Goal: Task Accomplishment & Management: Manage account settings

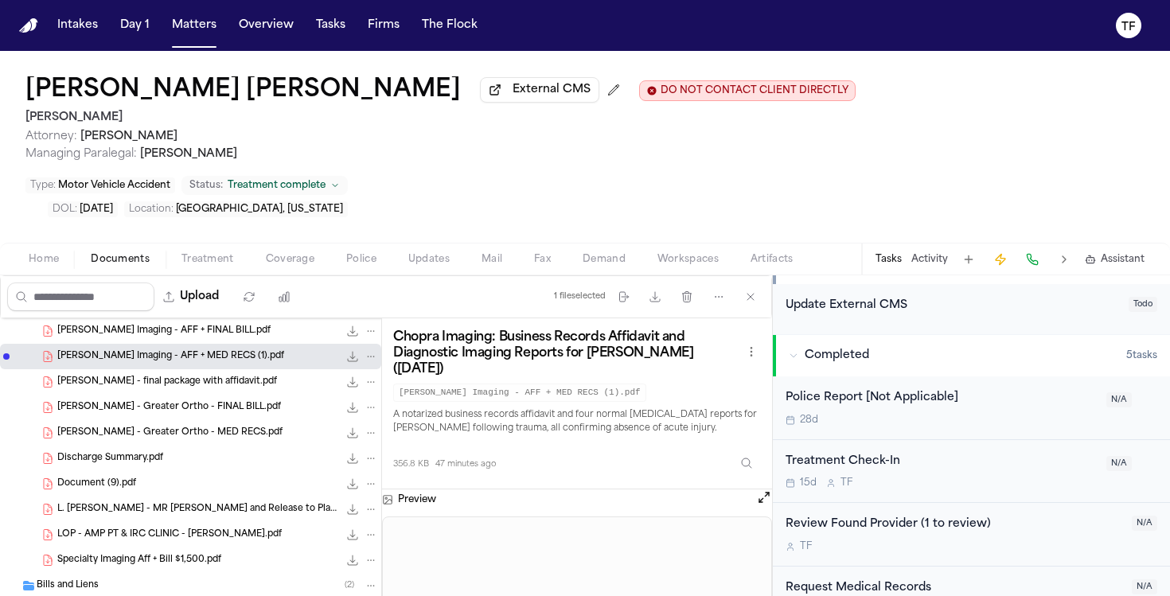
scroll to position [509, 0]
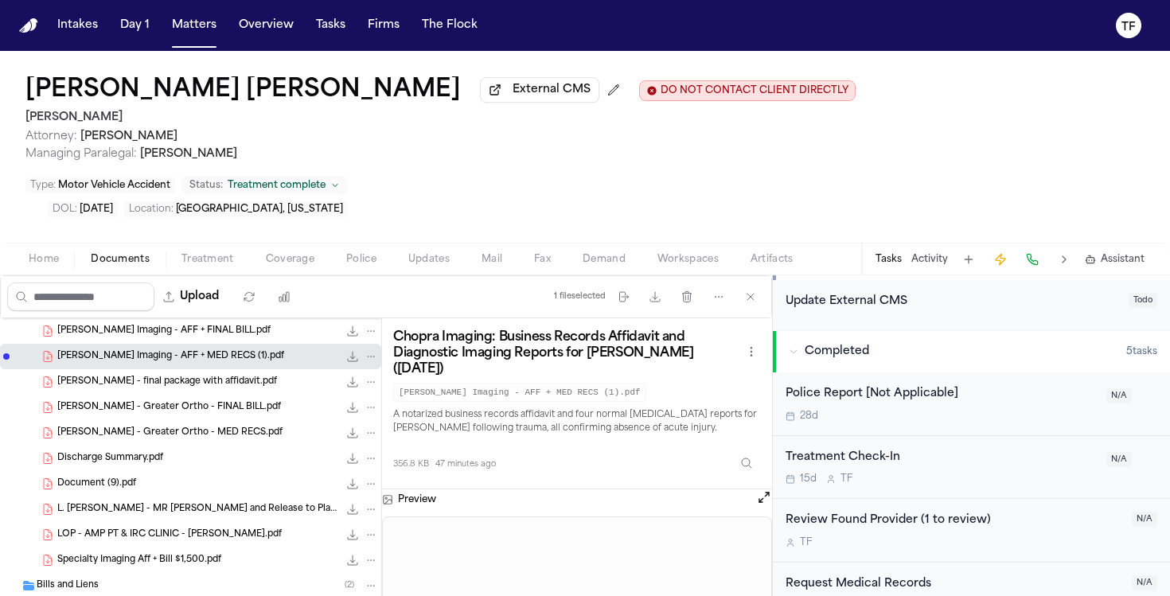
click at [368, 356] on icon "File: Cruz, Christopher - Chopra Imaging - AFF + MED RECS (1).pdf" at bounding box center [371, 357] width 7 height 2
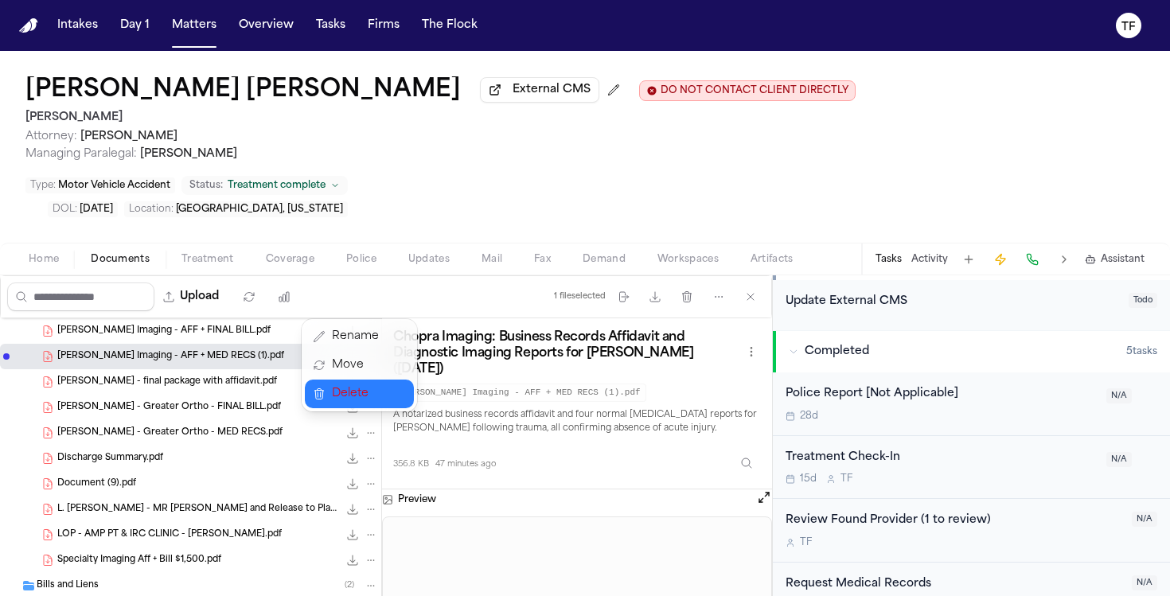
click at [368, 389] on span "Delete" at bounding box center [355, 393] width 47 height 19
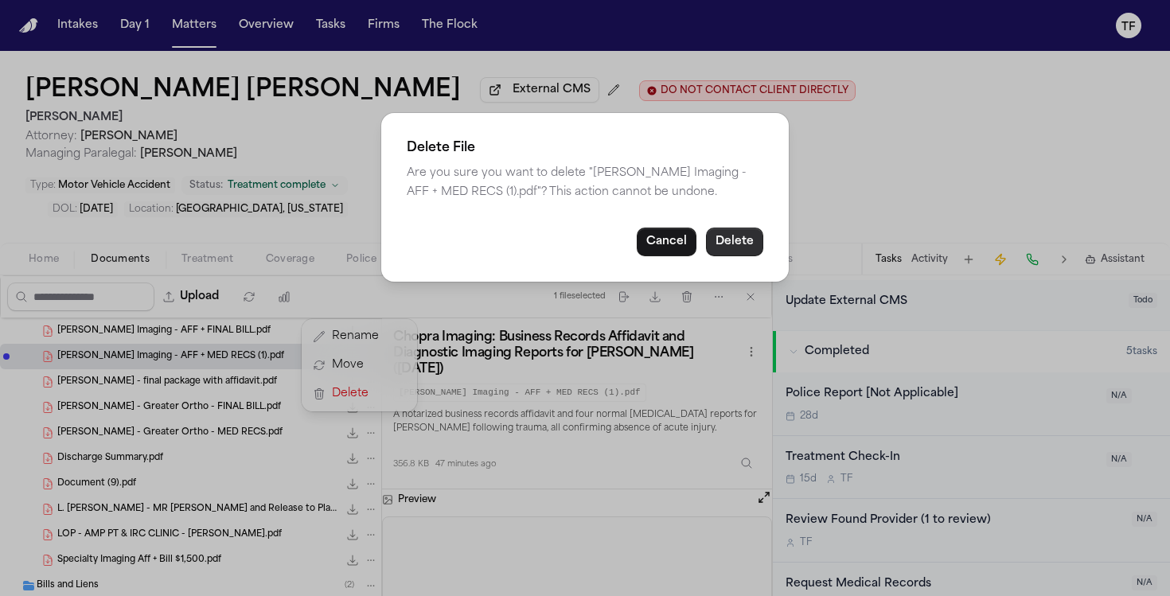
click at [758, 256] on button "Delete" at bounding box center [734, 242] width 57 height 29
click at [750, 256] on button "Delete" at bounding box center [734, 242] width 57 height 29
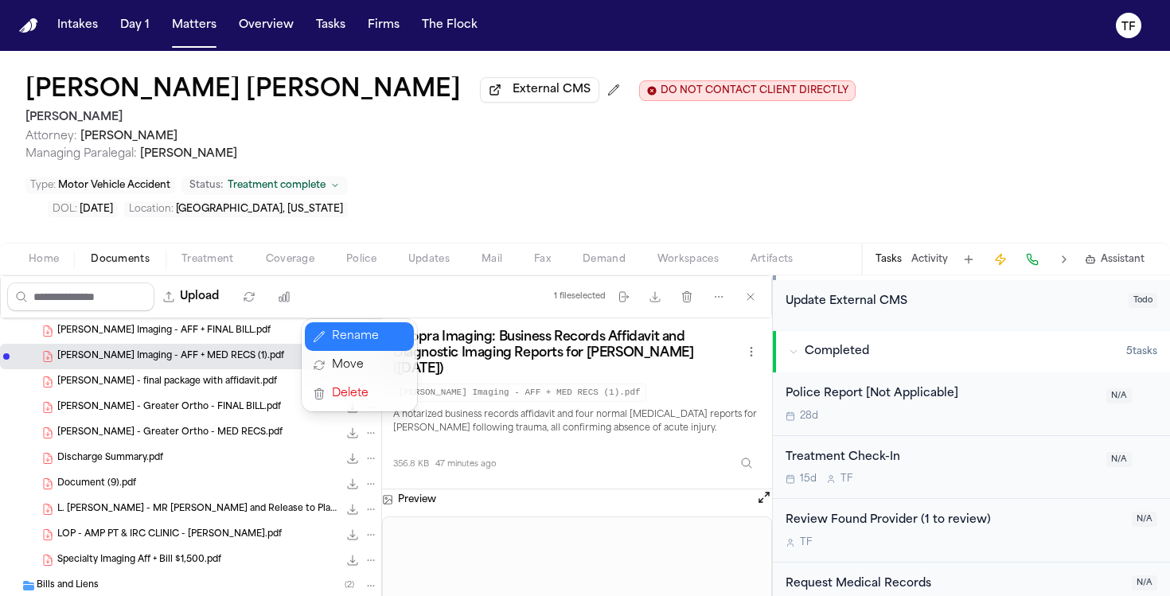
scroll to position [267, 0]
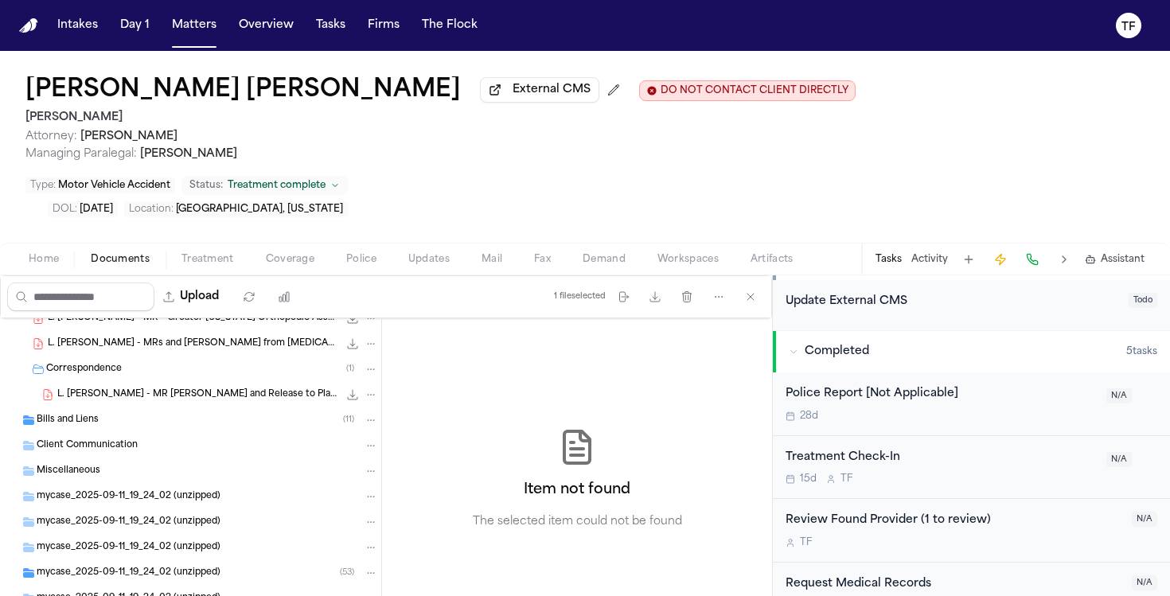
click at [365, 338] on icon "File: L. Mike - MRs and Bills from MRI Centers of Texas - 6.11.25 to 6.18.25" at bounding box center [370, 343] width 11 height 11
click at [362, 377] on span "Delete" at bounding box center [355, 380] width 47 height 19
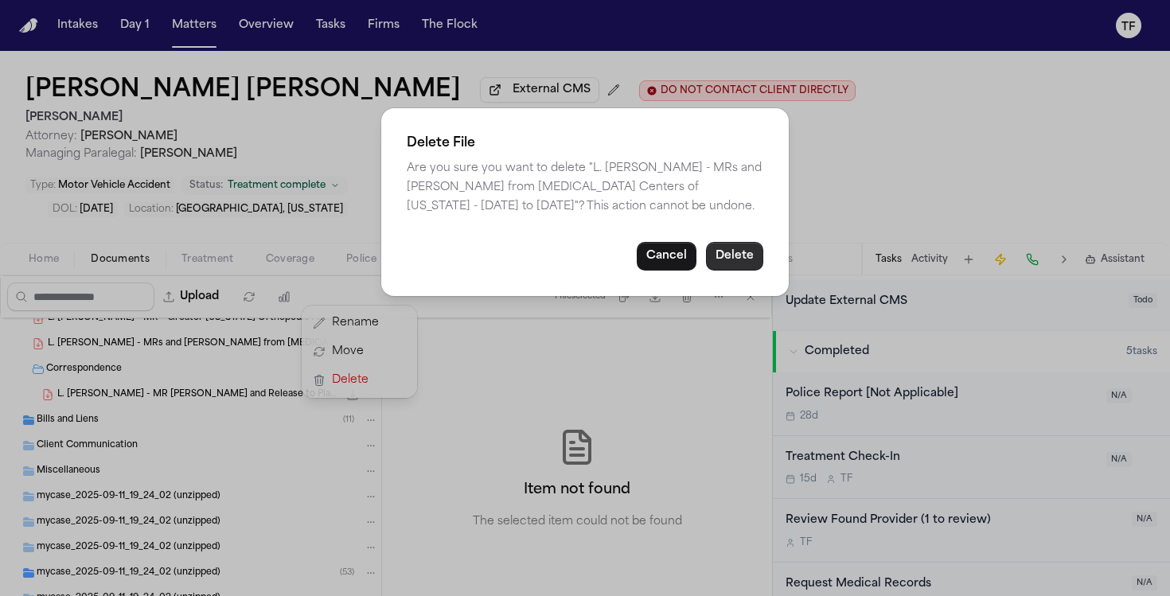
click at [737, 263] on button "Delete" at bounding box center [734, 256] width 57 height 29
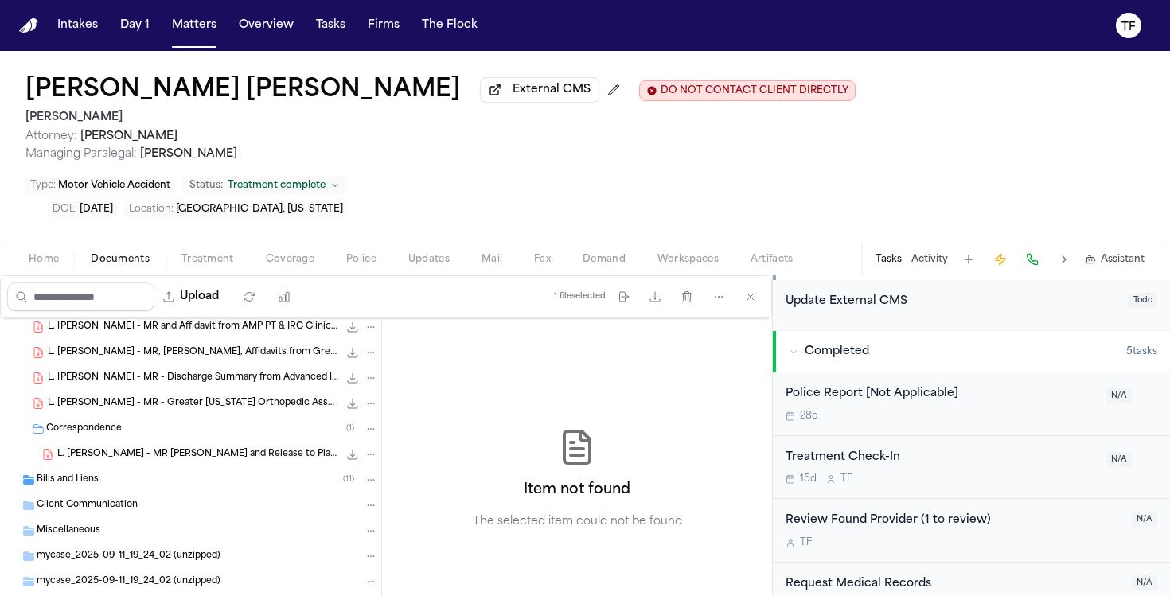
scroll to position [181, 0]
click at [365, 450] on icon "File: L. Mike - MR Request and Release to Plano Injury Rehab & Chiropractic - 9…" at bounding box center [370, 455] width 11 height 11
click at [353, 496] on span "Delete" at bounding box center [355, 491] width 47 height 19
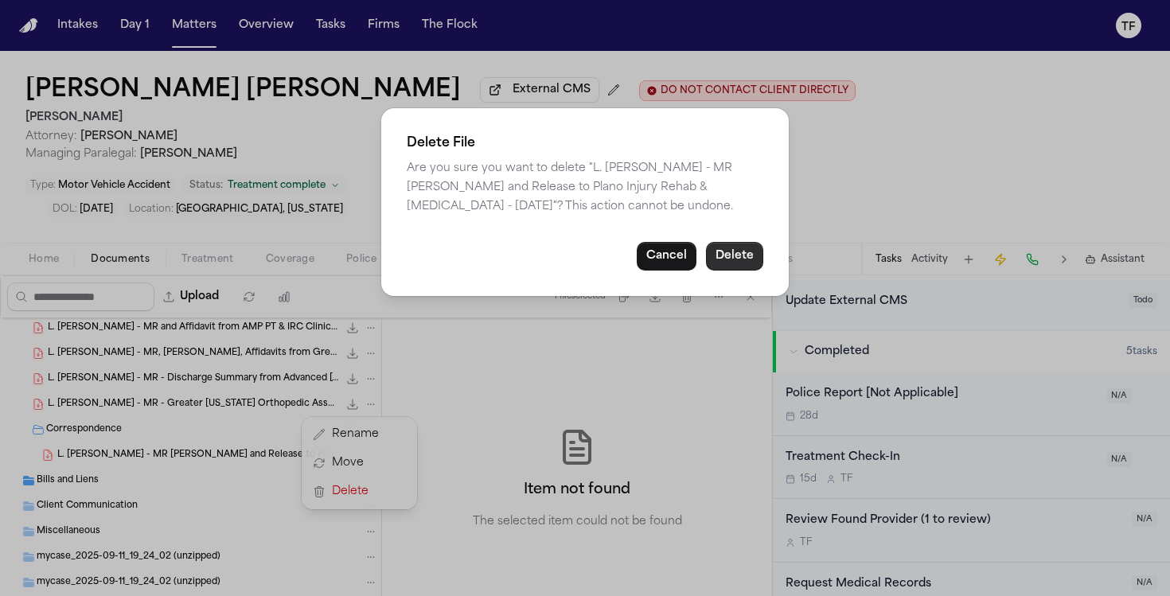
click at [714, 262] on button "Delete" at bounding box center [734, 256] width 57 height 29
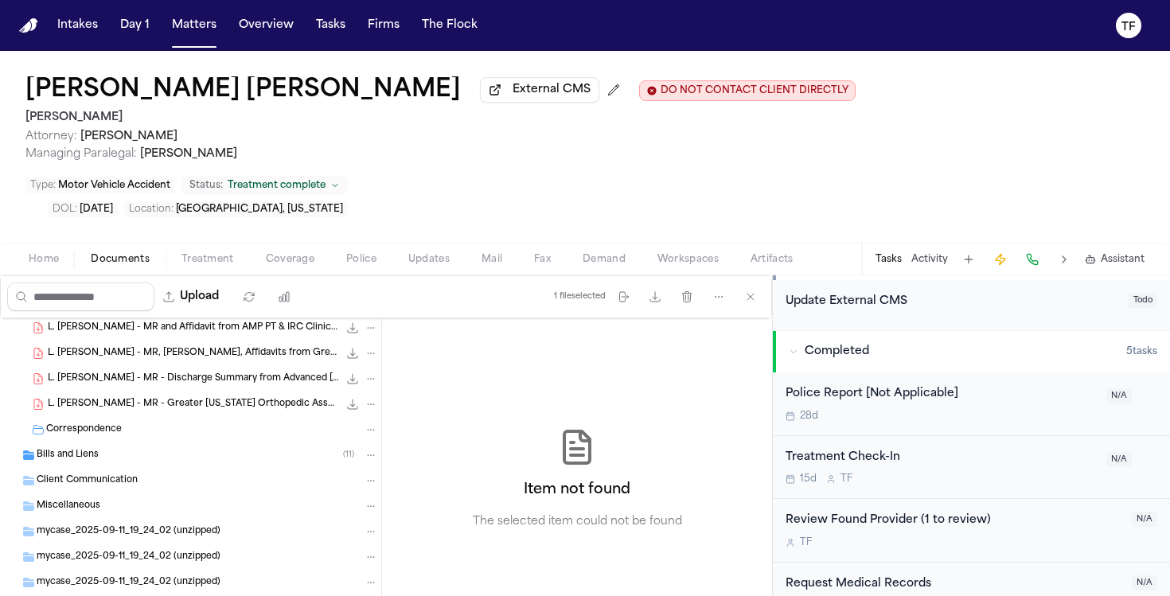
click at [365, 399] on icon "File: L. Mike - MR - Greater Texas Orthopedic Associates - 6.4.25 to 7.31.25" at bounding box center [370, 404] width 11 height 11
click at [380, 435] on button "Delete" at bounding box center [359, 441] width 109 height 29
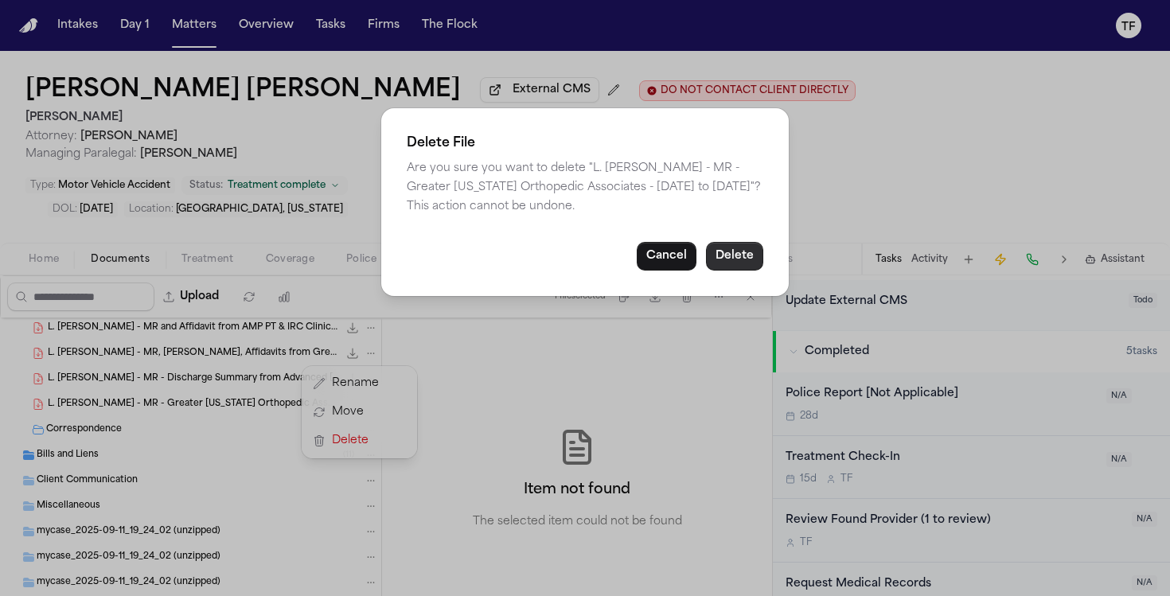
click at [729, 259] on button "Delete" at bounding box center [734, 256] width 57 height 29
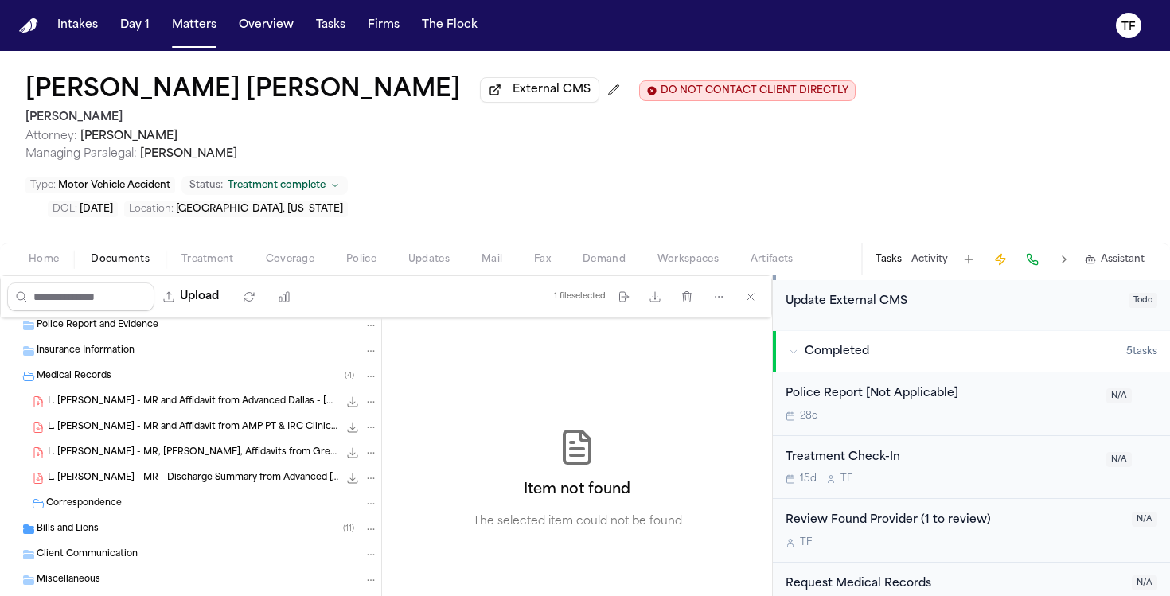
scroll to position [71, 0]
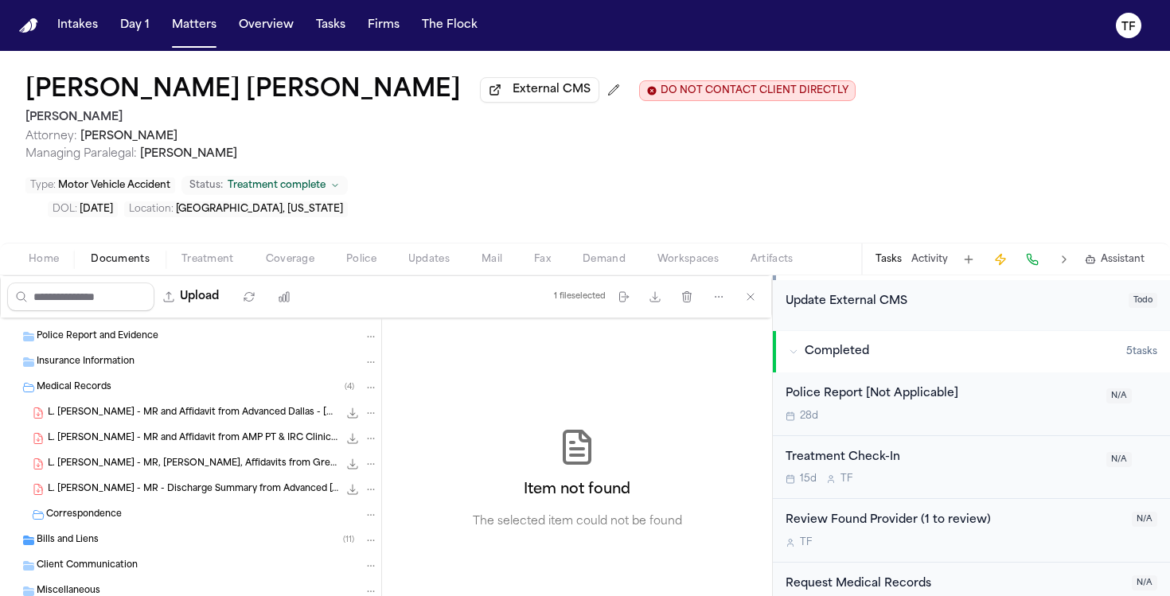
click at [352, 400] on div "L. [PERSON_NAME] - MR and Affidavit from Advanced Dallas - [DATE] 969.2 KB • PDF" at bounding box center [190, 412] width 381 height 25
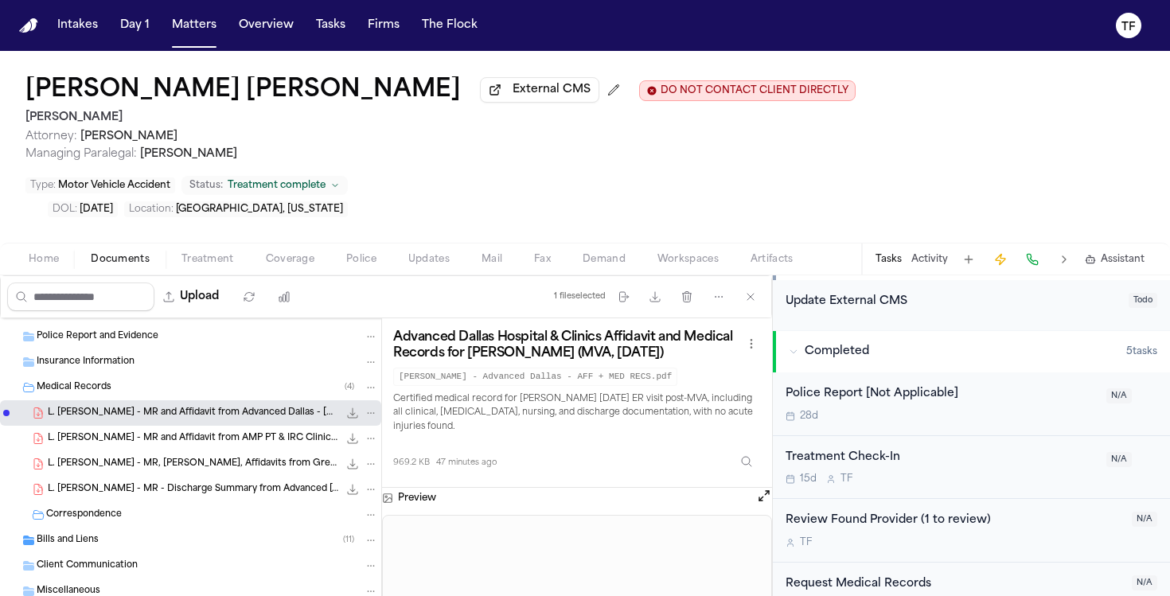
click at [365, 407] on icon "File: L. Mike - MR and Affidavit from Advanced Dallas - 6.4.25" at bounding box center [370, 412] width 11 height 11
click at [357, 458] on span "Delete" at bounding box center [355, 450] width 47 height 19
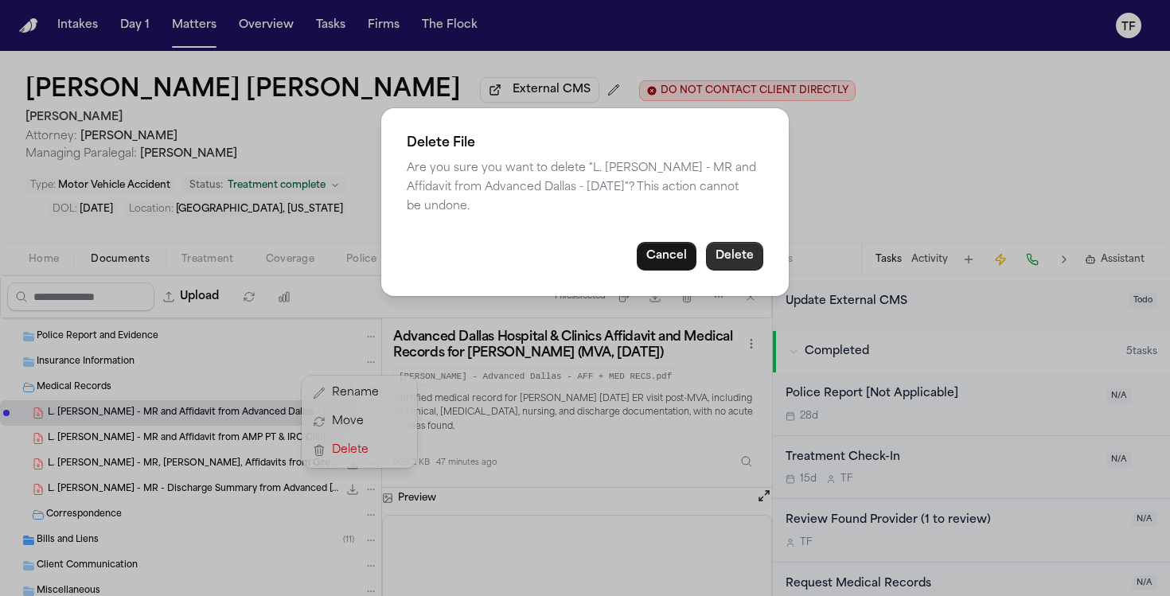
click at [734, 244] on button "Delete" at bounding box center [734, 256] width 57 height 29
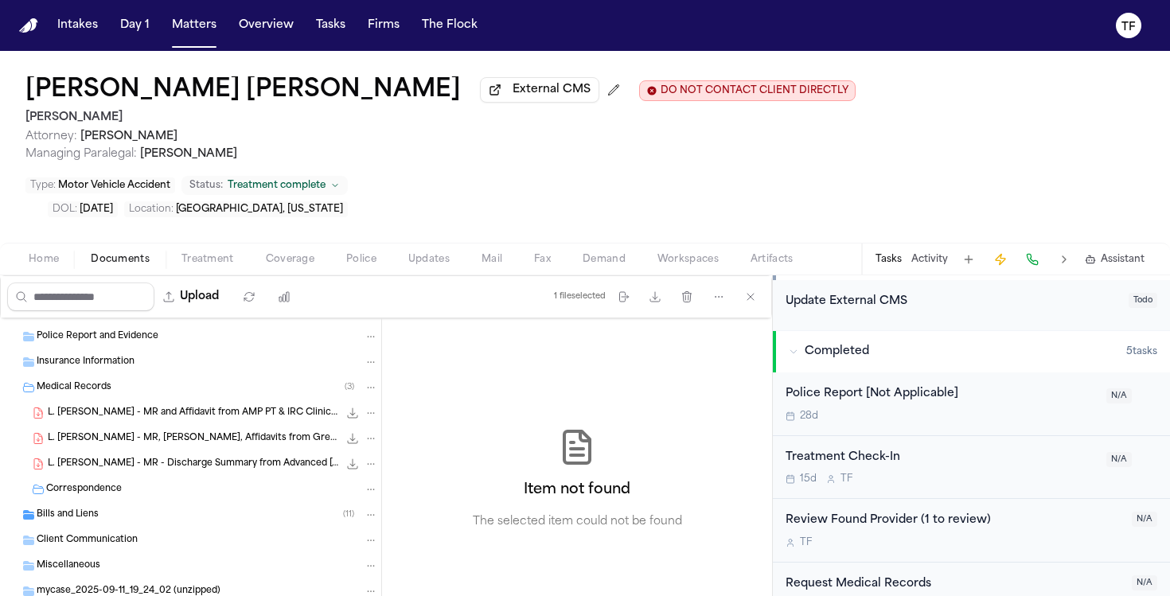
click at [365, 407] on icon "File: L. Mike - MR and Affidavit from AMP PT & IRC Clinic - 6.4.25 to 8.25" at bounding box center [370, 412] width 11 height 11
click at [372, 462] on button "Delete" at bounding box center [359, 450] width 109 height 29
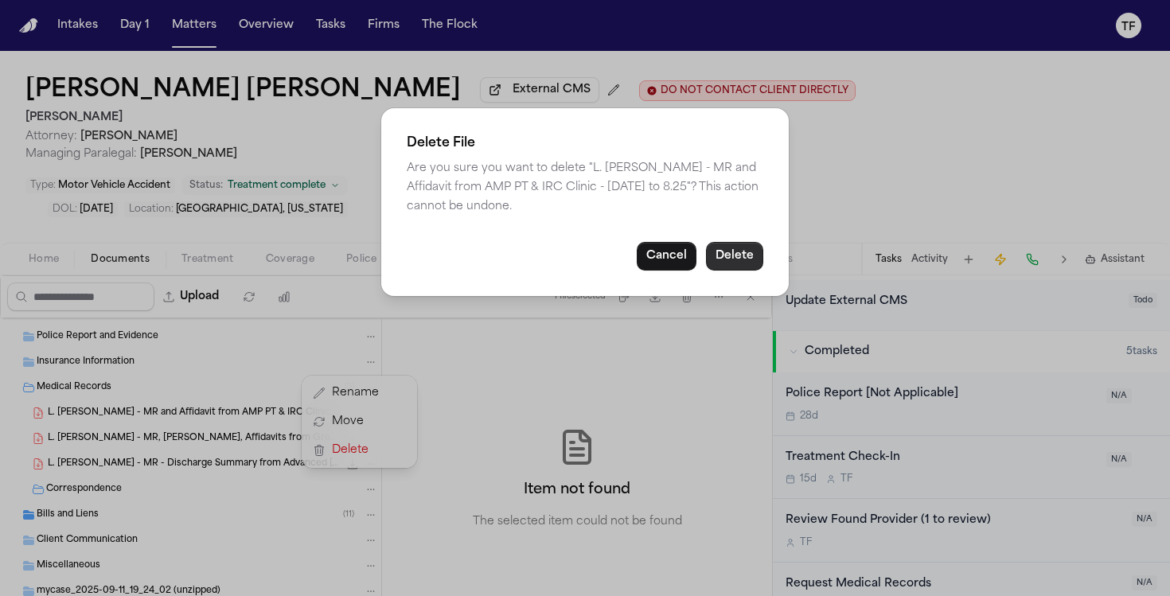
click at [721, 255] on button "Delete" at bounding box center [734, 256] width 57 height 29
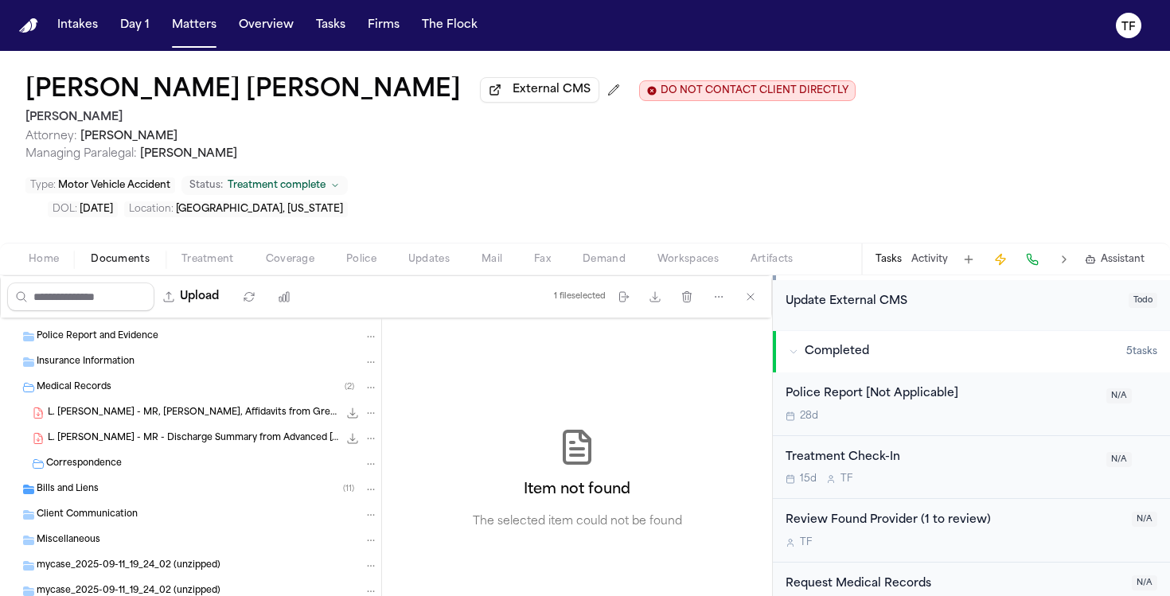
click at [365, 407] on icon "File: L. Mike - MR, Bills, Affidavits from Greater Texas Orthopedic Associates …" at bounding box center [370, 412] width 11 height 11
click at [355, 457] on span "Delete" at bounding box center [355, 450] width 47 height 19
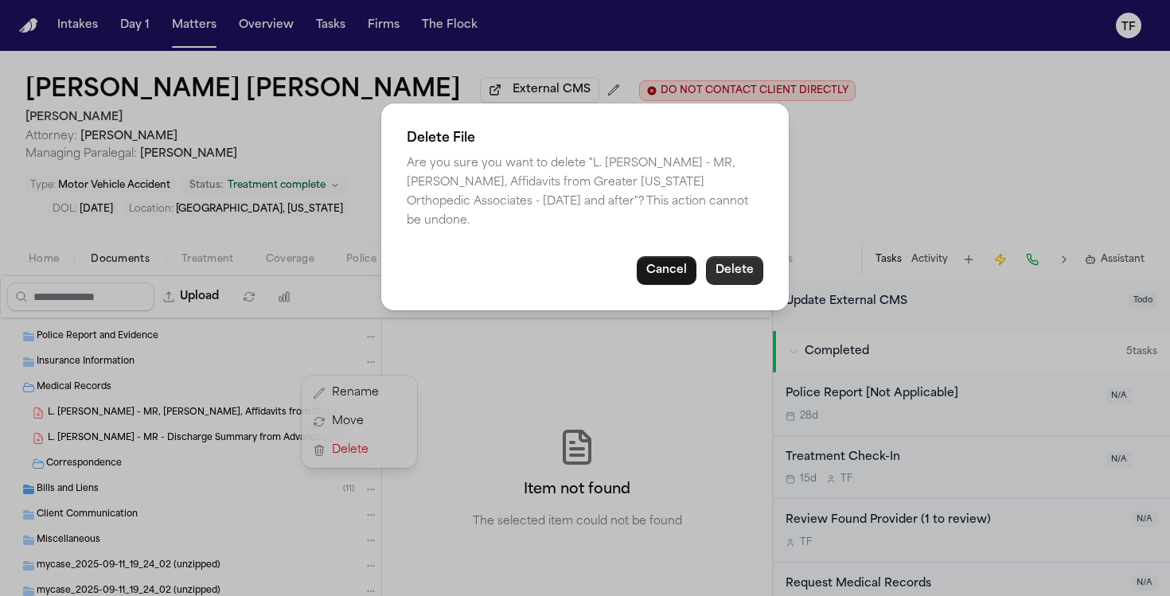
click at [731, 259] on button "Delete" at bounding box center [734, 270] width 57 height 29
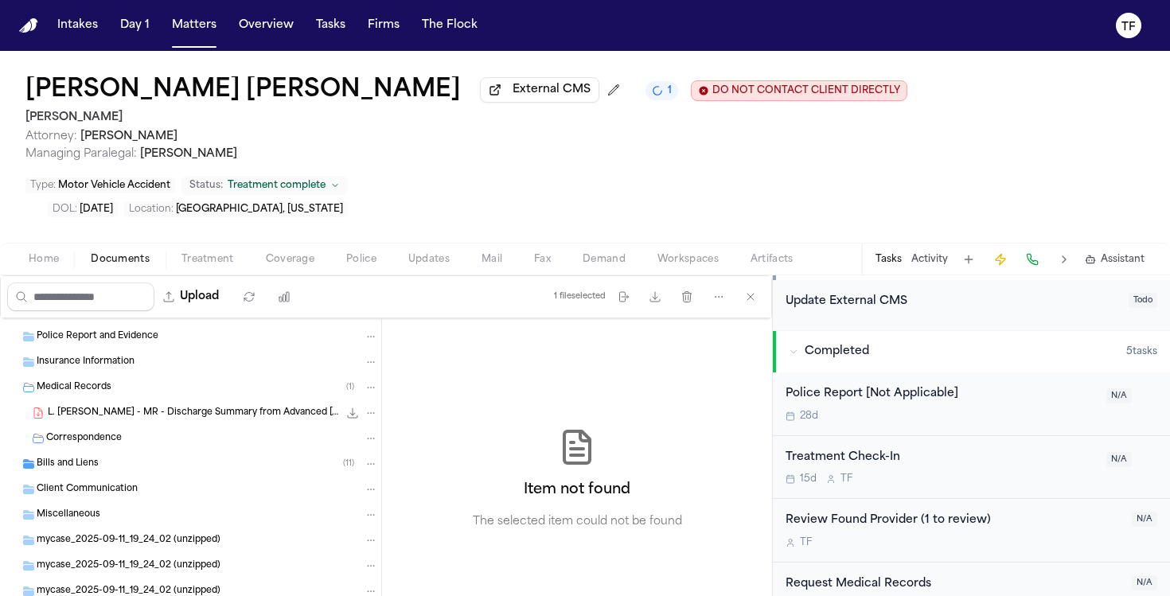
click at [365, 407] on icon "File: L. Mike - MR - Discharge Summary from Advanced Dallas Hospital - 6.4.25" at bounding box center [370, 412] width 11 height 11
click at [364, 462] on button "Delete" at bounding box center [359, 450] width 109 height 29
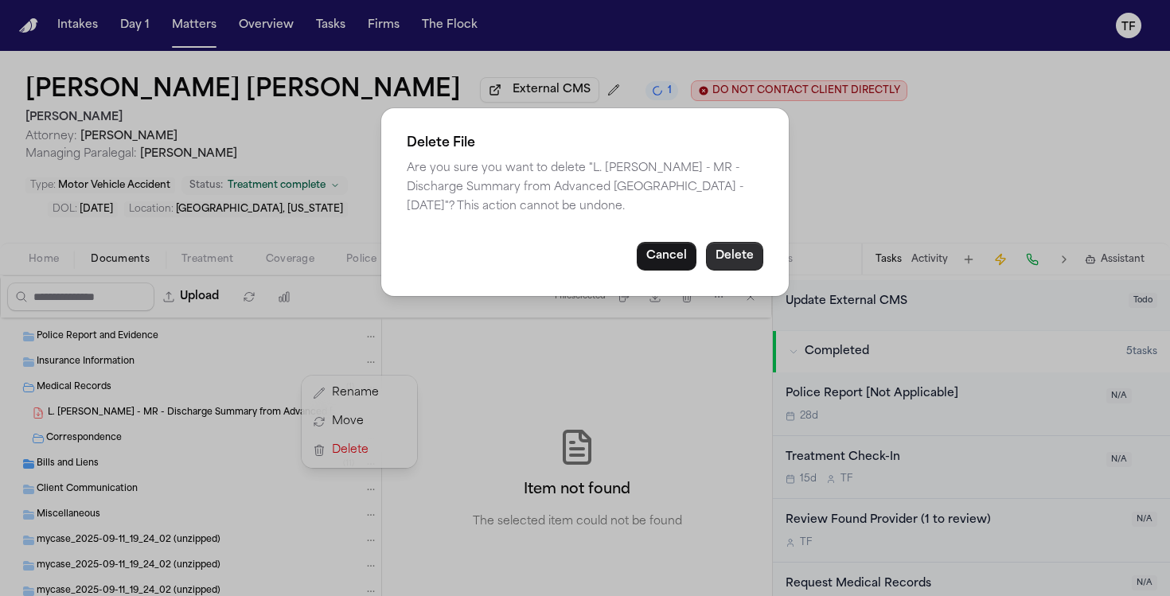
click at [731, 258] on button "Delete" at bounding box center [734, 256] width 57 height 29
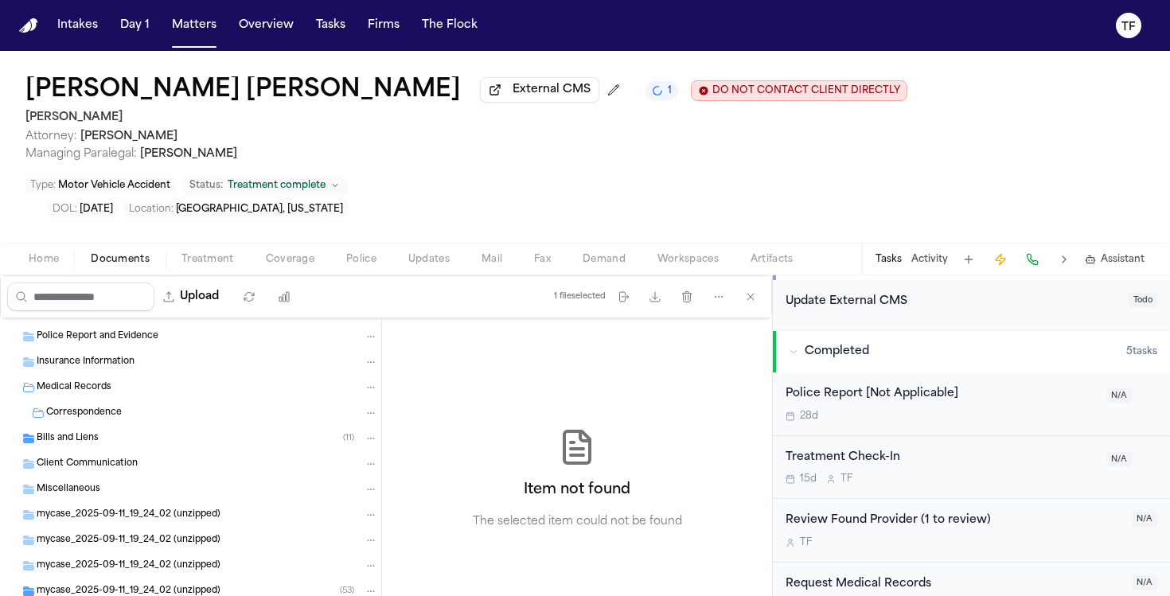
click at [100, 458] on span "Client Communication" at bounding box center [87, 465] width 101 height 14
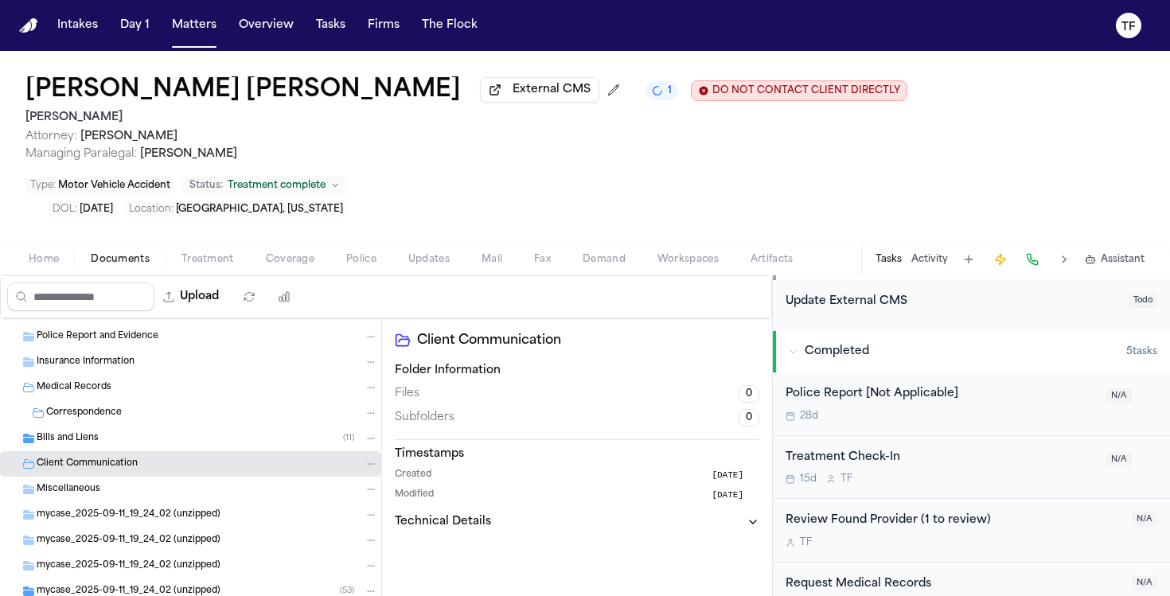
click at [92, 432] on span "Bills and Liens" at bounding box center [68, 439] width 62 height 14
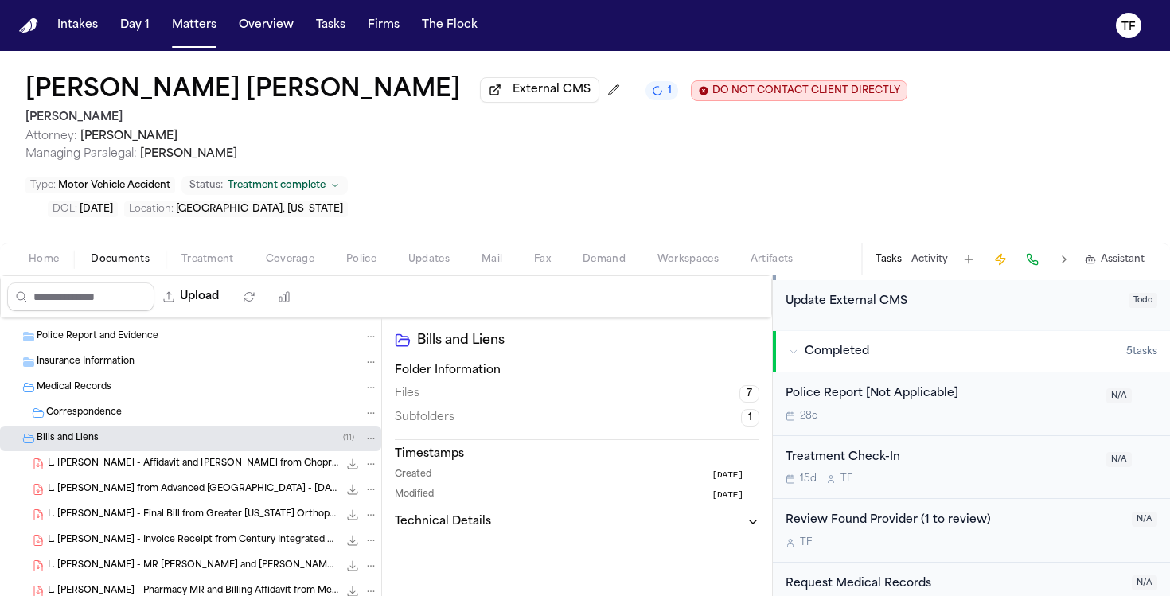
click at [349, 456] on div "File: L. Mike - Affidavit and Bill from Chopra Imaging - 6.4.25" at bounding box center [361, 464] width 33 height 16
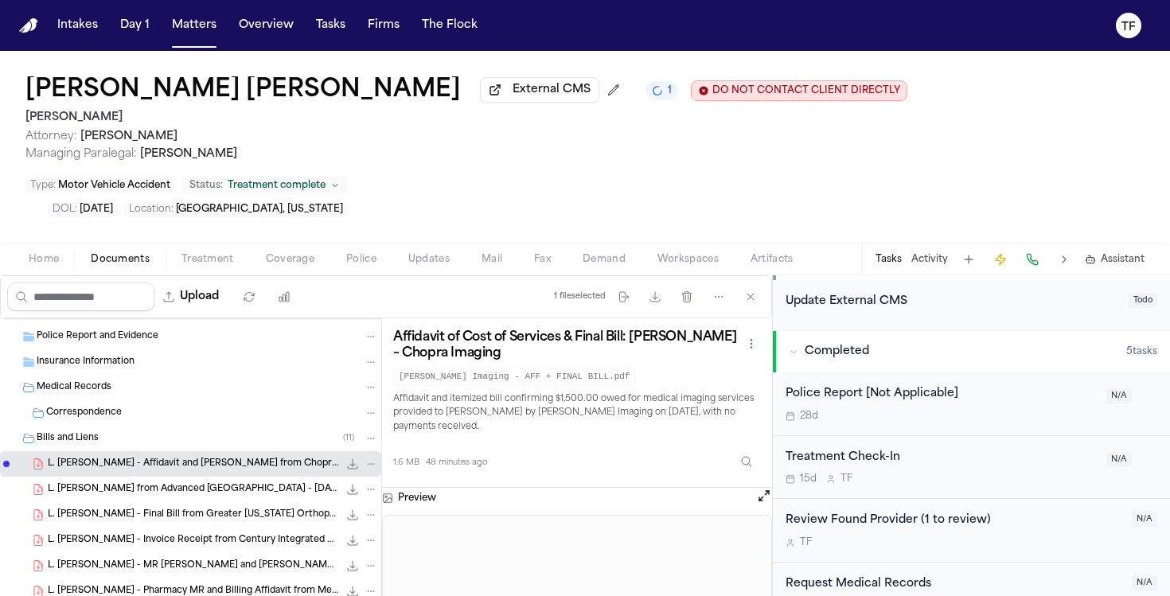
click at [365, 458] on icon "File: L. Mike - Affidavit and Bill from Chopra Imaging - 6.4.25" at bounding box center [370, 463] width 11 height 11
click at [350, 500] on span "Delete" at bounding box center [355, 501] width 47 height 19
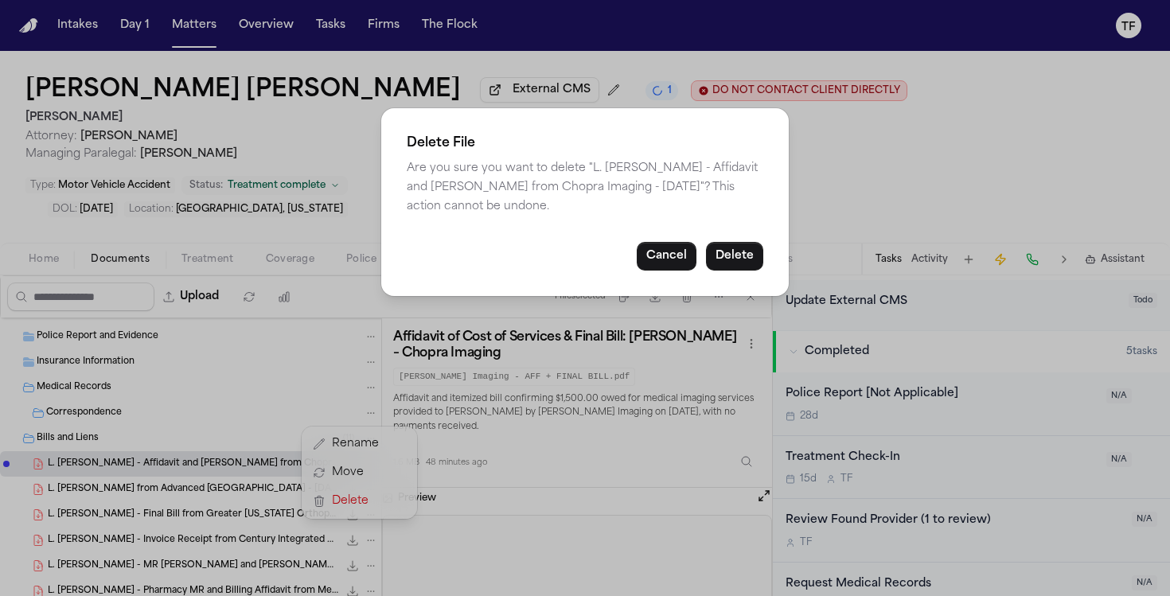
click at [706, 242] on div "Cancel Delete" at bounding box center [585, 256] width 357 height 29
click at [724, 242] on button "Delete" at bounding box center [734, 256] width 57 height 29
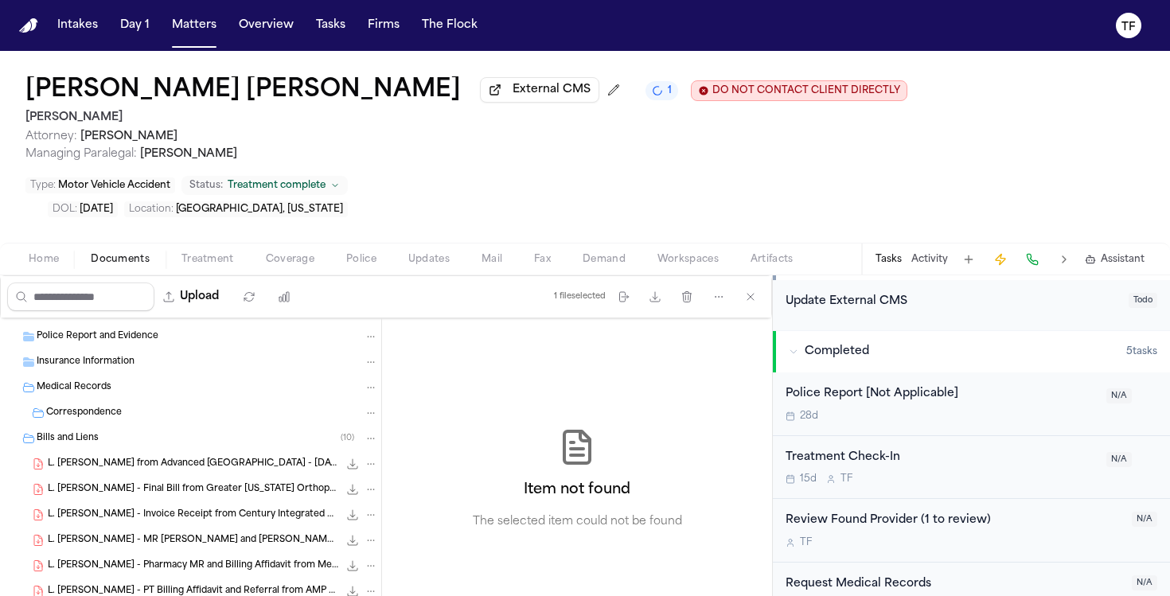
click at [365, 458] on icon "File: L. Mike - Bill from Advanced Dallas Hospital - 6.4.25" at bounding box center [370, 463] width 11 height 11
click at [339, 506] on span "Delete" at bounding box center [355, 501] width 47 height 19
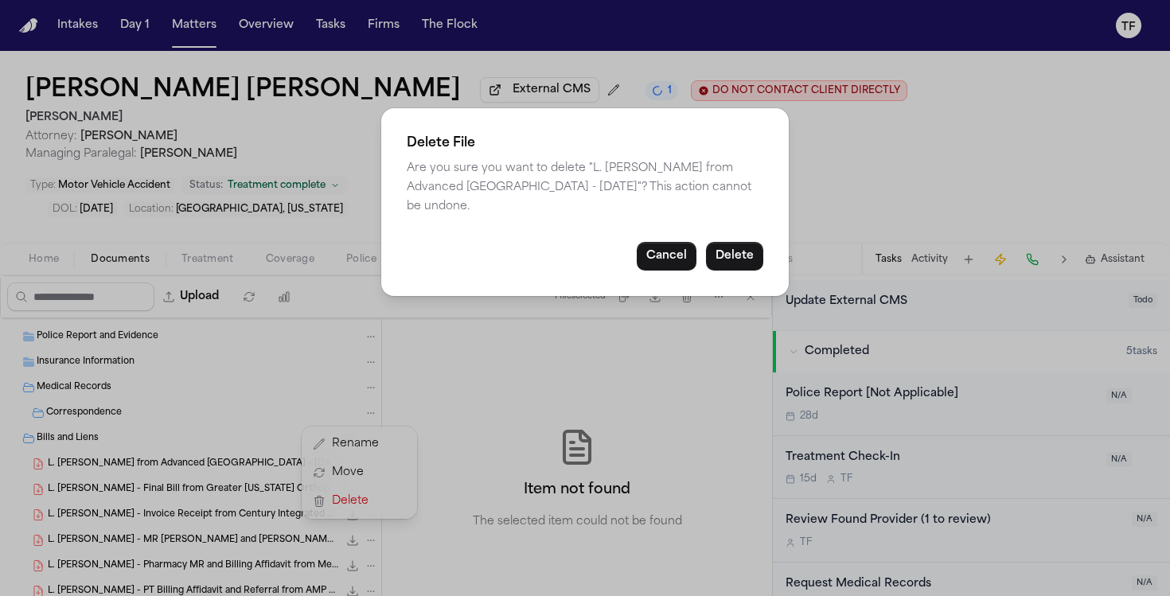
click at [726, 242] on button "Delete" at bounding box center [734, 256] width 57 height 29
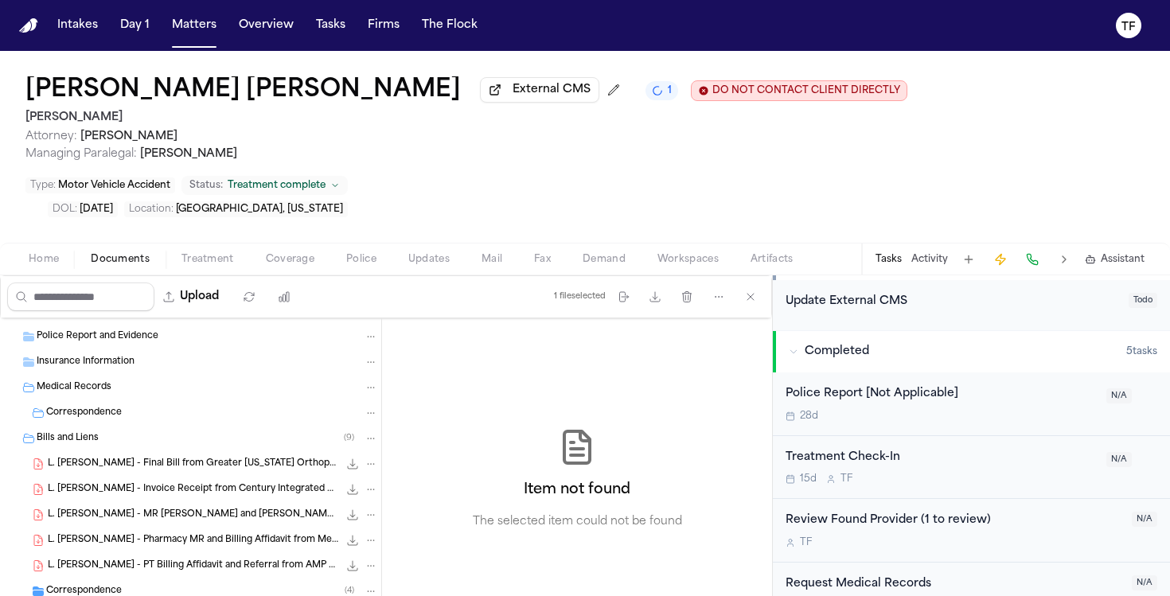
click at [365, 458] on icon "File: L. Mike - Final Bill from Greater Texas Orthopedic - 6.10.25 to 7.10.25" at bounding box center [370, 463] width 11 height 11
click at [364, 507] on span "Delete" at bounding box center [355, 501] width 47 height 19
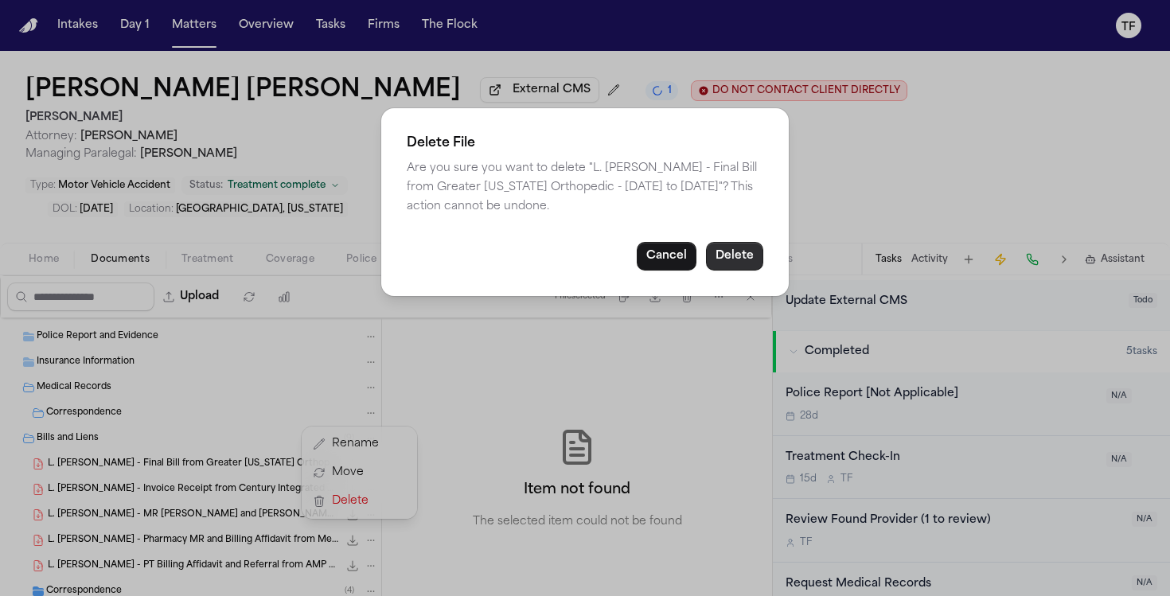
click at [722, 255] on button "Delete" at bounding box center [734, 256] width 57 height 29
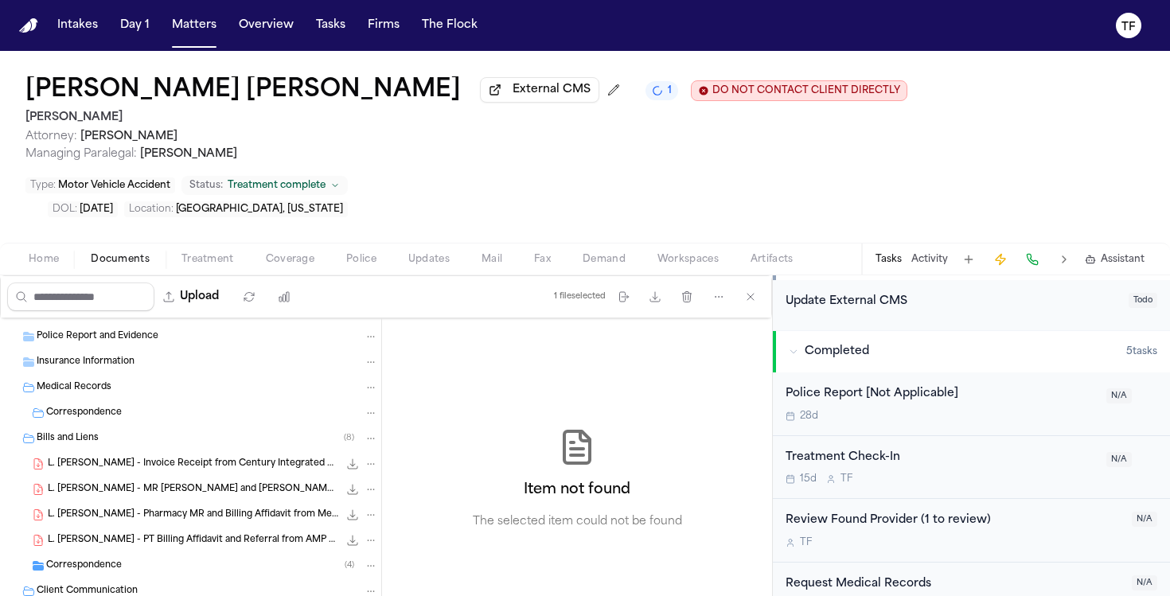
click at [365, 458] on icon "File: L. Mike - Invoice Receipt from Century Integrated Partners - 9.9.25" at bounding box center [370, 463] width 11 height 11
click at [345, 511] on button "Delete" at bounding box center [359, 501] width 109 height 29
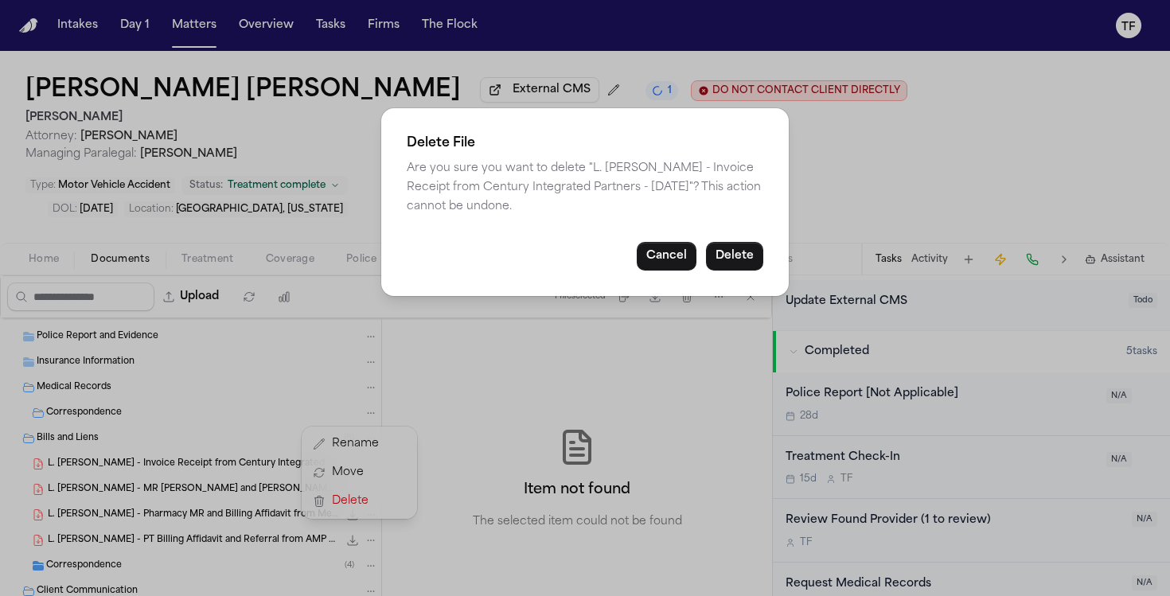
click at [735, 258] on button "Delete" at bounding box center [734, 256] width 57 height 29
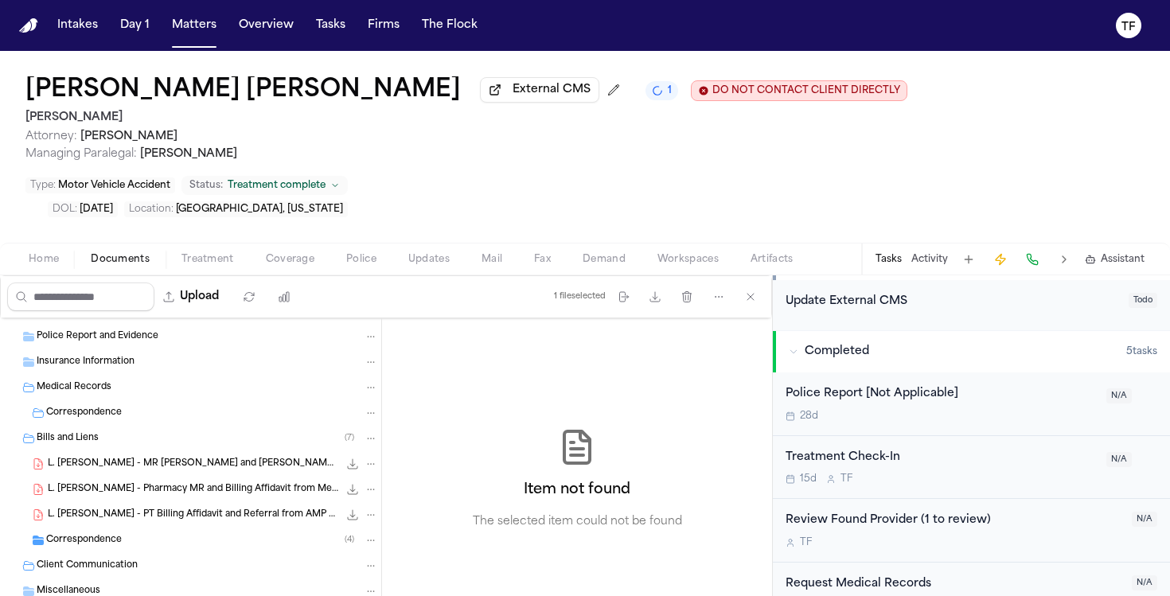
click at [365, 458] on icon "File: L. Mike - MR Affidavit and Bill from Specialty Imaging Consultants - 6.11…" at bounding box center [370, 463] width 11 height 11
click at [369, 495] on span "Delete" at bounding box center [355, 501] width 47 height 19
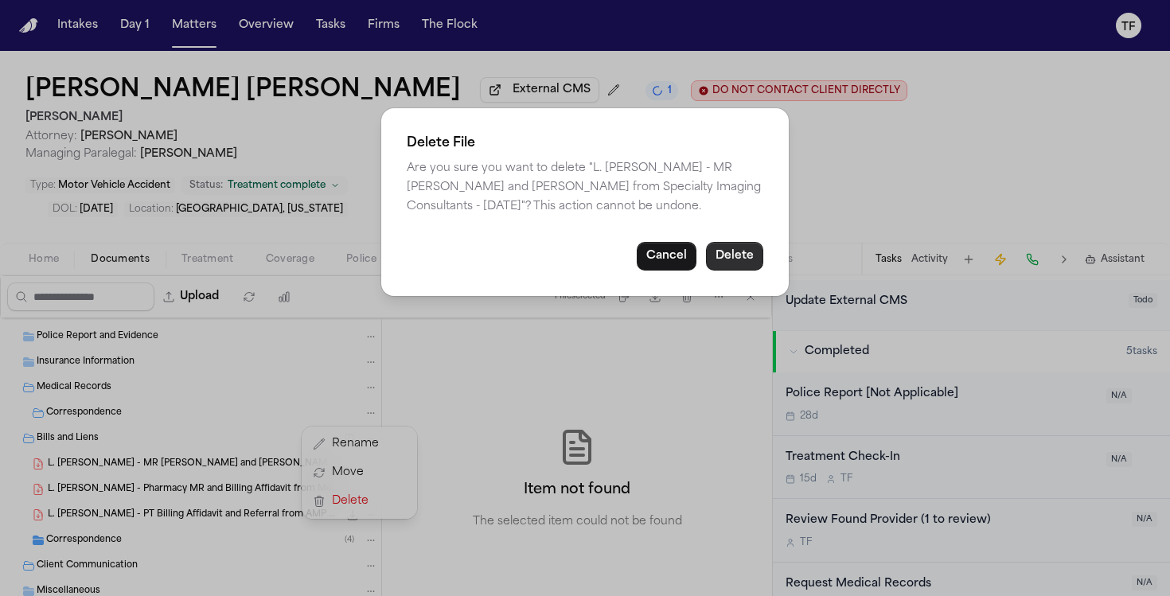
click at [755, 260] on button "Delete" at bounding box center [734, 256] width 57 height 29
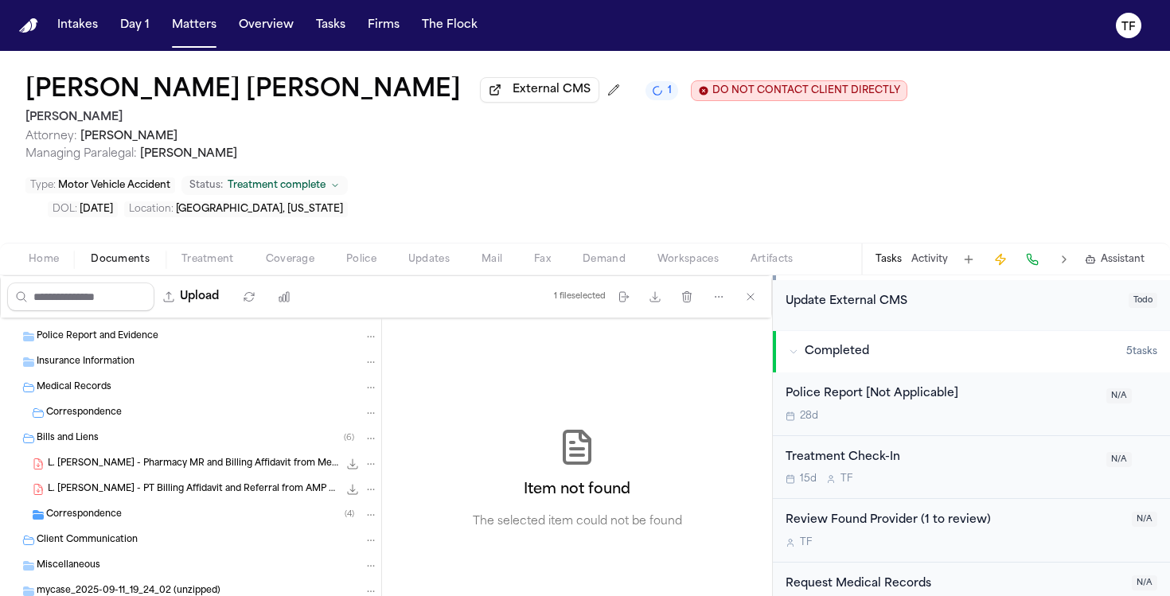
click at [365, 458] on icon "File: L. Mike - Pharmacy MR and Billing Affidavit from MedStork - 6.16.25" at bounding box center [370, 463] width 11 height 11
click at [367, 510] on span "Delete" at bounding box center [355, 501] width 47 height 19
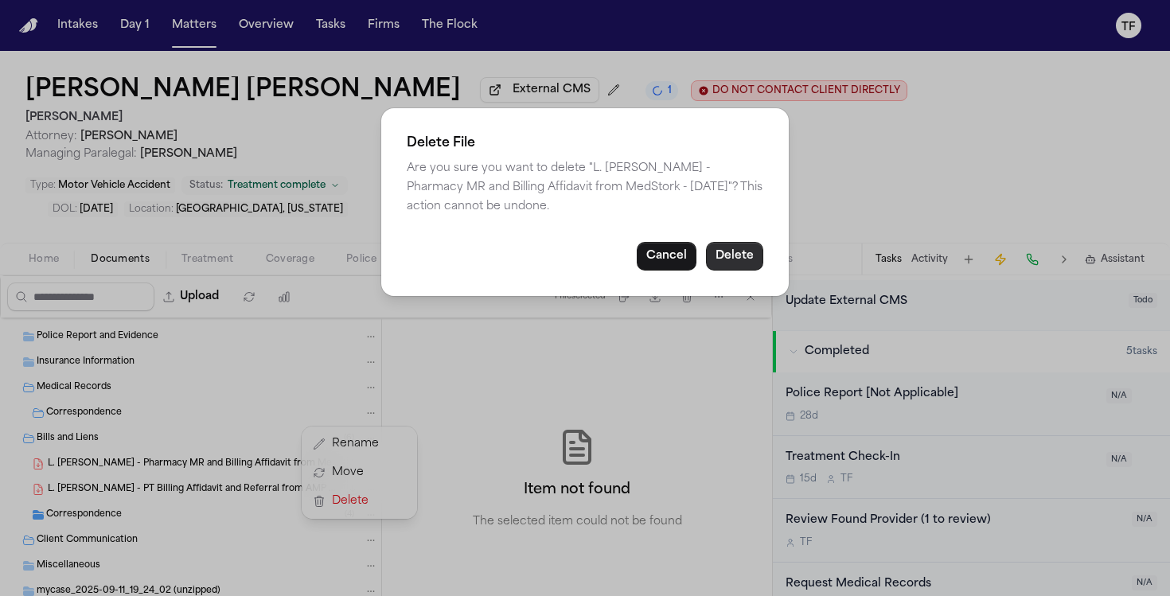
click at [730, 253] on button "Delete" at bounding box center [734, 256] width 57 height 29
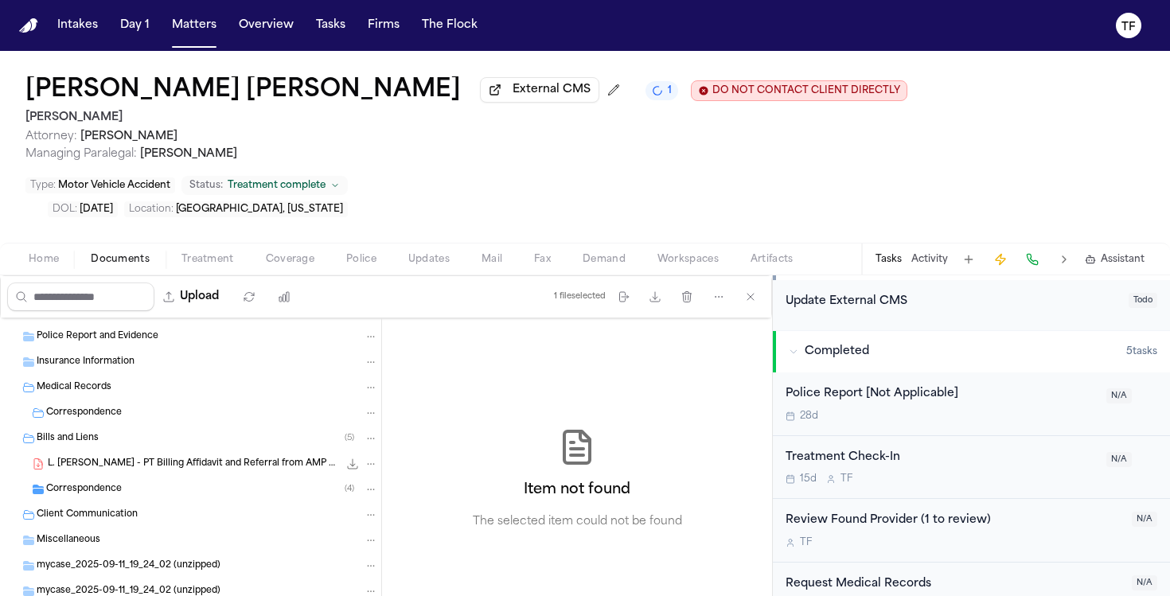
click at [364, 457] on button "File: L. Mike - PT Billing Affidavit and Referral from AMP PT & Greater Texas O…" at bounding box center [371, 464] width 14 height 14
click at [351, 489] on button "Delete" at bounding box center [359, 501] width 109 height 29
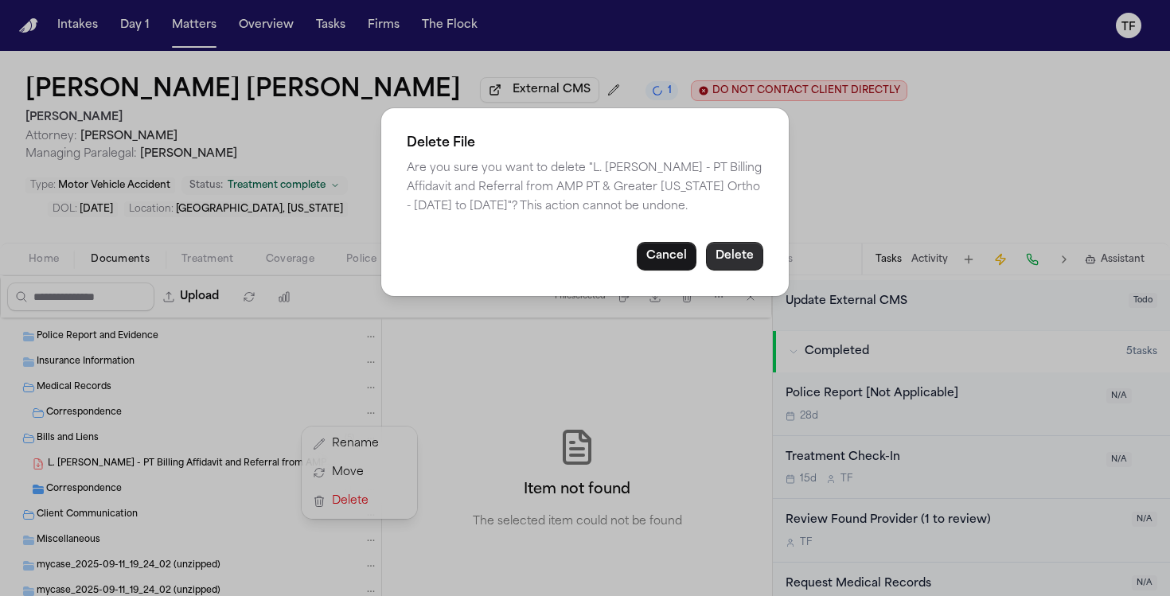
click at [735, 264] on button "Delete" at bounding box center [734, 256] width 57 height 29
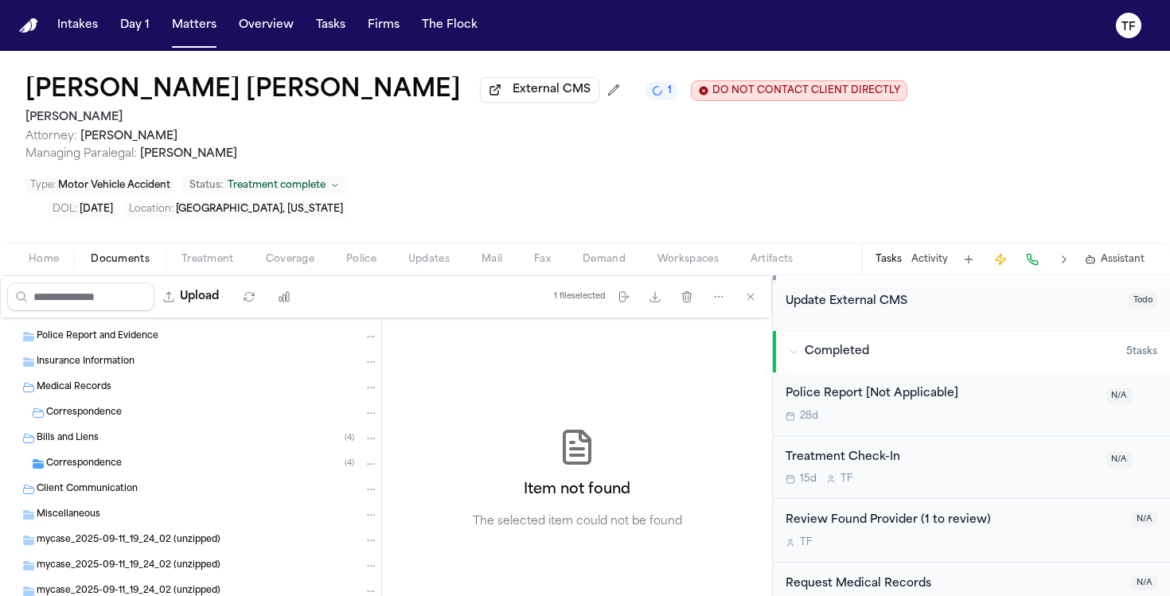
click at [269, 457] on div "Correspondence ( 4 )" at bounding box center [212, 464] width 332 height 14
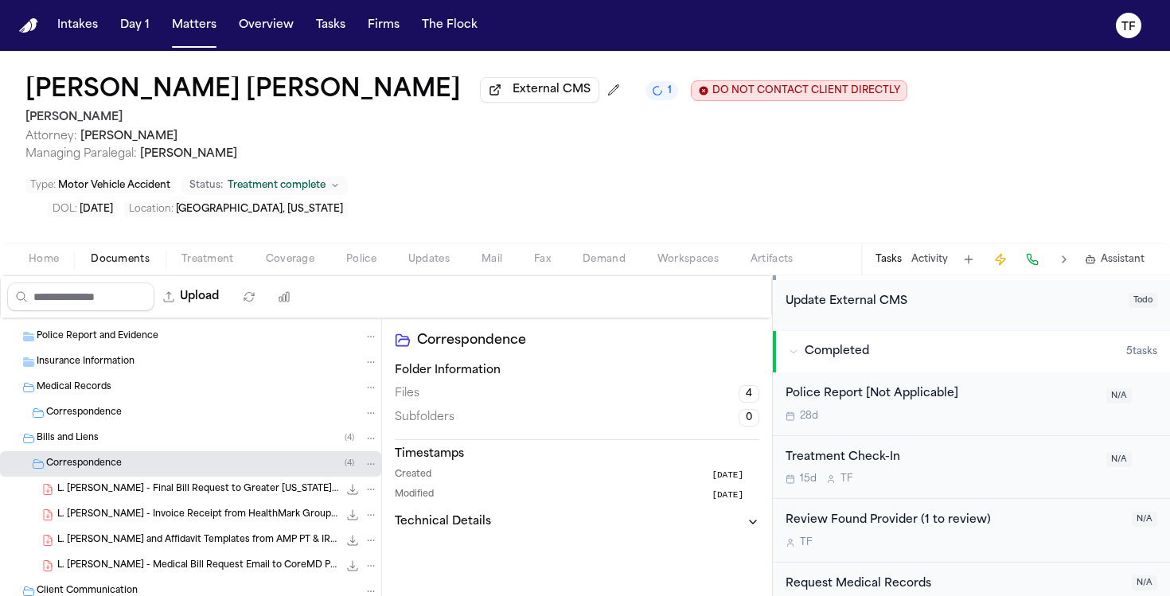
click at [364, 482] on button "File: L. Mike - Final Bill Request to Greater Texas Ortho - 9.16.25" at bounding box center [371, 489] width 14 height 14
click at [363, 523] on span "Delete" at bounding box center [355, 526] width 47 height 19
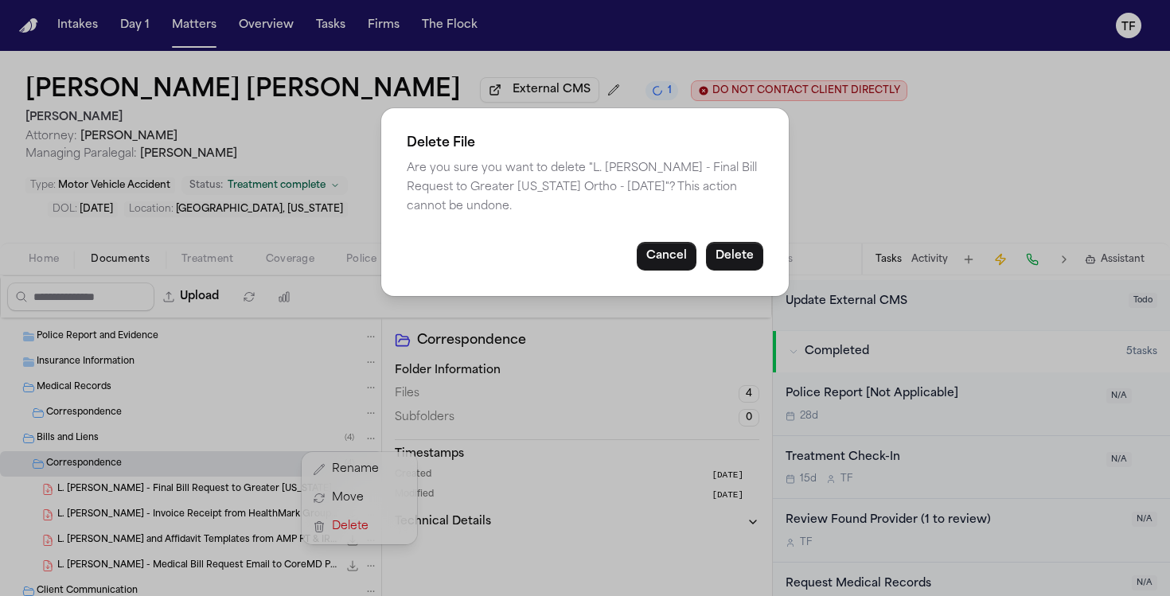
click at [758, 243] on button "Delete" at bounding box center [734, 256] width 57 height 29
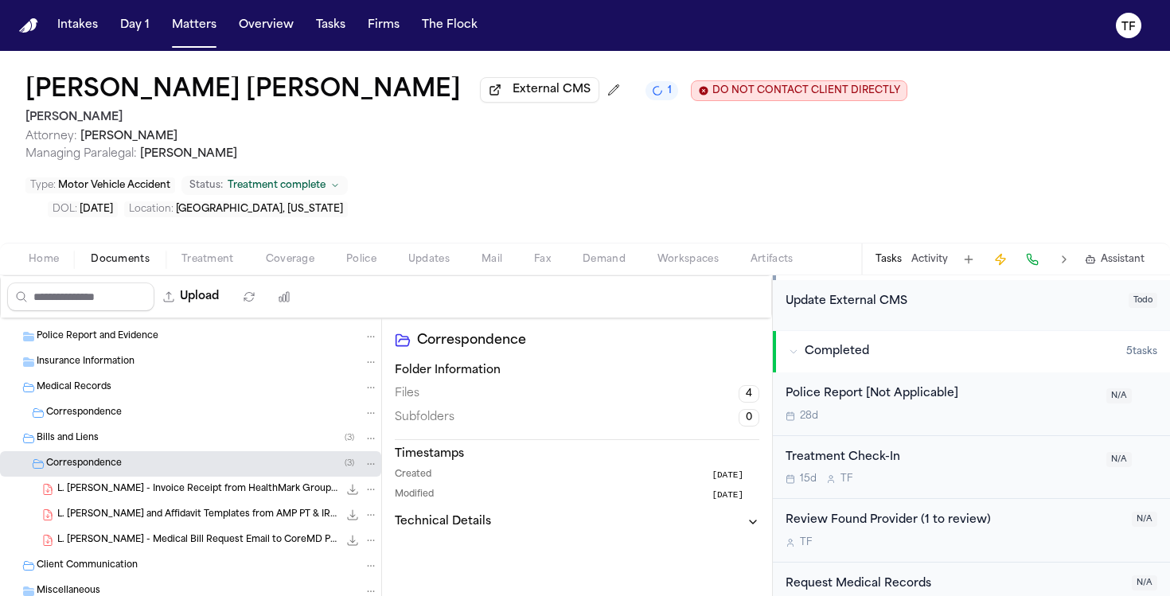
click at [367, 477] on div "L. [PERSON_NAME] - Invoice Receipt from HealthMark Group - [DATE] 714.9 KB • PDF" at bounding box center [190, 489] width 381 height 25
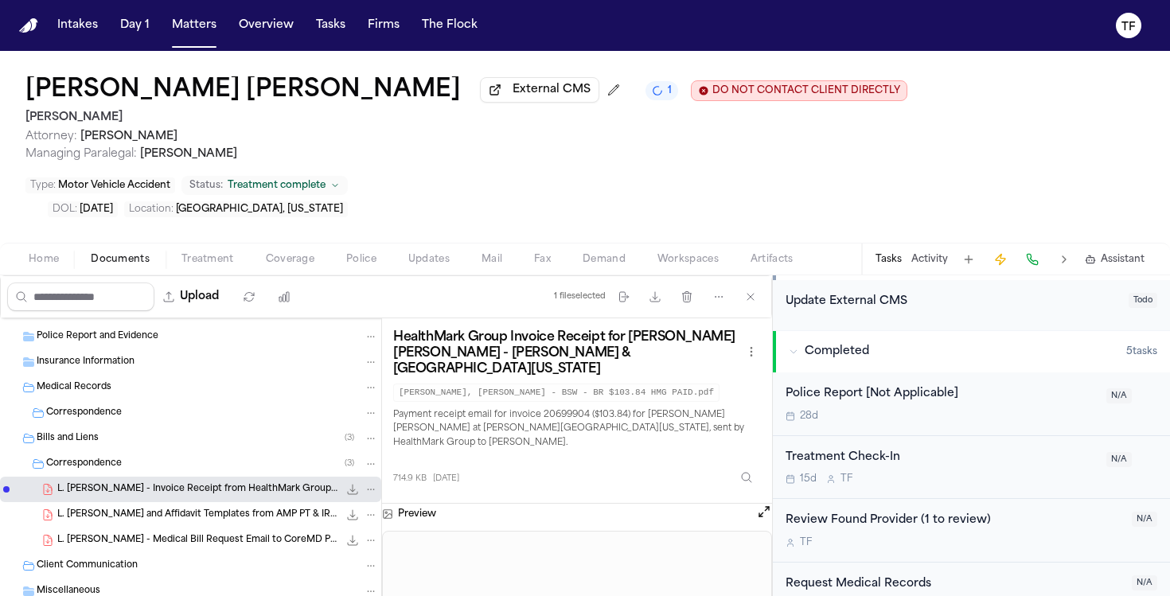
click at [365, 484] on icon "File: L. Mike - Invoice Receipt from HealthMark Group - 9.5.25" at bounding box center [370, 489] width 11 height 11
click at [356, 517] on span "Delete" at bounding box center [355, 526] width 47 height 19
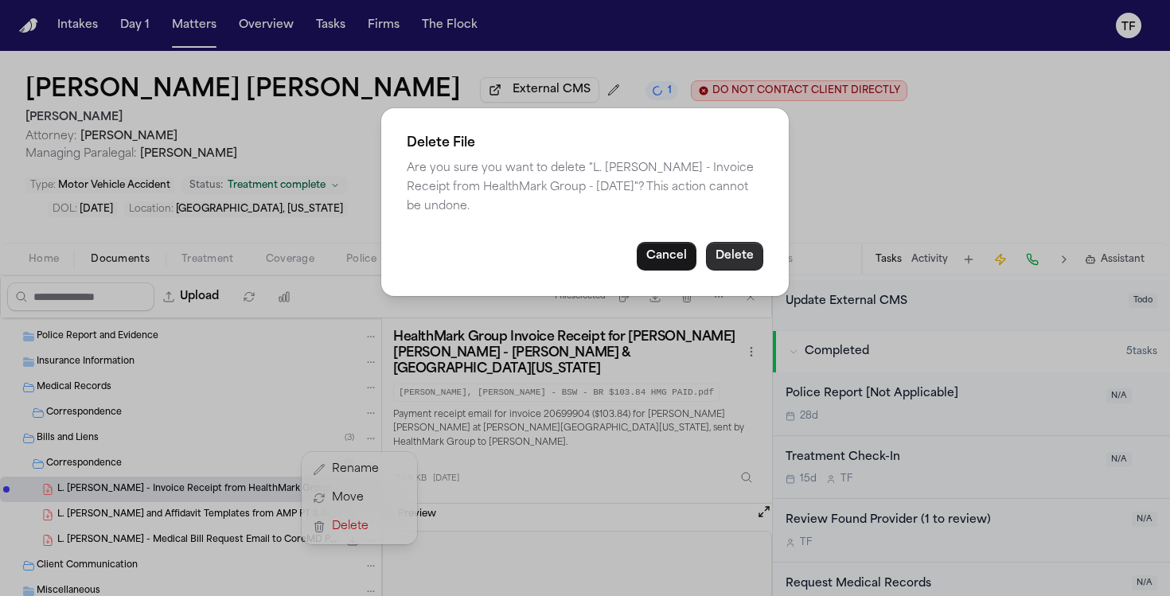
click at [719, 242] on button "Delete" at bounding box center [734, 256] width 57 height 29
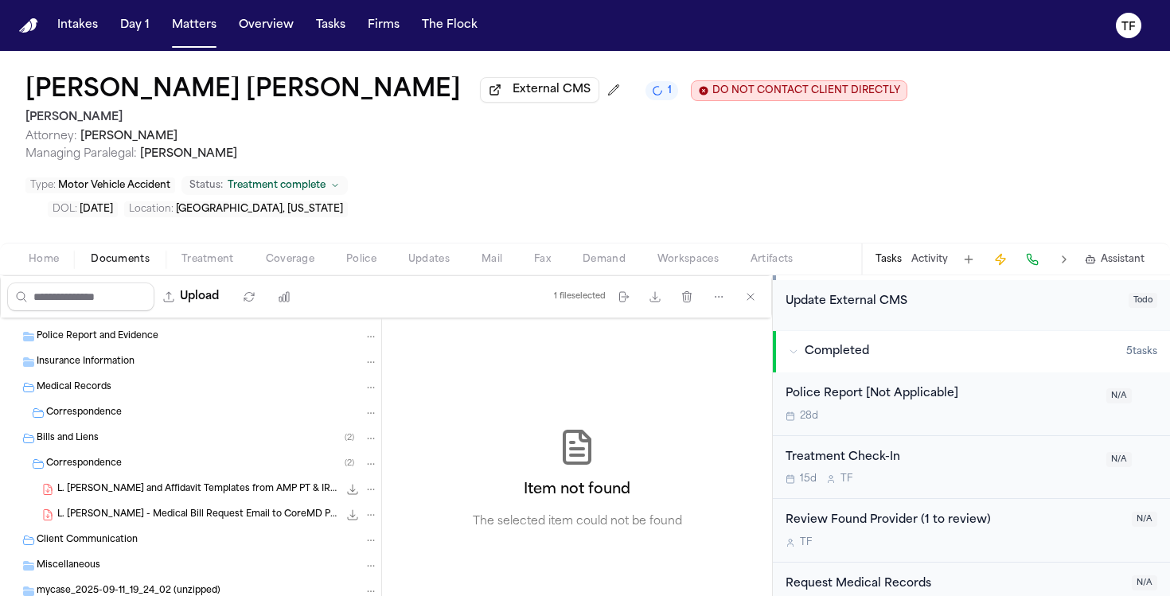
click at [365, 484] on icon "File: L. Mike - LOP and Affidavit Templates from AMP PT & IRC Clinic - 6.4.25" at bounding box center [370, 489] width 11 height 11
click at [351, 528] on span "Delete" at bounding box center [355, 526] width 47 height 19
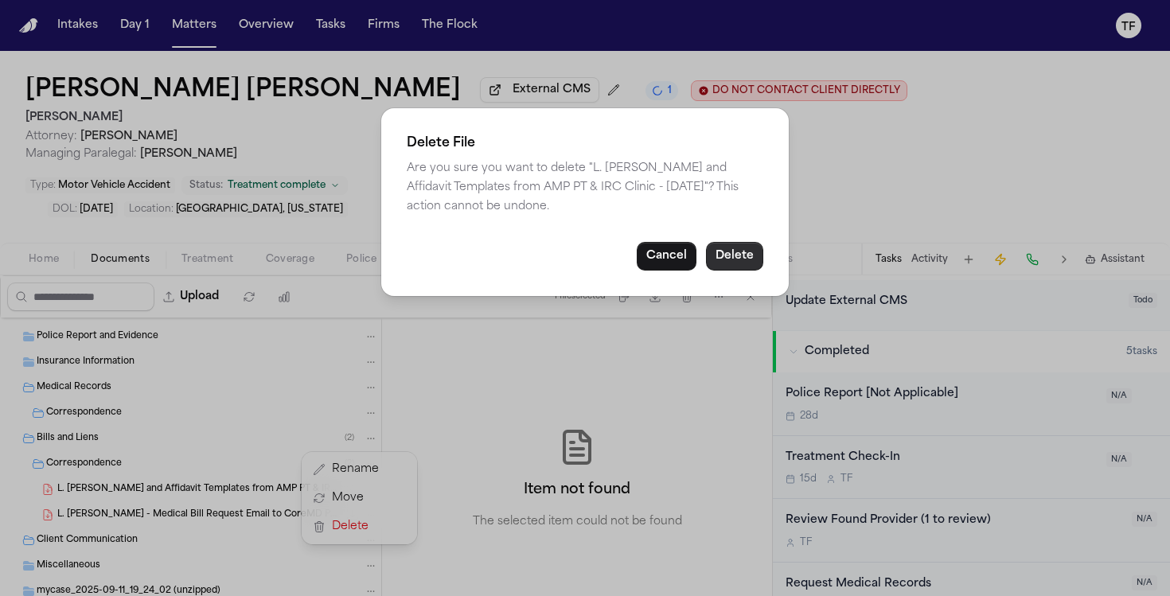
click at [735, 268] on button "Delete" at bounding box center [734, 256] width 57 height 29
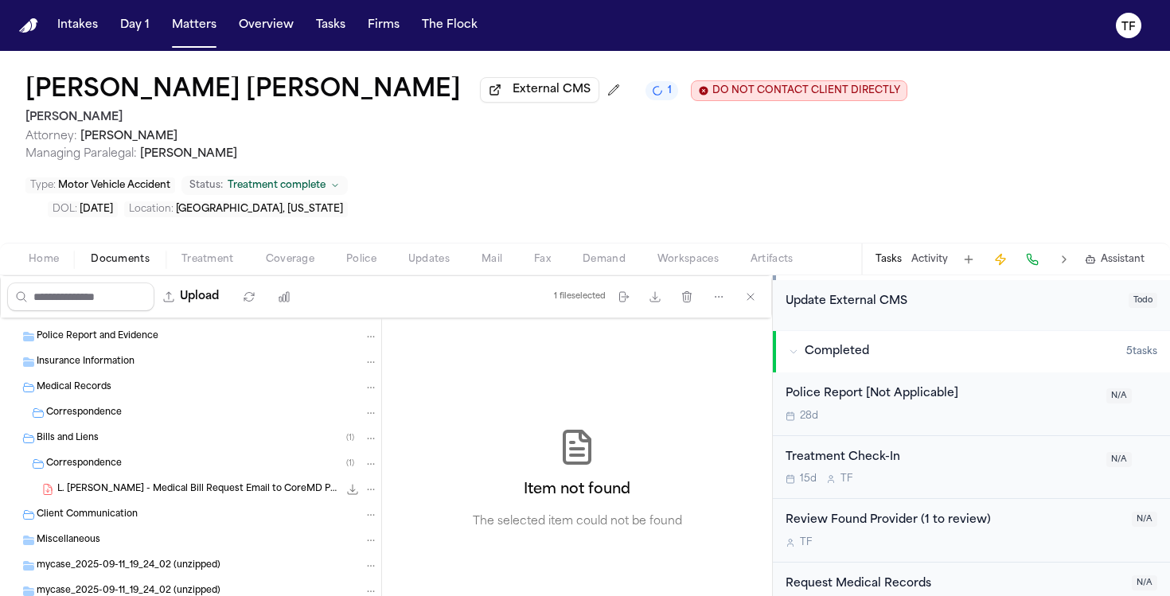
click at [365, 484] on icon "File: L. Mike - Medical Bill Request Email to CoreMD Partners - 9.16.25" at bounding box center [370, 489] width 11 height 11
click at [364, 526] on span "Delete" at bounding box center [355, 526] width 47 height 19
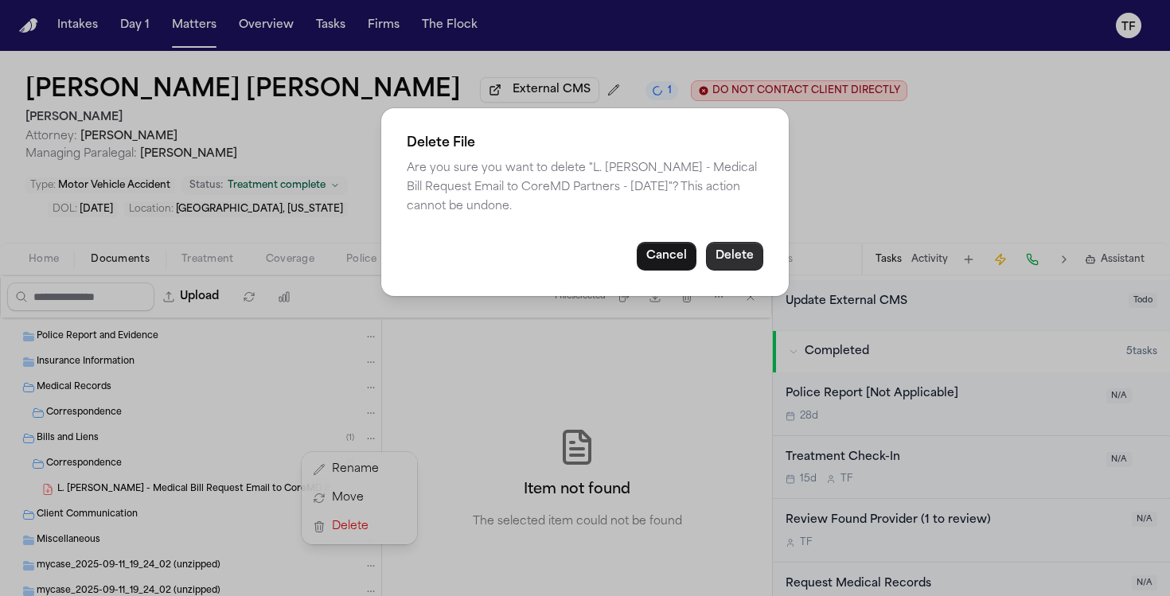
click at [741, 267] on button "Delete" at bounding box center [734, 256] width 57 height 29
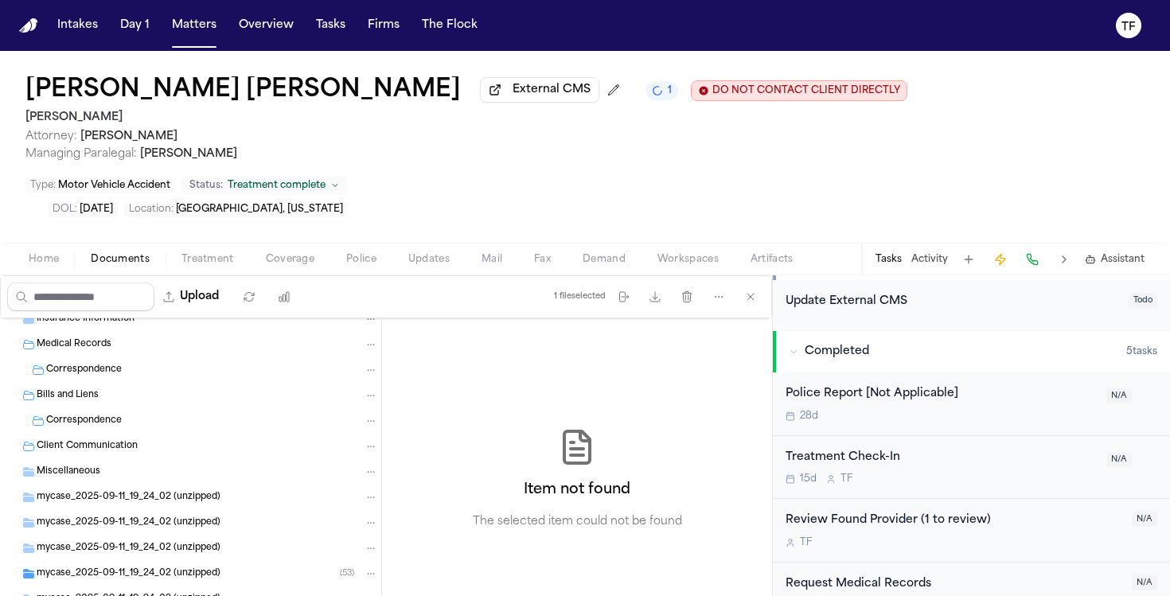
scroll to position [115, 0]
click at [365, 567] on icon "Folder: mycase_2025-09-11_19_24_02 (unzipped)" at bounding box center [370, 572] width 11 height 11
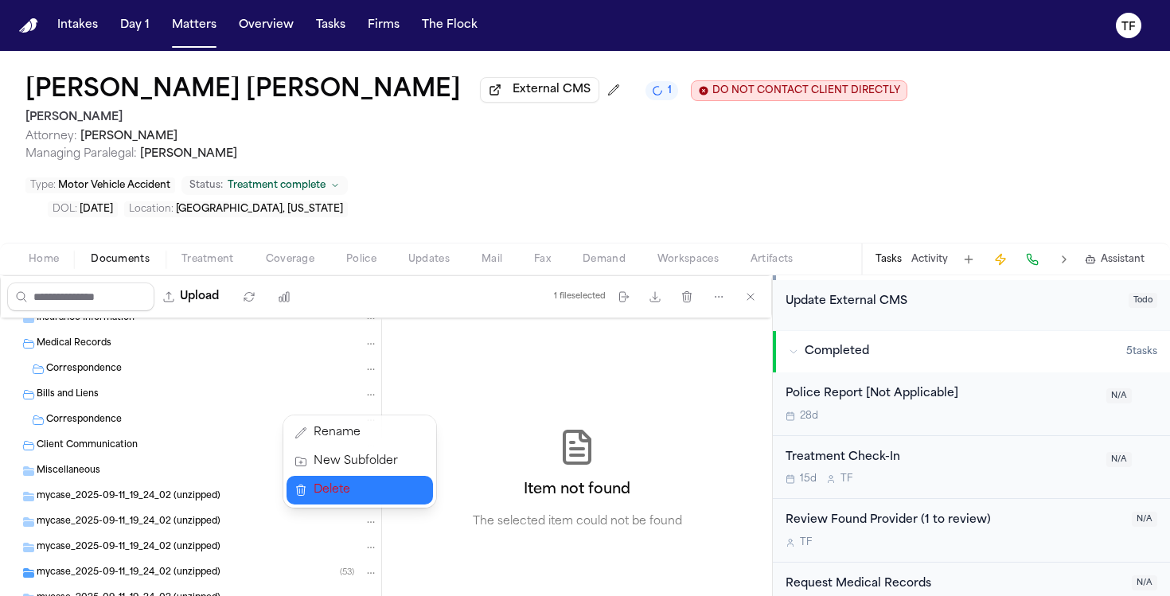
click at [355, 484] on span "Delete" at bounding box center [356, 490] width 84 height 19
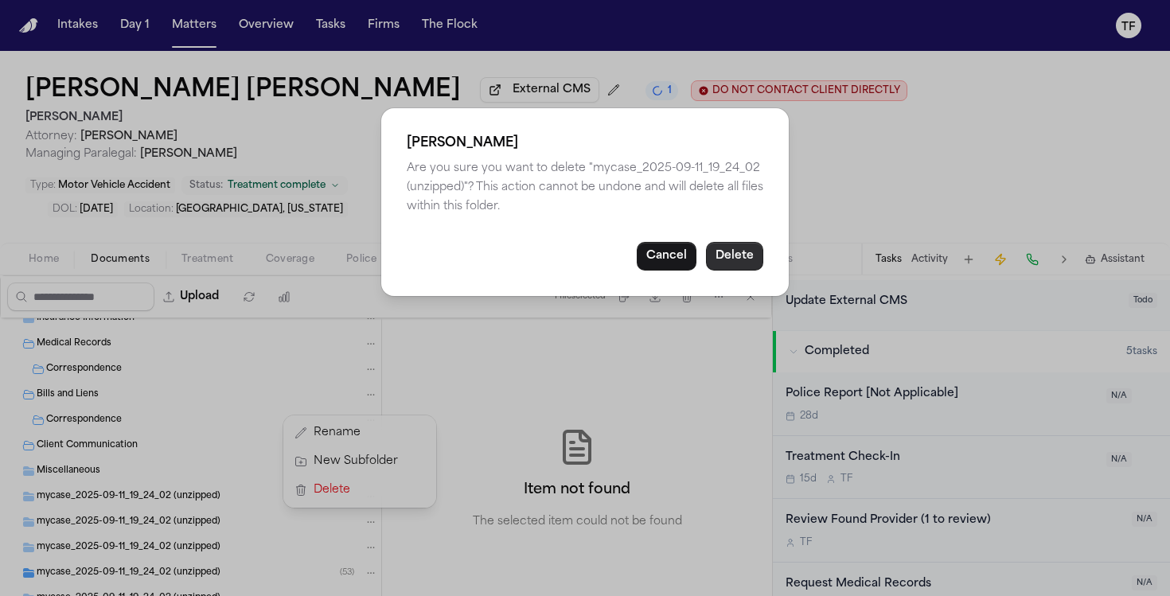
click at [711, 262] on button "Delete" at bounding box center [734, 256] width 57 height 29
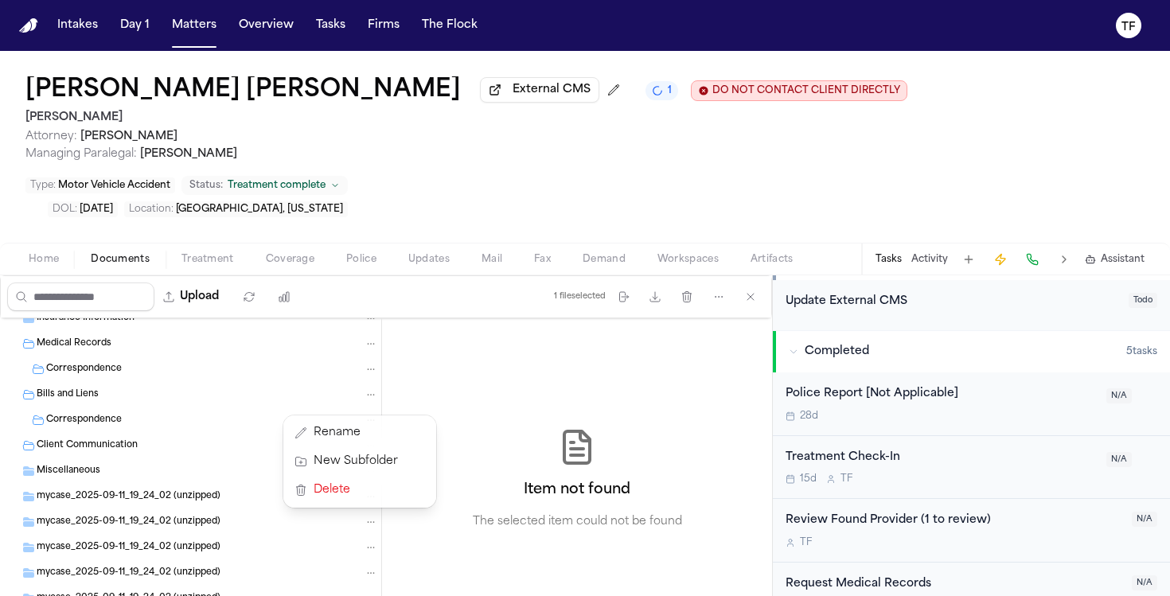
click at [363, 552] on div "All Files ( 1 ) mycase_2025-09-11_19_24_02.zip 34.3 MB • ZIP Intake Documents P…" at bounding box center [190, 447] width 381 height 487
click at [365, 593] on icon "Folder: mycase_2025-09-11_19_24_02 (unzipped)" at bounding box center [370, 598] width 11 height 11
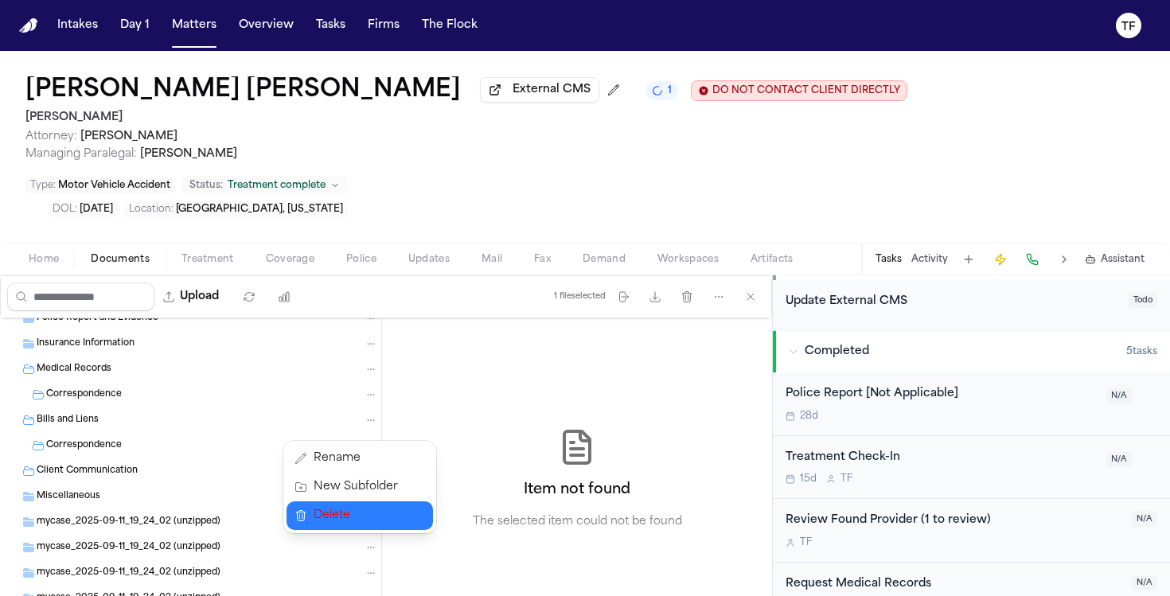
click at [376, 514] on span "Delete" at bounding box center [356, 515] width 84 height 19
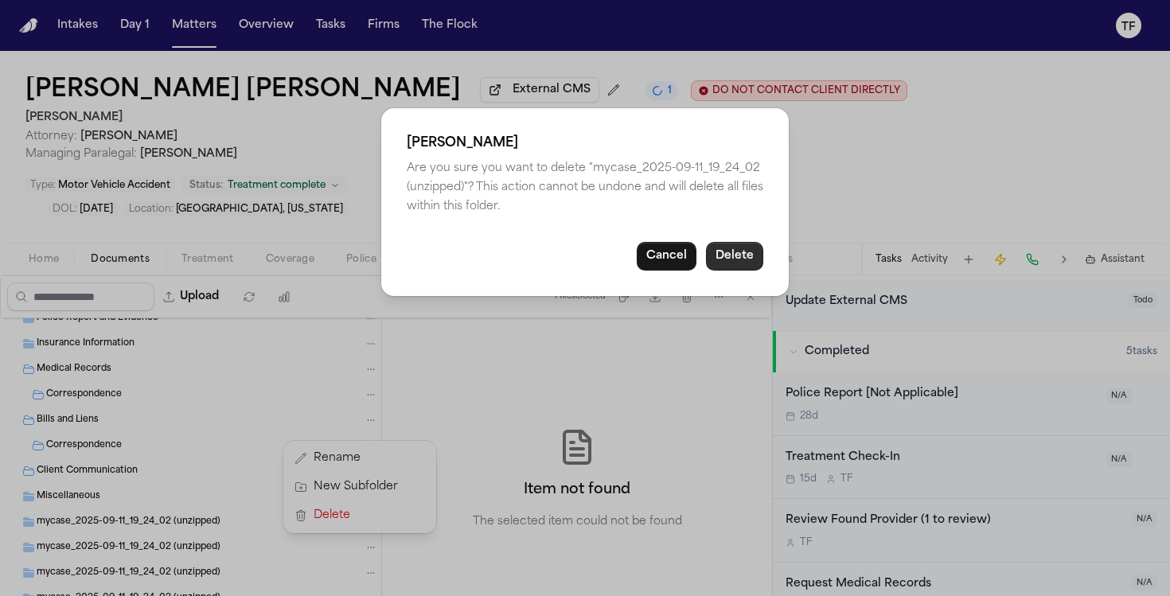
click at [728, 257] on button "Delete" at bounding box center [734, 256] width 57 height 29
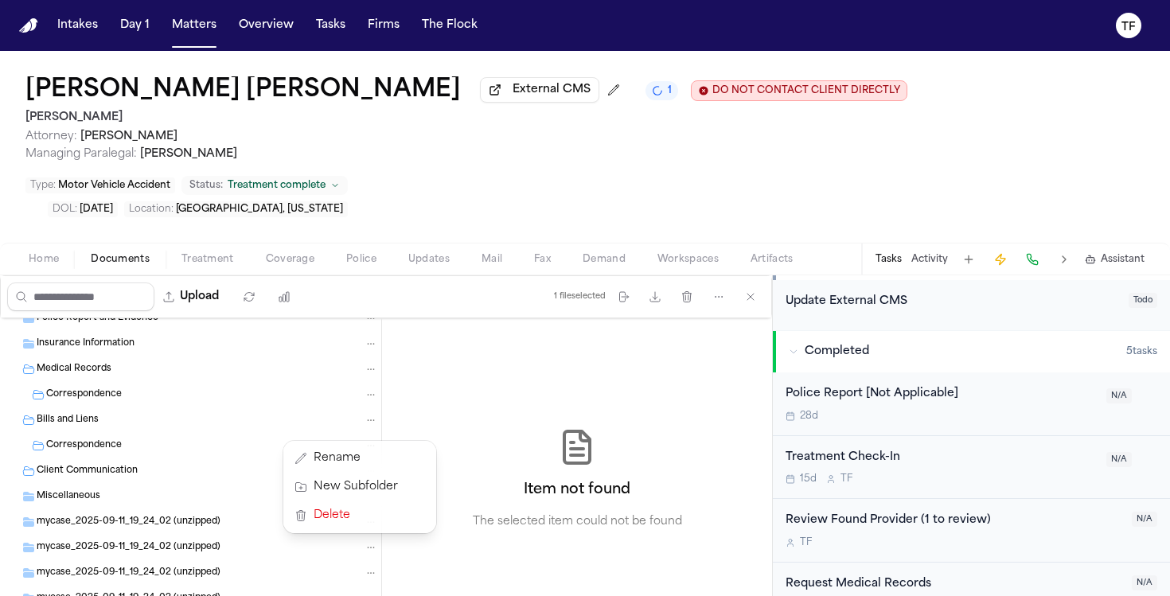
scroll to position [64, 0]
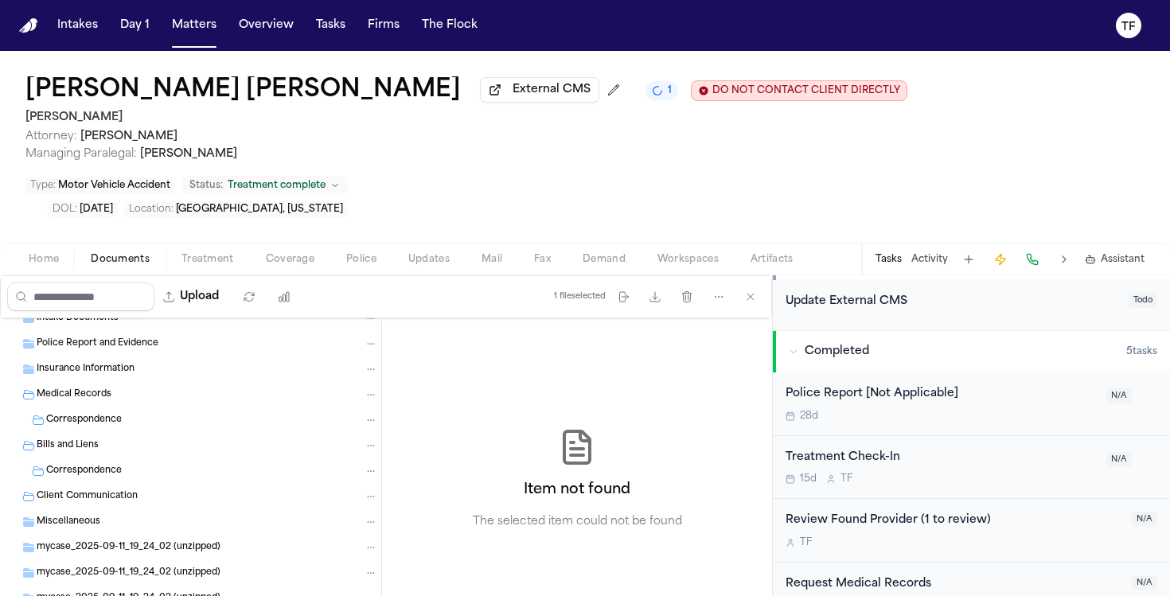
click at [365, 593] on icon "Folder: mycase_2025-09-11_19_24_02 (unzipped)" at bounding box center [370, 598] width 11 height 11
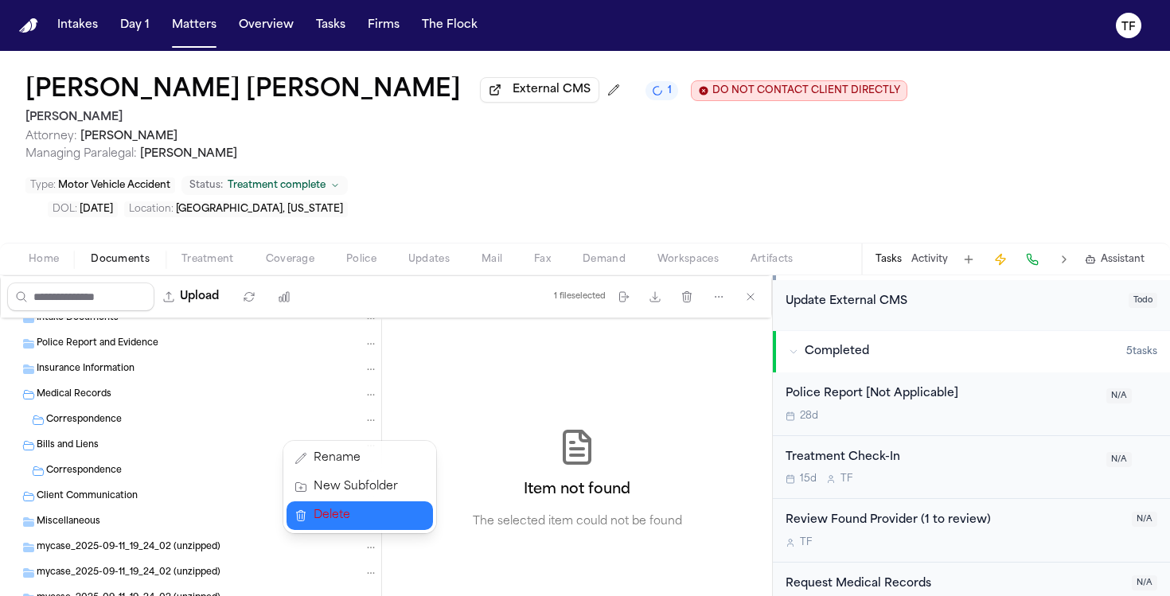
click at [366, 518] on span "Delete" at bounding box center [356, 515] width 84 height 19
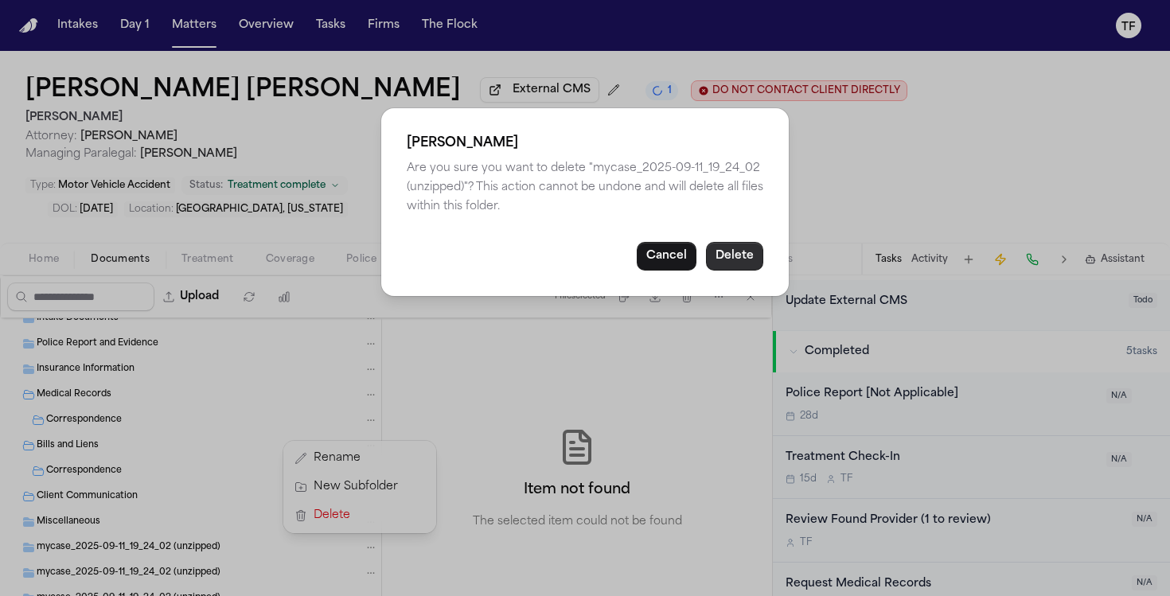
click at [738, 262] on button "Delete" at bounding box center [734, 256] width 57 height 29
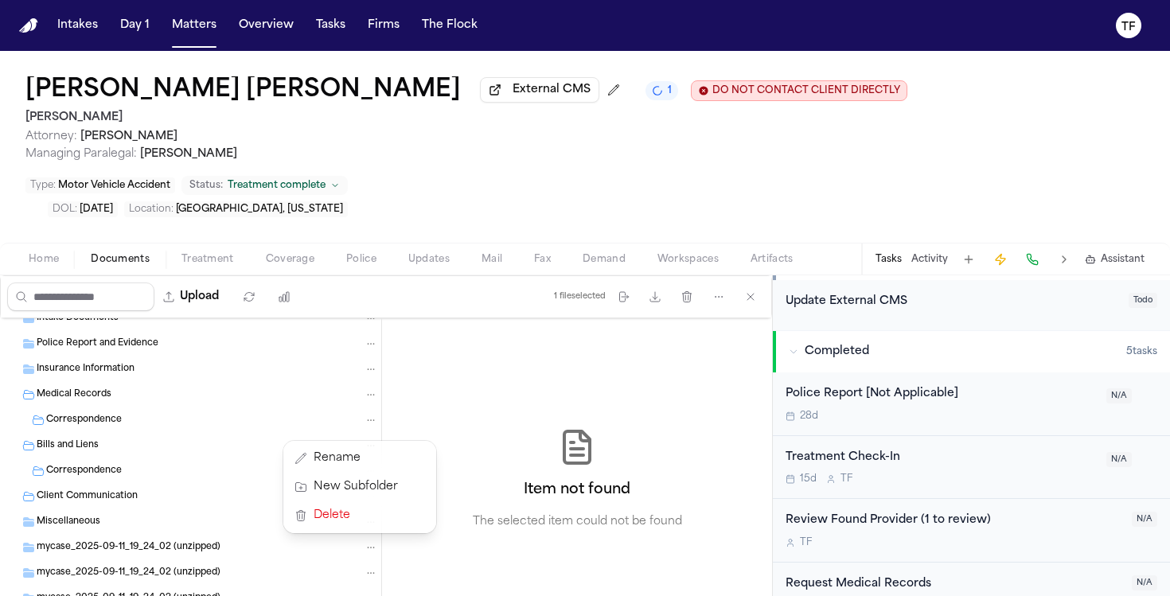
scroll to position [38, 0]
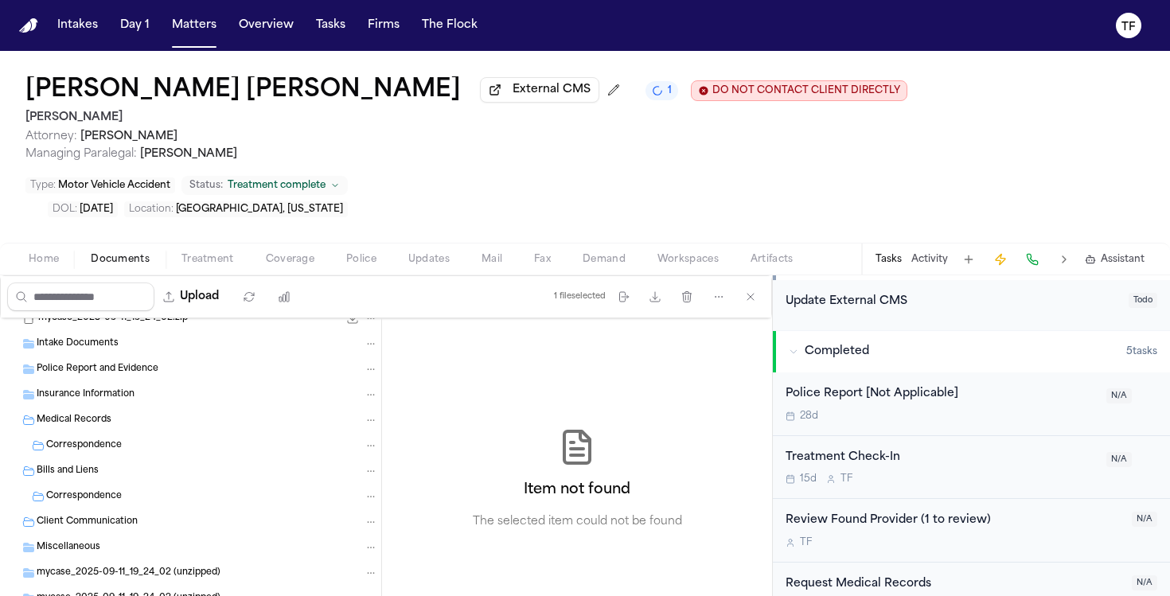
click at [365, 593] on icon "Folder: mycase_2025-09-11_19_24_02 (unzipped)" at bounding box center [370, 598] width 11 height 11
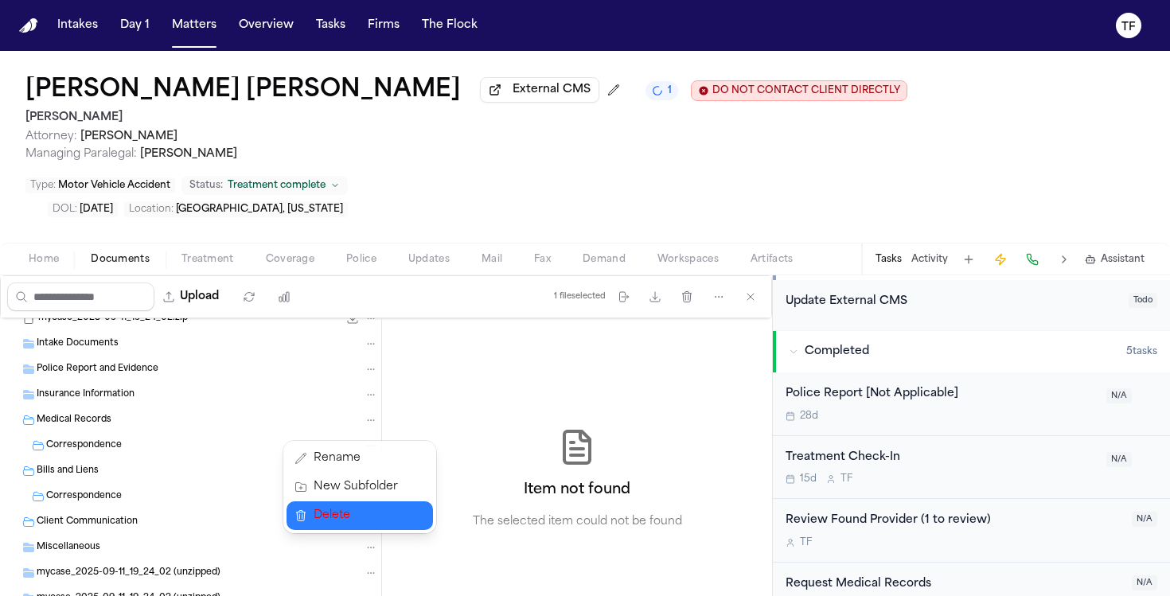
click at [389, 505] on button "Delete" at bounding box center [359, 515] width 146 height 29
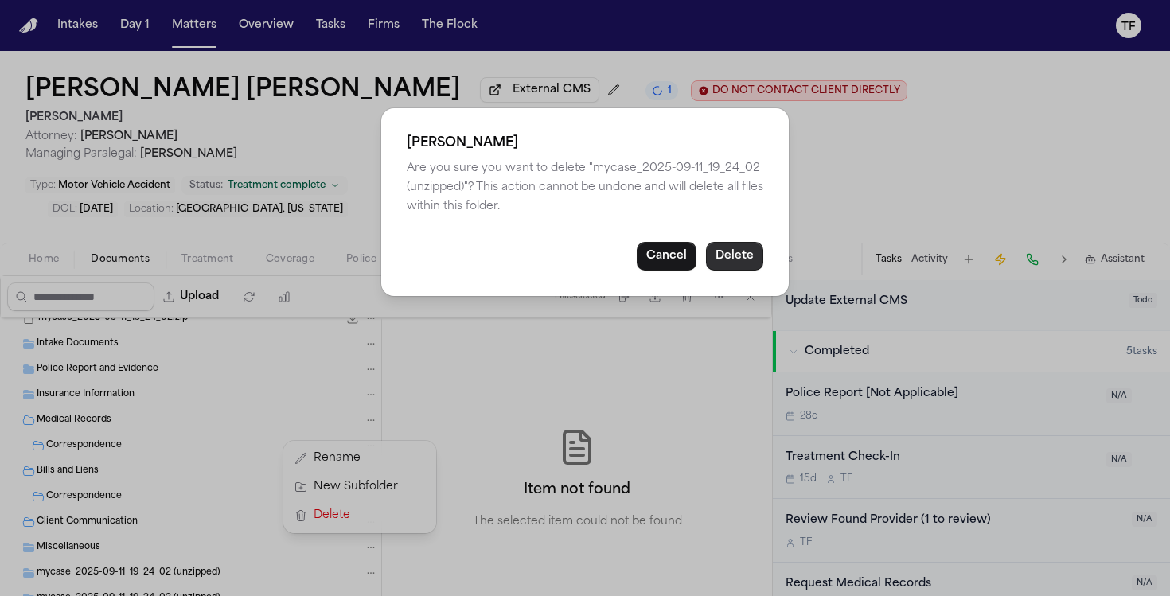
click at [729, 255] on button "Delete" at bounding box center [734, 256] width 57 height 29
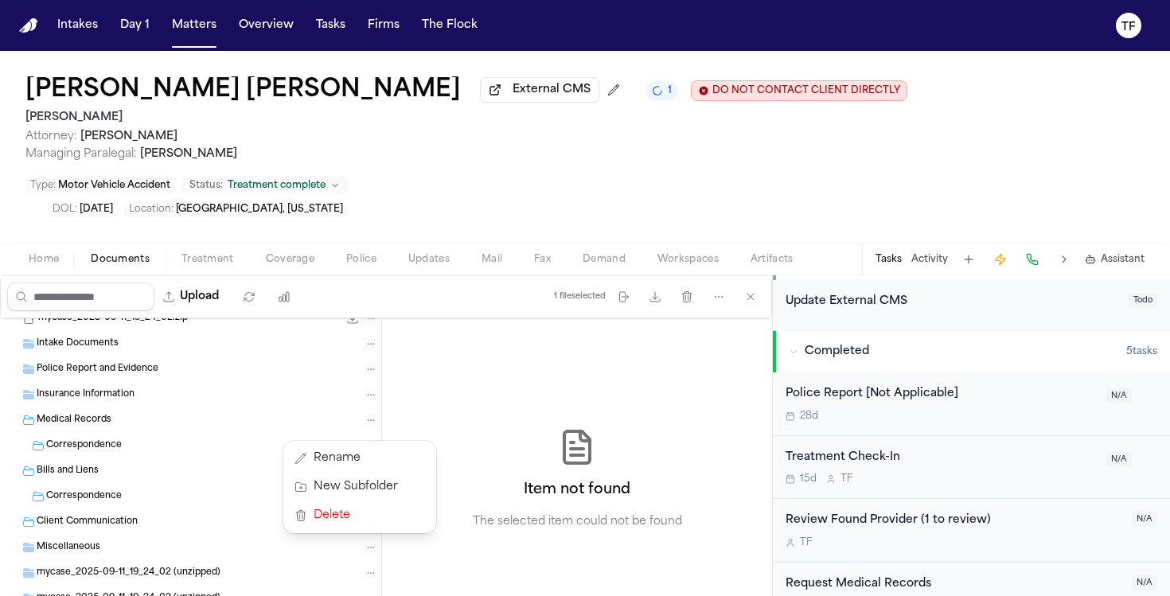
scroll to position [13, 0]
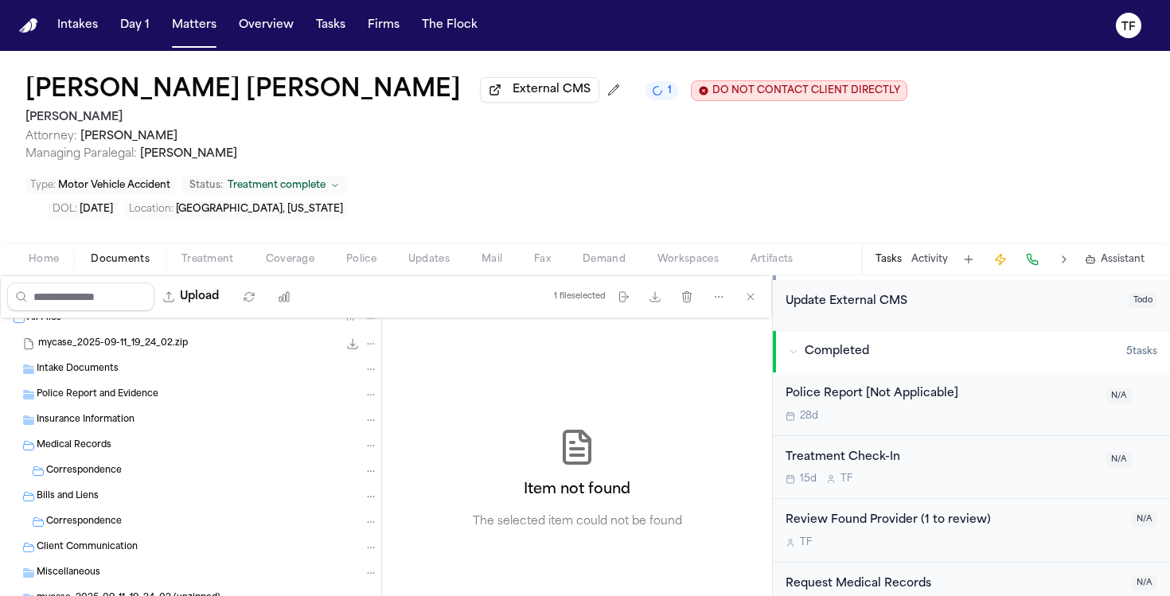
click at [365, 593] on icon "Folder: mycase_2025-09-11_19_24_02 (unzipped)" at bounding box center [370, 598] width 11 height 11
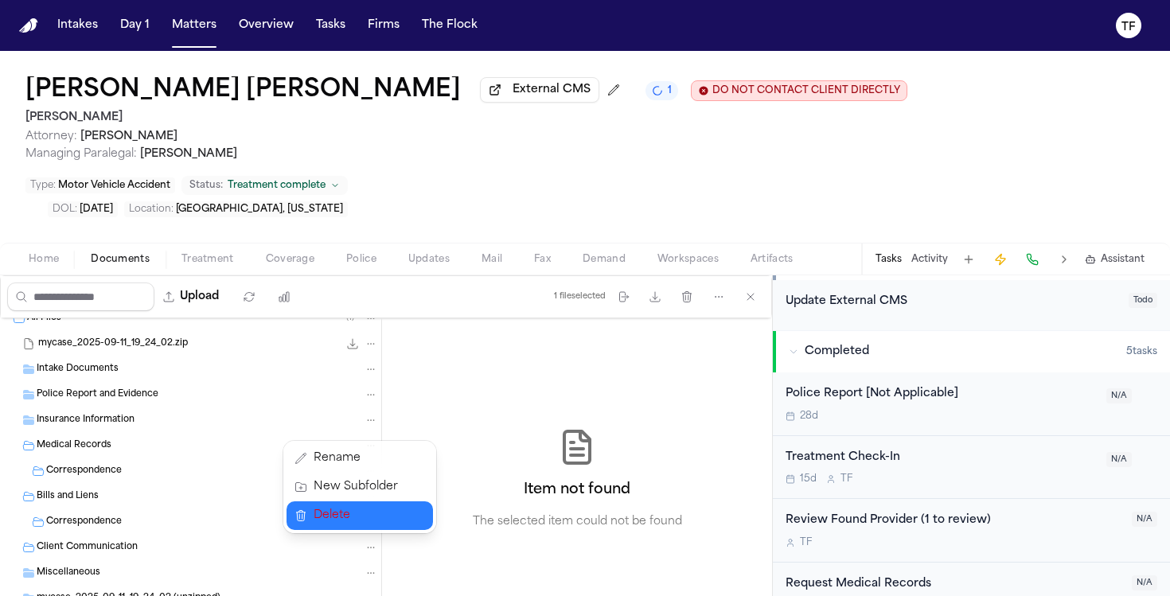
click at [384, 524] on span "Delete" at bounding box center [356, 515] width 84 height 19
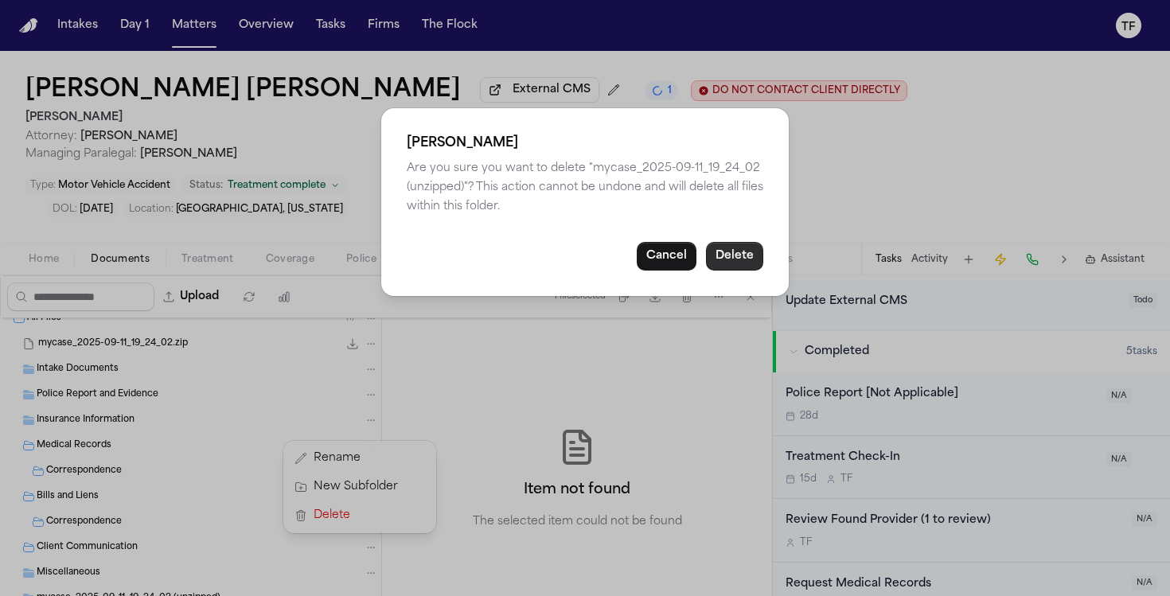
click at [735, 263] on button "Delete" at bounding box center [734, 256] width 57 height 29
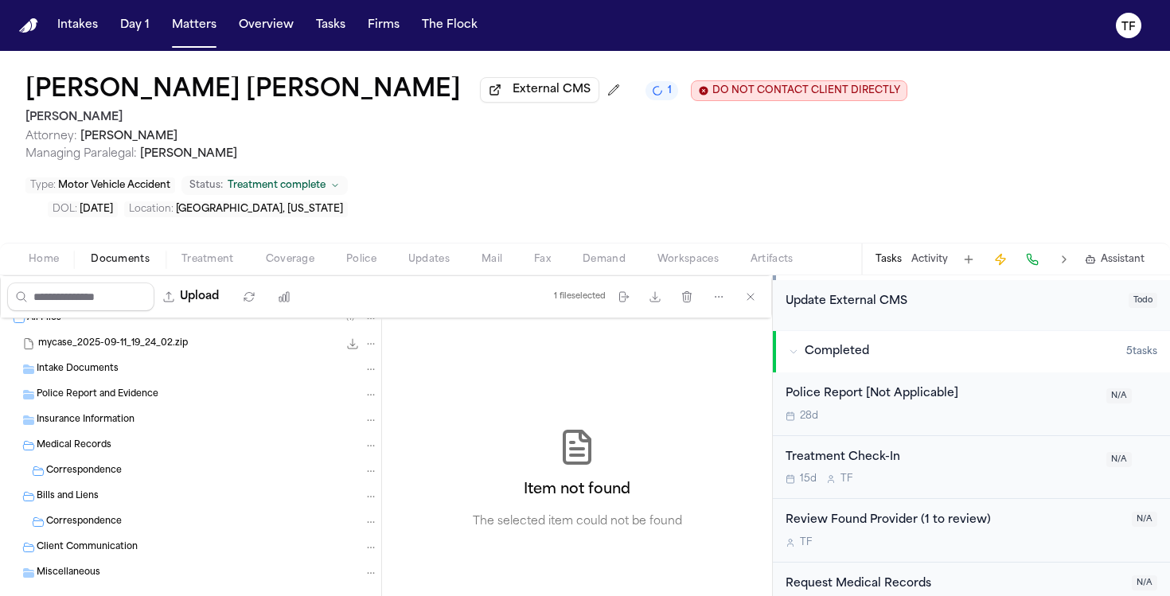
scroll to position [0, 0]
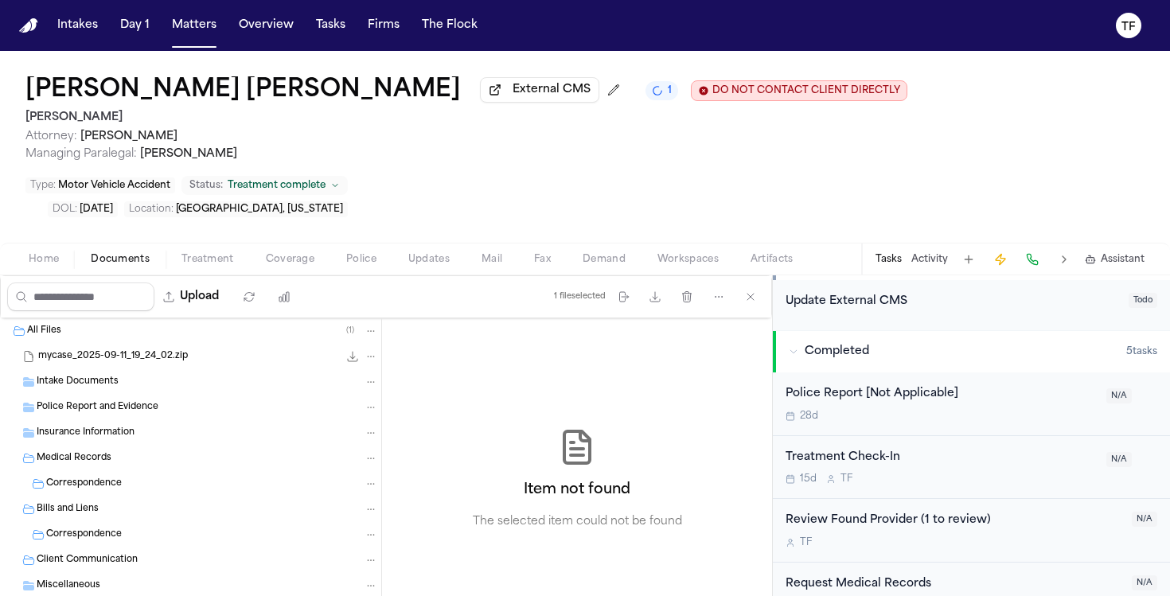
click at [209, 38] on button "Matters" at bounding box center [194, 25] width 57 height 29
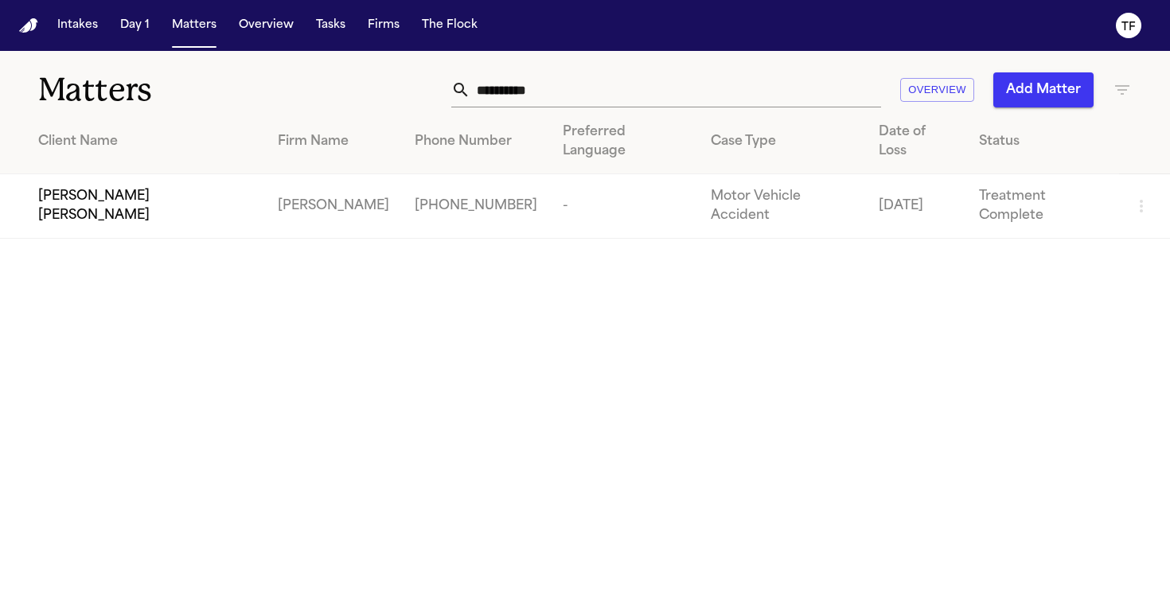
click at [554, 86] on input "**********" at bounding box center [675, 89] width 411 height 35
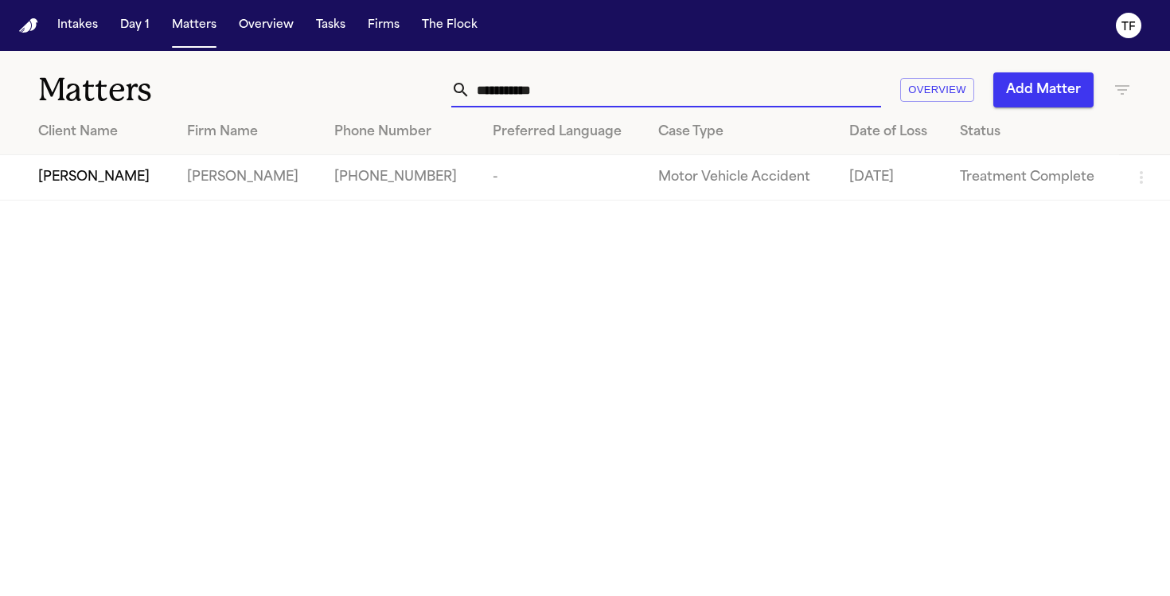
type input "**********"
click at [168, 191] on td "[PERSON_NAME]" at bounding box center [87, 177] width 174 height 45
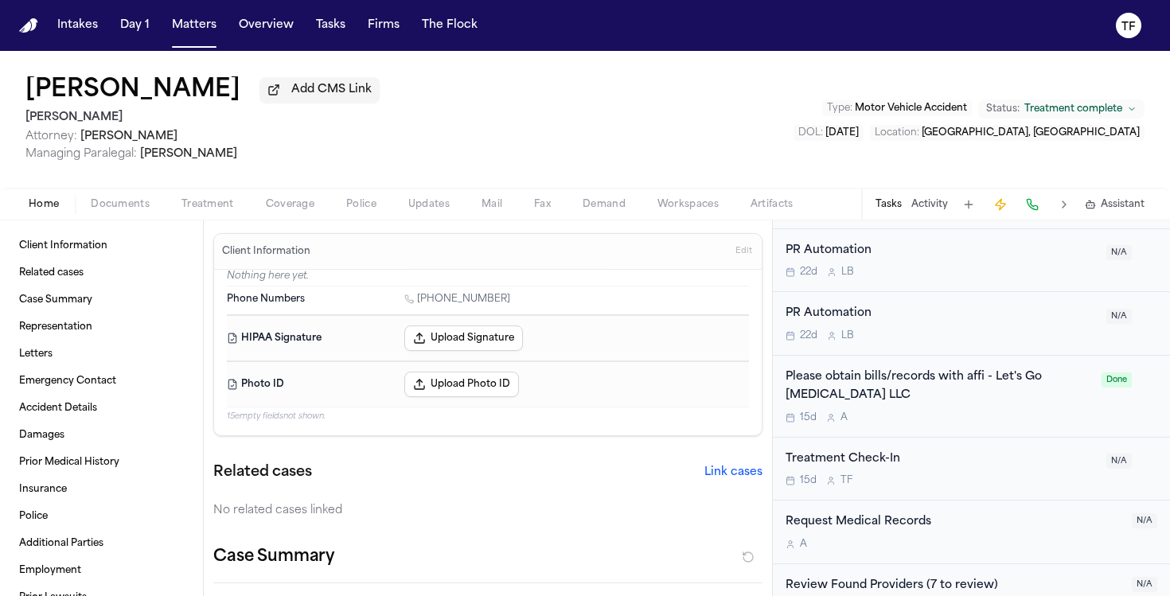
click at [820, 369] on div "Please obtain bills/records with affi - Let's Go [MEDICAL_DATA] LLC 15d A Done" at bounding box center [971, 397] width 397 height 82
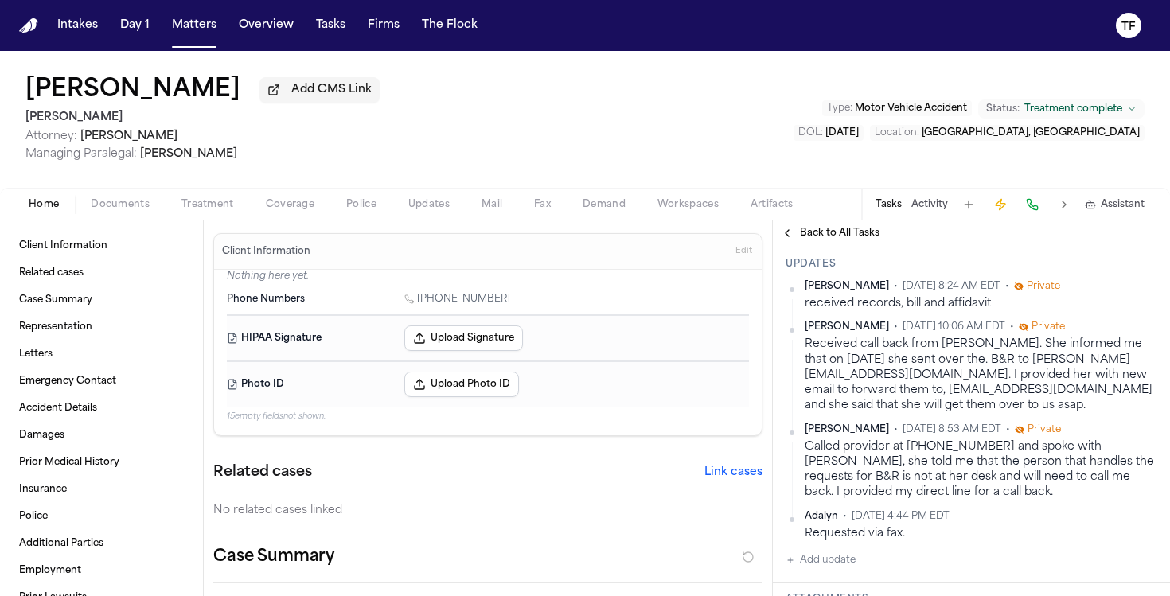
scroll to position [313, 0]
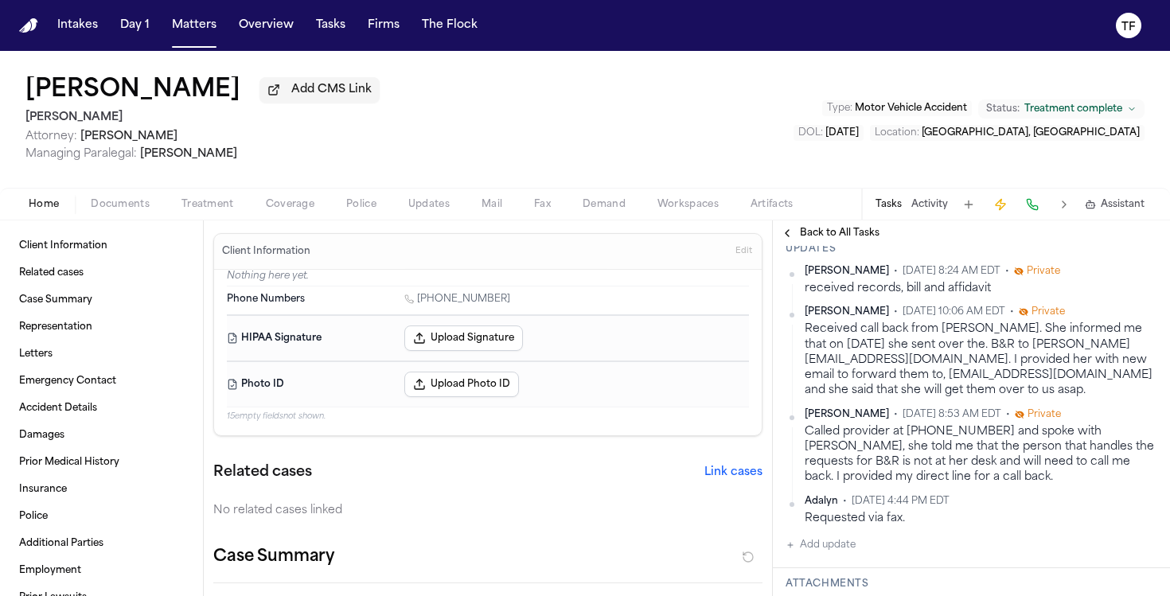
click at [123, 211] on span "Documents" at bounding box center [120, 204] width 59 height 13
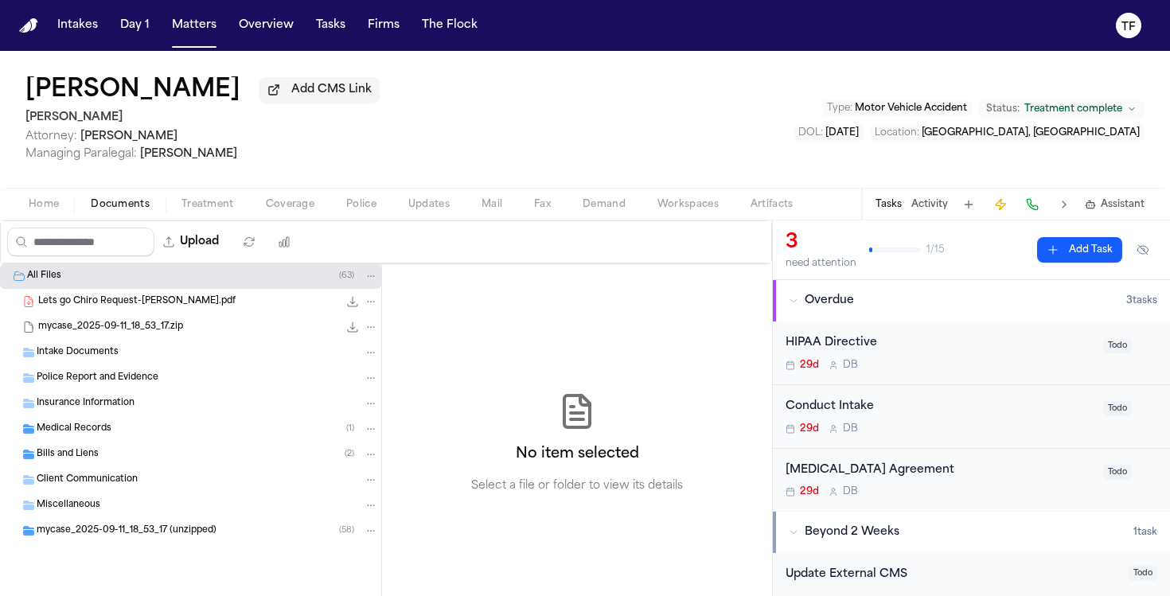
click at [115, 427] on div "Medical Records ( 1 )" at bounding box center [207, 429] width 341 height 14
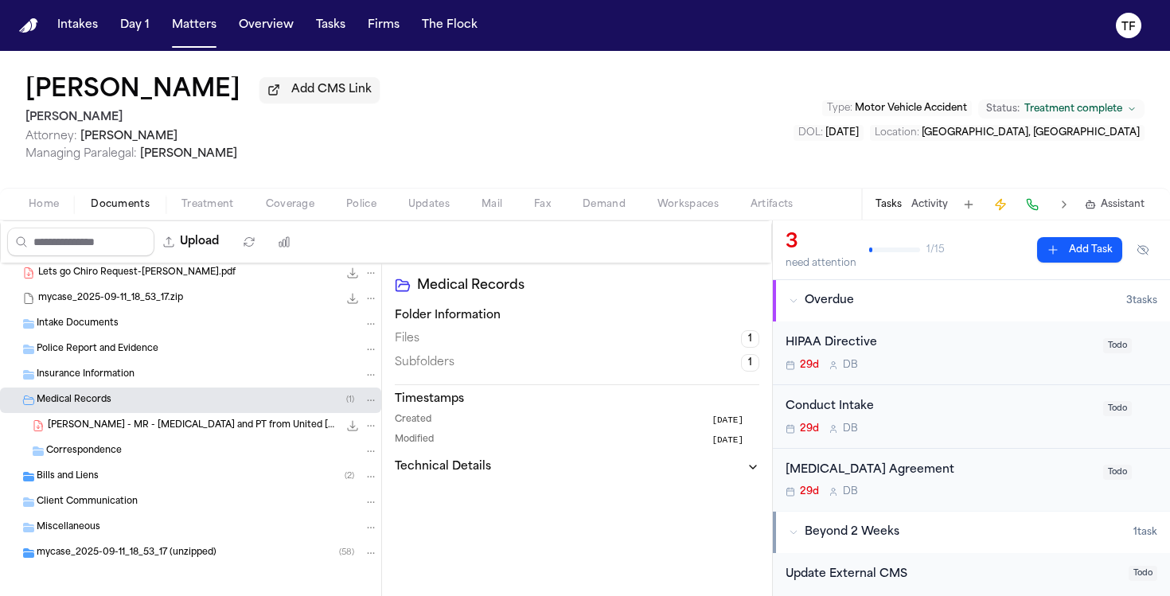
scroll to position [38, 0]
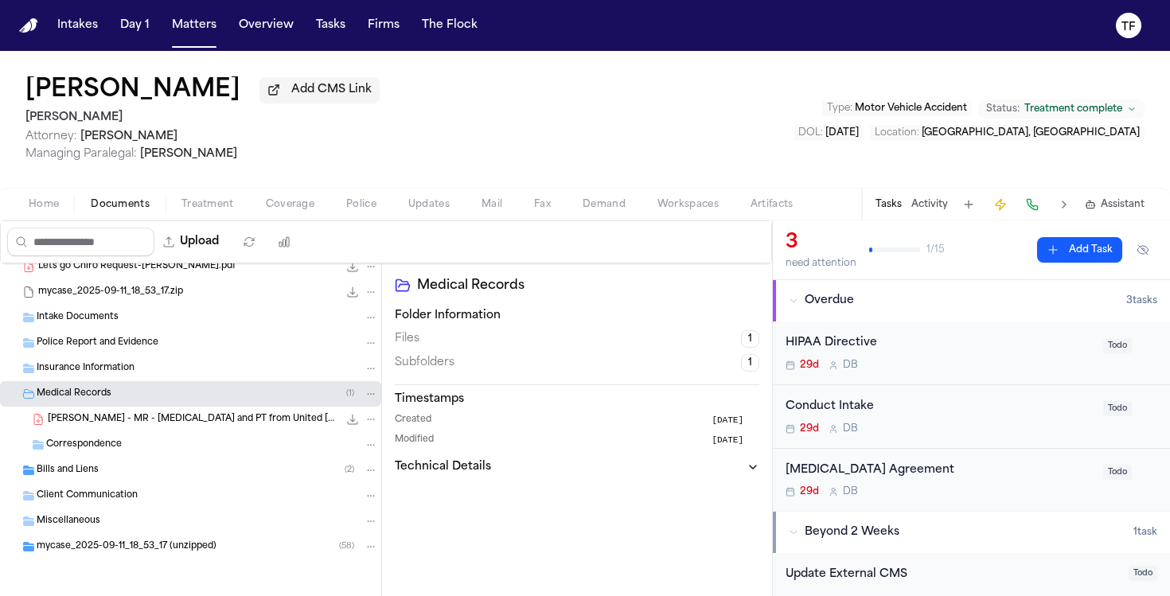
click at [166, 423] on span "[PERSON_NAME] - MR - [MEDICAL_DATA] and PT from United [PERSON_NAME] Treatment …" at bounding box center [193, 420] width 290 height 14
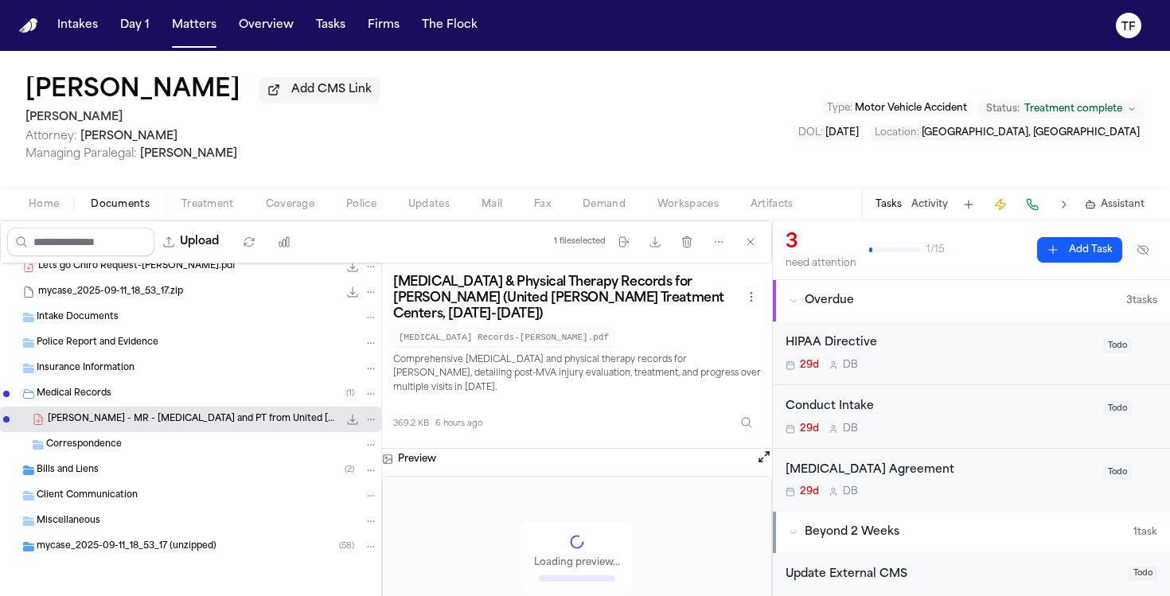
click at [166, 423] on span "[PERSON_NAME] - MR - [MEDICAL_DATA] and PT from United [PERSON_NAME] Treatment …" at bounding box center [193, 420] width 290 height 14
click at [348, 423] on icon "File: D. Ortiz - MR - Chiropractic and PT from United Feder Treatment Centers -…" at bounding box center [353, 420] width 10 height 10
click at [366, 469] on div "Bills and Liens ( 2 )" at bounding box center [190, 470] width 381 height 25
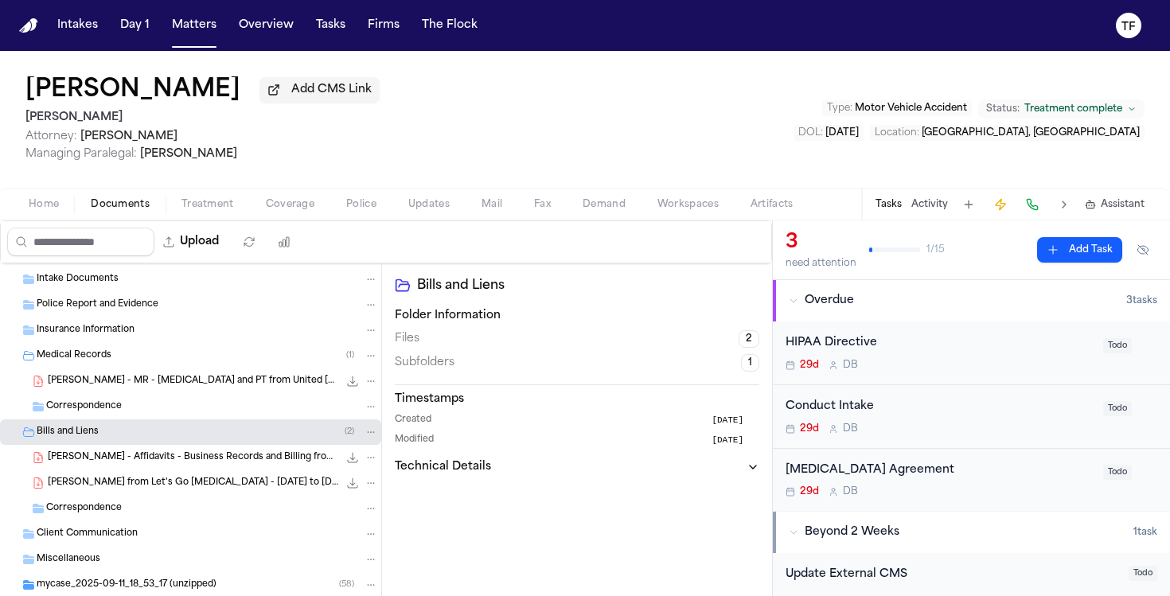
scroll to position [92, 0]
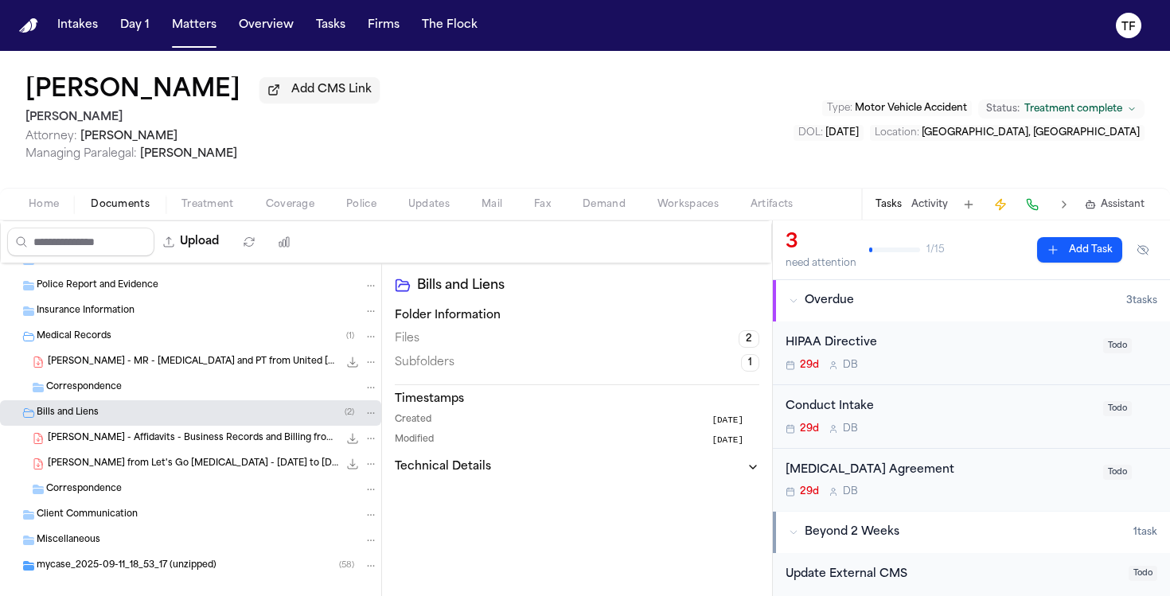
click at [346, 445] on icon "File: D. Ortiz - Affidavits - Business Records and Billing from Let's Go Chirop…" at bounding box center [352, 438] width 13 height 13
click at [346, 470] on icon "File: D. Ortiz - Bills from Let's Go Chiropractic - 7.15.25 to 8.27.25" at bounding box center [352, 464] width 13 height 13
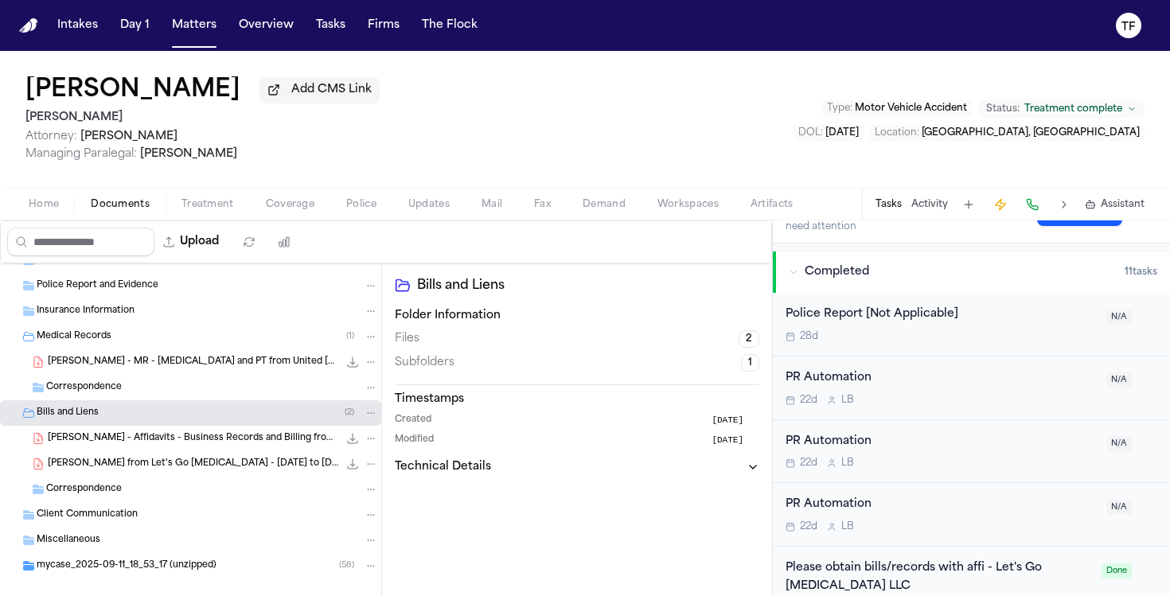
scroll to position [376, 0]
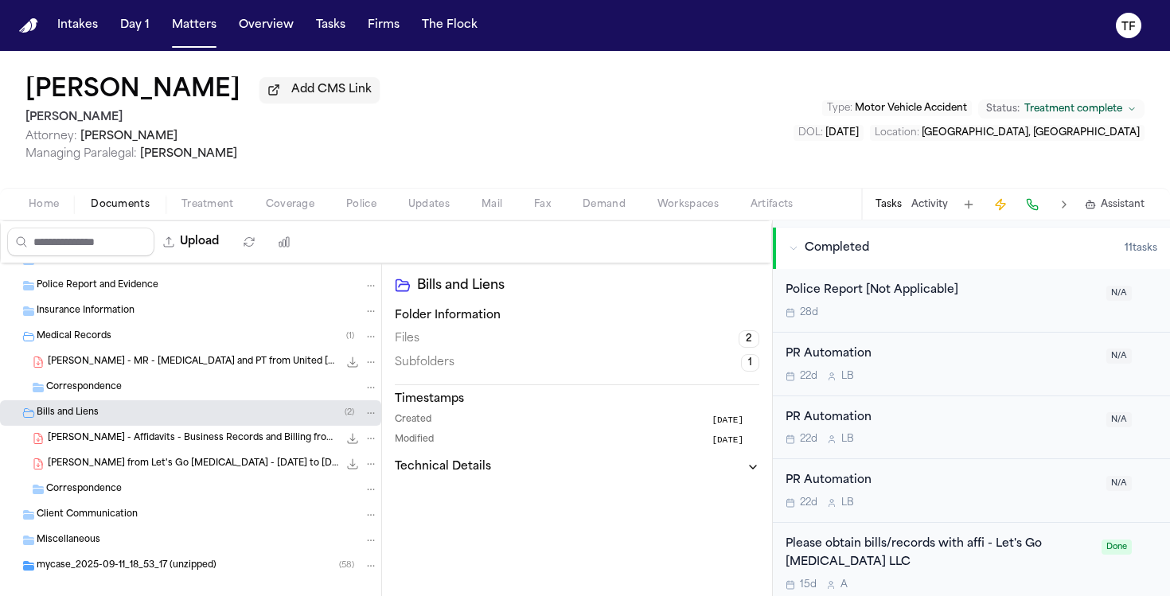
click at [962, 552] on div "Please obtain bills/records with affi - Let's Go [MEDICAL_DATA] LLC" at bounding box center [938, 554] width 306 height 37
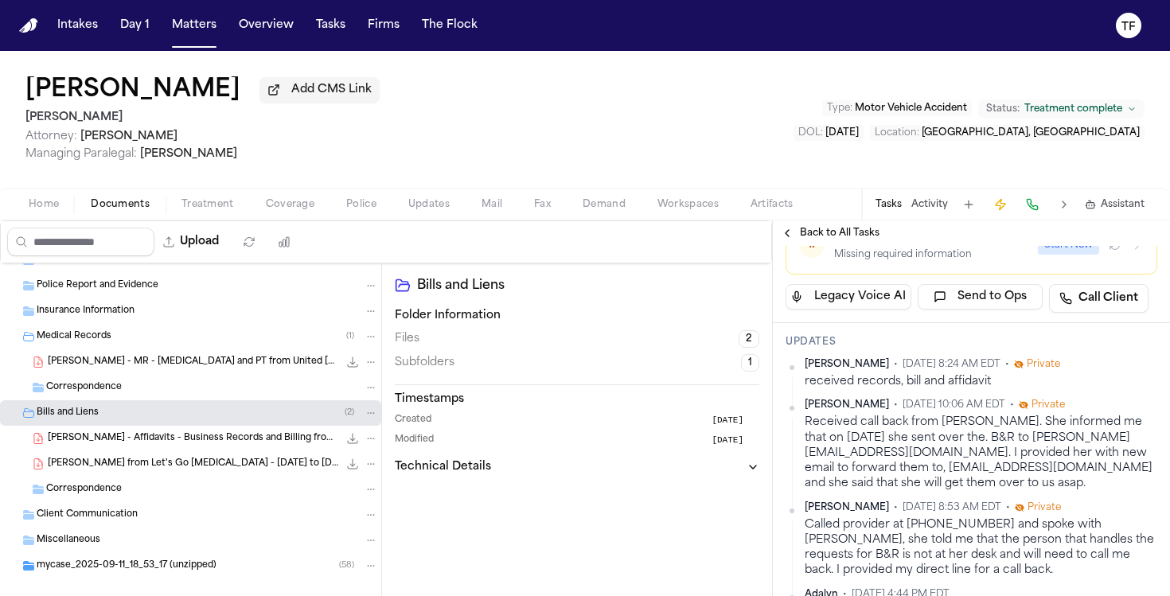
scroll to position [216, 0]
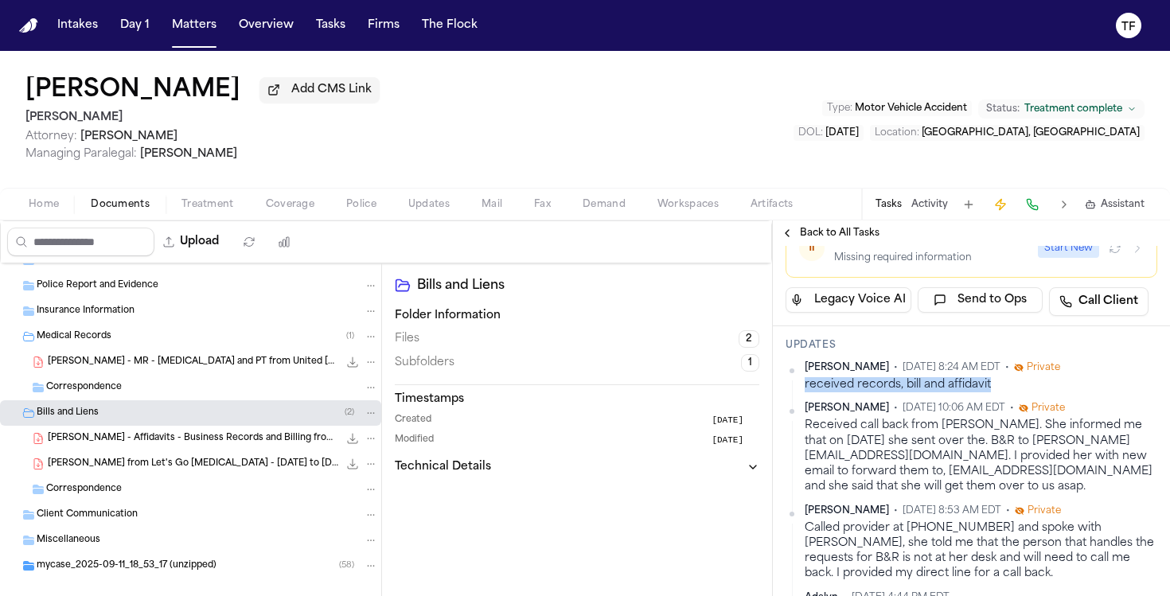
drag, startPoint x: 991, startPoint y: 389, endPoint x: 804, endPoint y: 384, distance: 187.1
click at [804, 384] on div "[PERSON_NAME] • [DATE] 8:24 AM EDT • Private received records, bill and affidav…" at bounding box center [971, 376] width 372 height 31
copy div "received records, bill and affidavit"
click at [1054, 106] on span "Treatment complete" at bounding box center [1073, 109] width 98 height 13
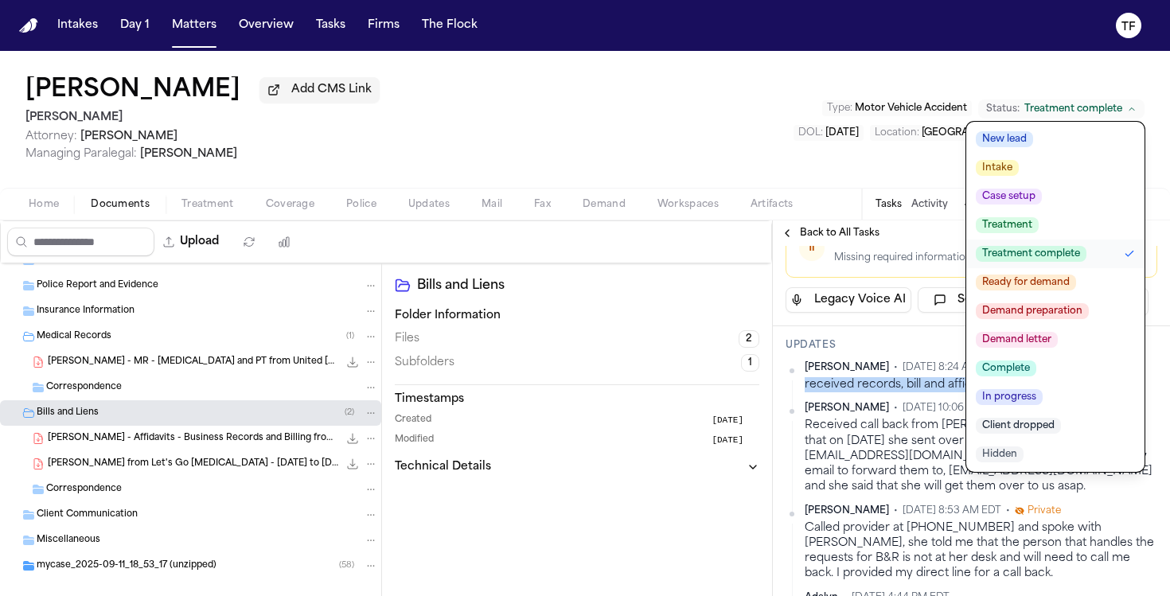
click at [1025, 287] on span "Ready for demand" at bounding box center [1026, 283] width 100 height 16
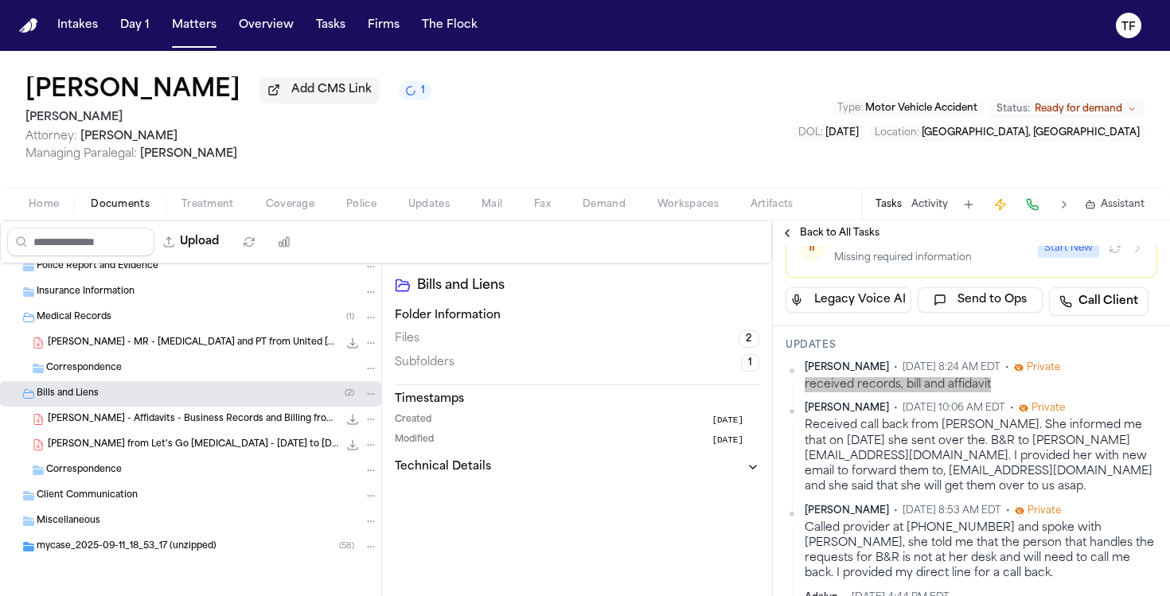
scroll to position [115, 0]
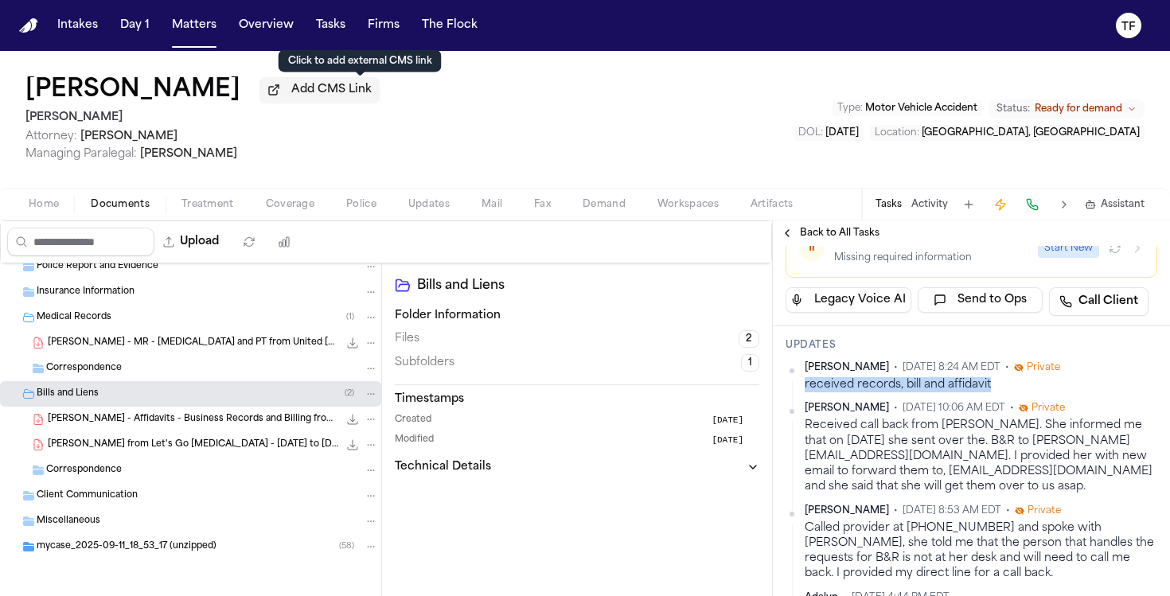
click at [366, 91] on span "Add CMS Link" at bounding box center [331, 90] width 80 height 16
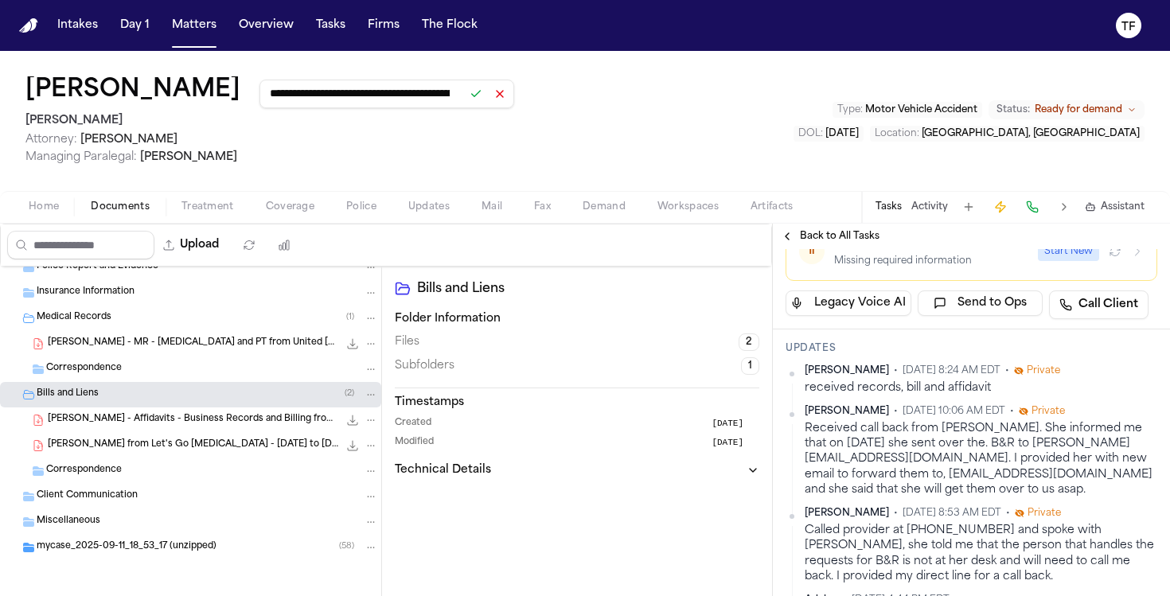
scroll to position [0, 160]
type input "**********"
click at [487, 95] on button at bounding box center [476, 94] width 22 height 22
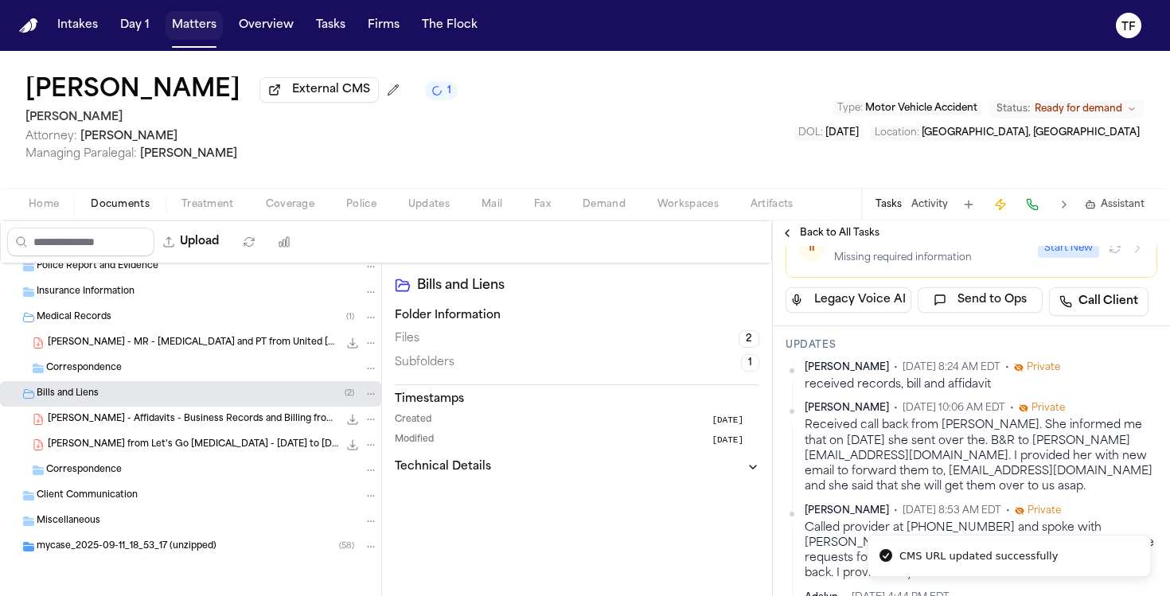
click at [178, 32] on button "Matters" at bounding box center [194, 25] width 57 height 29
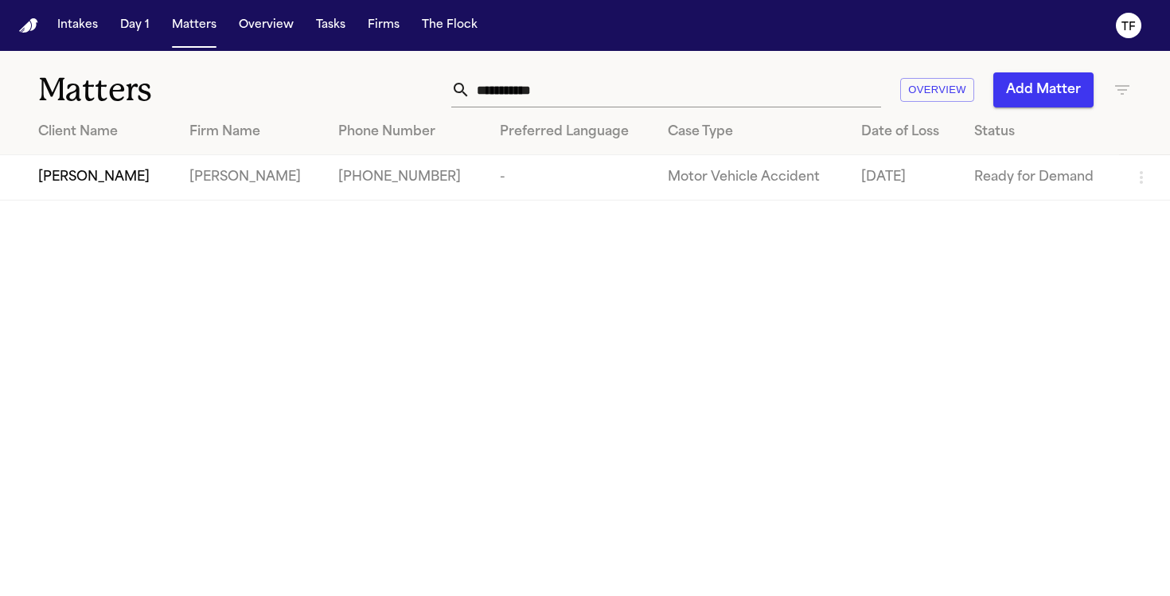
click at [635, 100] on input "**********" at bounding box center [675, 89] width 411 height 35
type input "**********"
click at [64, 179] on span "[PERSON_NAME]" at bounding box center [93, 177] width 111 height 19
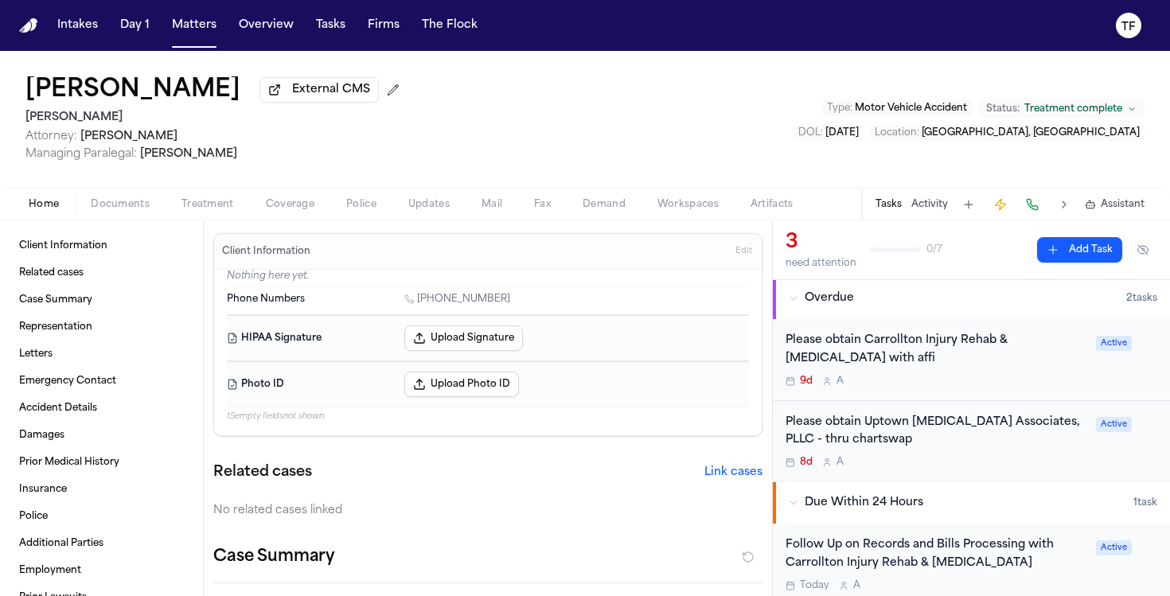
scroll to position [3, 0]
click at [860, 360] on div "Please obtain Carrollton Injury Rehab & [MEDICAL_DATA] with affi" at bounding box center [935, 349] width 301 height 37
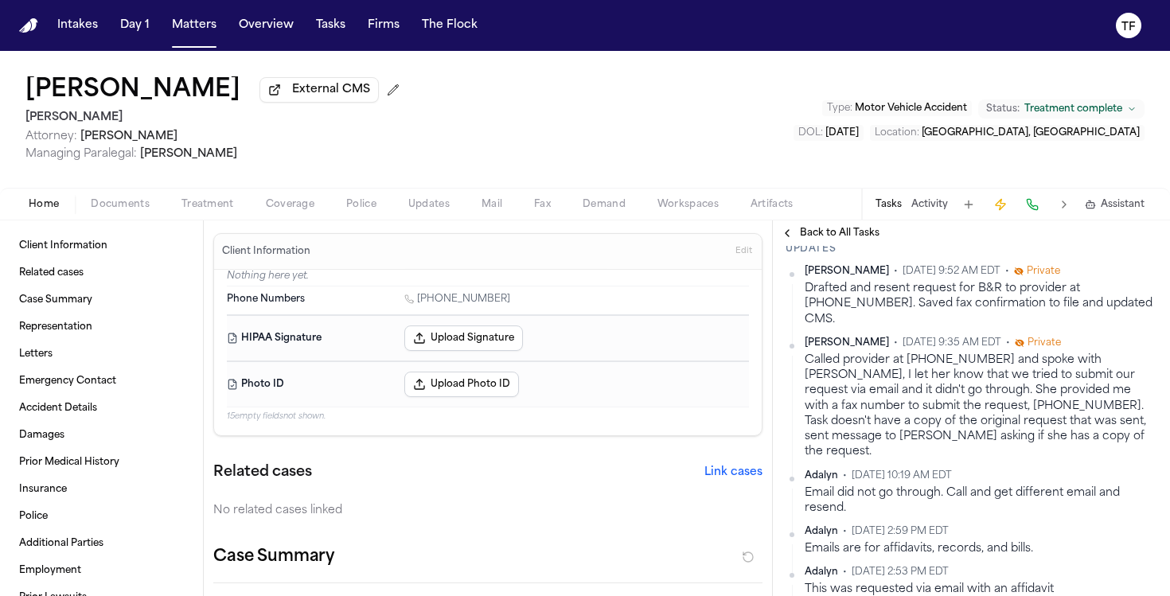
scroll to position [183, 0]
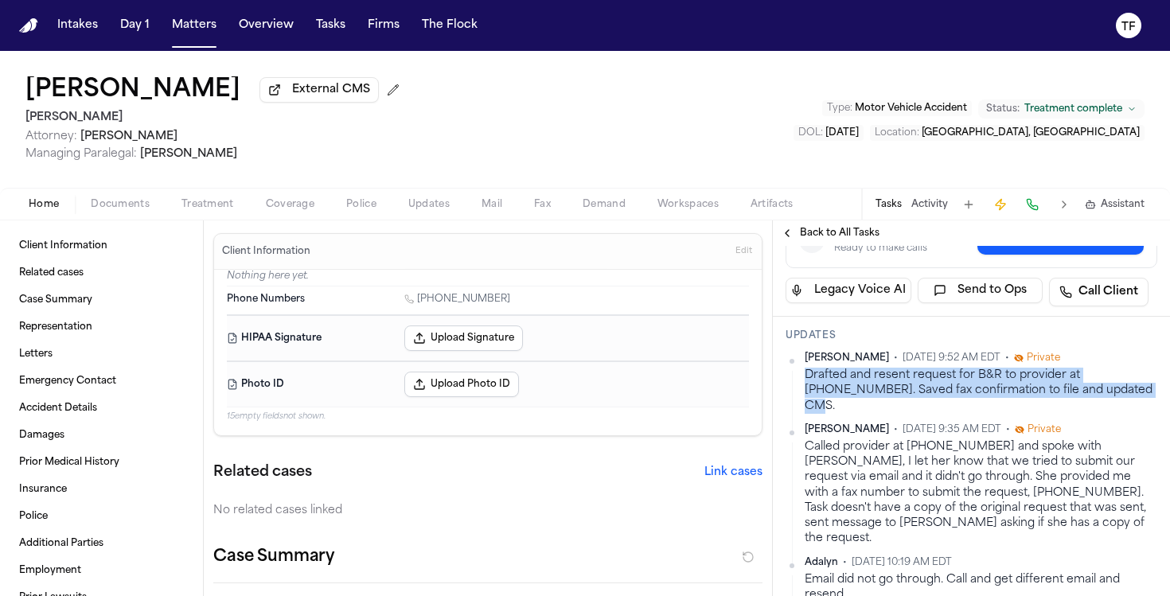
drag, startPoint x: 1105, startPoint y: 395, endPoint x: 801, endPoint y: 385, distance: 304.9
click at [801, 385] on div "[PERSON_NAME] • [DATE] 9:52 AM EDT • Private Drafted and resent request for B&R…" at bounding box center [971, 383] width 372 height 62
copy div "Drafted and resent request for B&R to provider at [PHONE_NUMBER]. Saved fax con…"
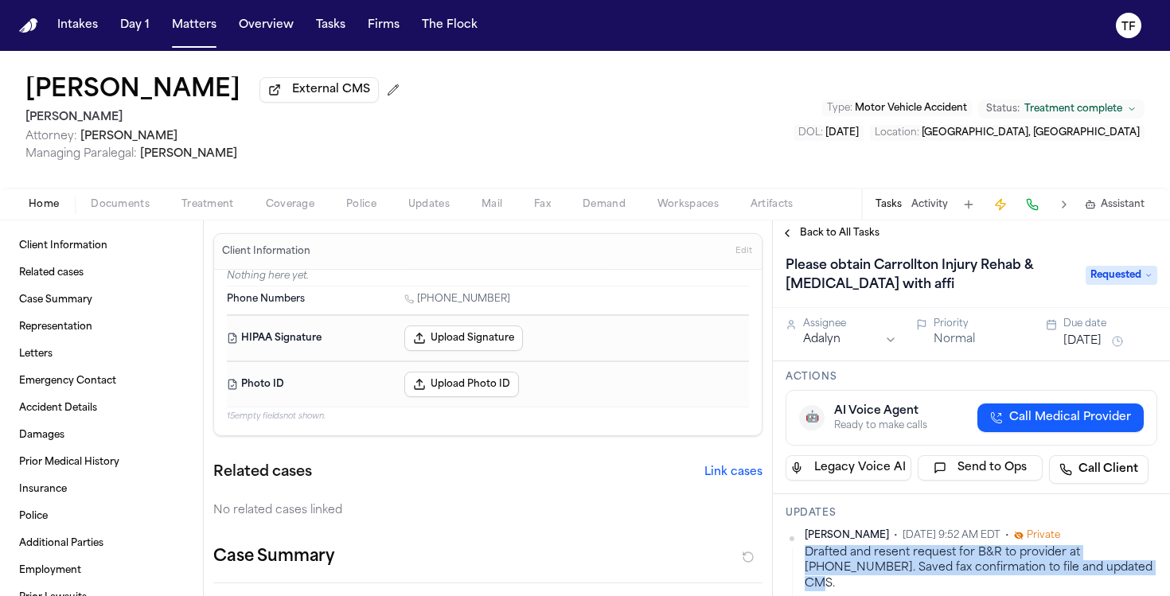
scroll to position [0, 0]
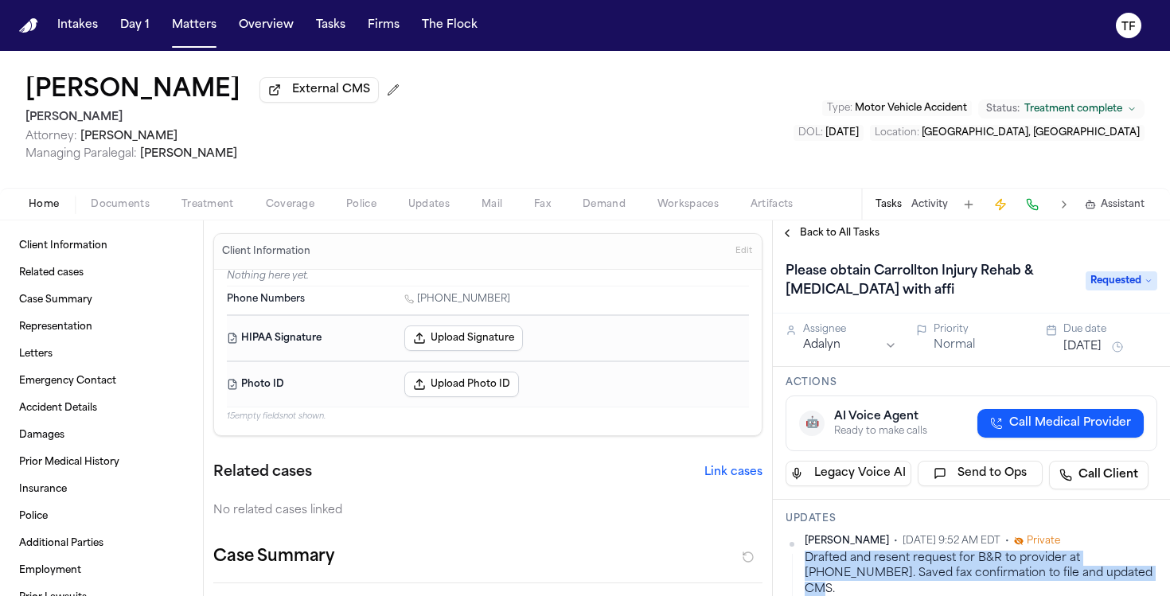
click at [820, 238] on span "Back to All Tasks" at bounding box center [840, 233] width 80 height 13
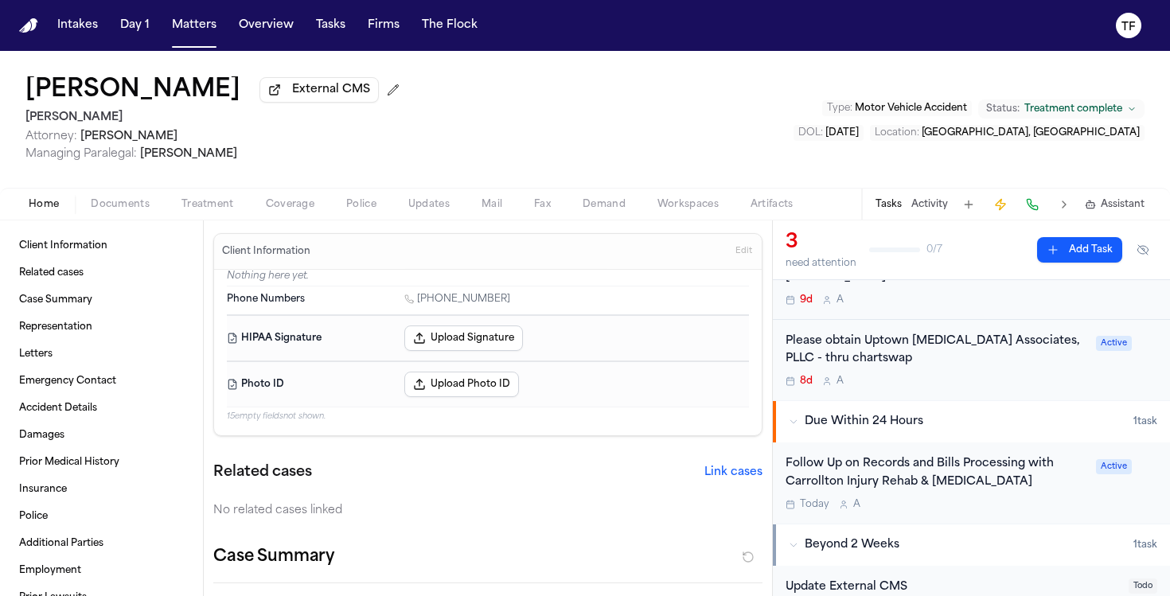
scroll to position [84, 0]
click at [853, 352] on div "Please obtain Uptown [MEDICAL_DATA] Associates, PLLC - thru chartswap" at bounding box center [935, 350] width 301 height 37
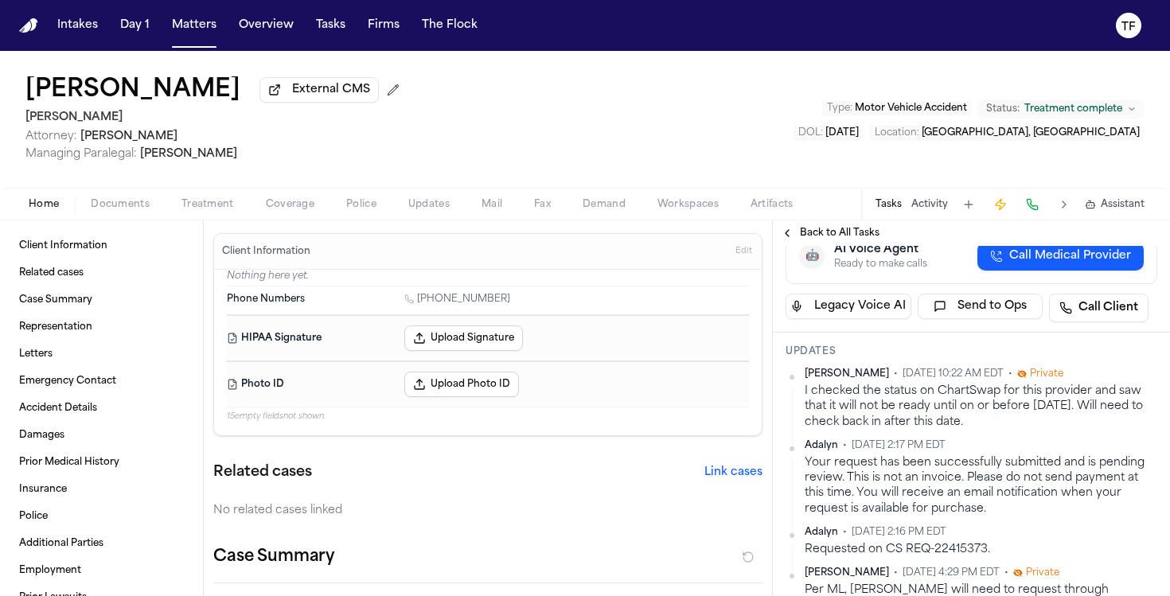
scroll to position [168, 0]
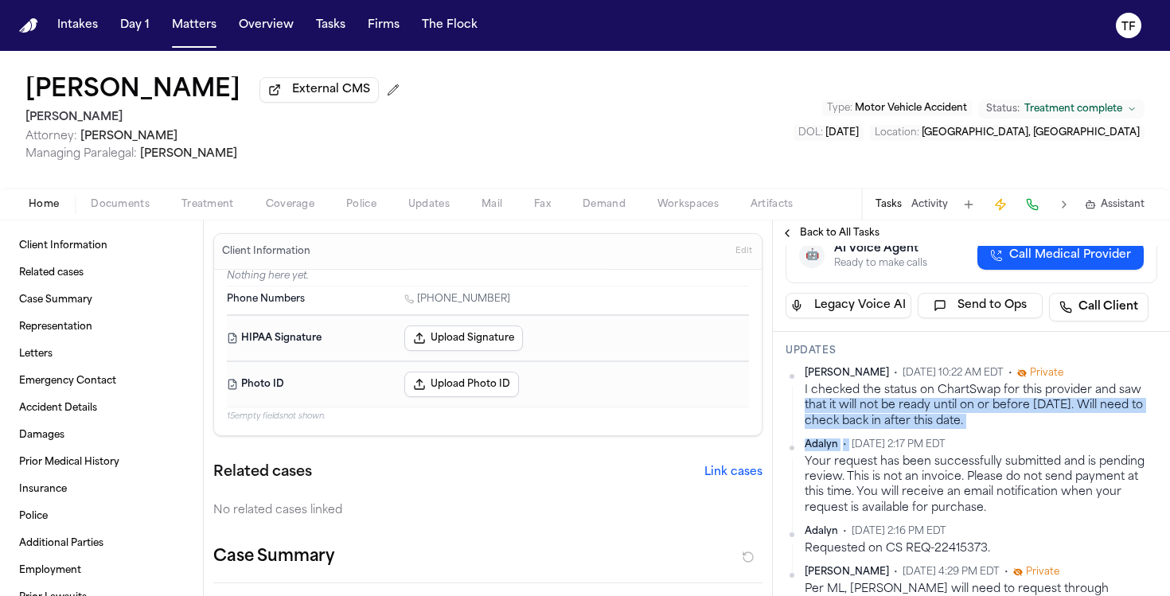
drag, startPoint x: 991, startPoint y: 432, endPoint x: 797, endPoint y: 412, distance: 194.4
click at [797, 412] on div "[PERSON_NAME] • [DATE] 10:22 AM EDT • Private I checked the status on ChartSwap…" at bounding box center [971, 490] width 372 height 246
click at [933, 423] on div "I checked the status on ChartSwap for this provider and saw that it will not be…" at bounding box center [981, 406] width 353 height 46
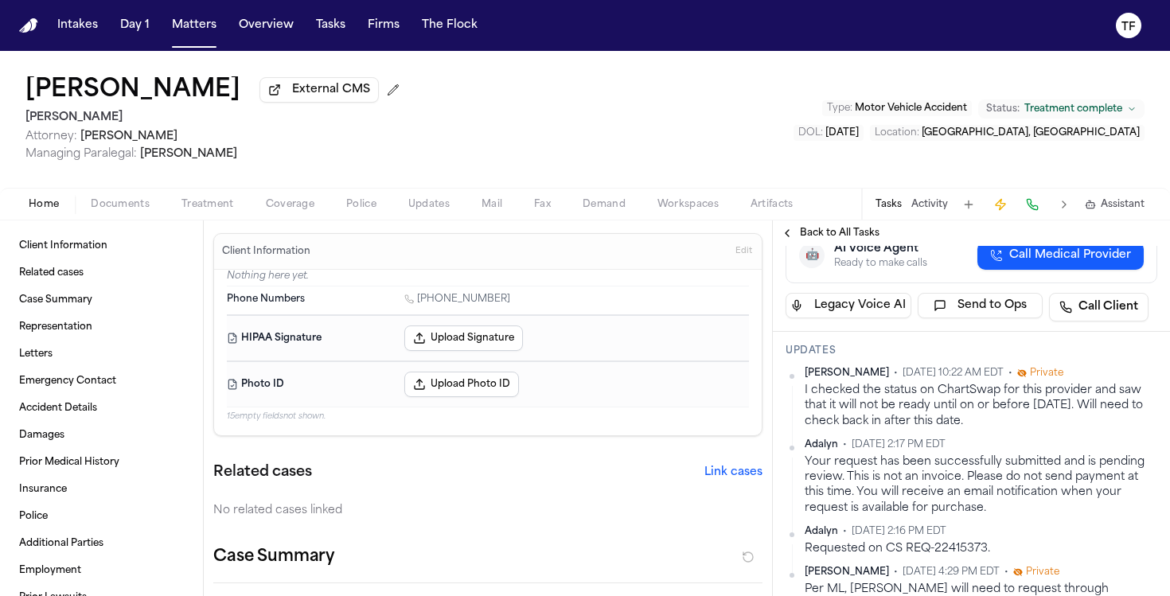
drag, startPoint x: 976, startPoint y: 424, endPoint x: 805, endPoint y: 398, distance: 173.1
click at [805, 398] on div "I checked the status on ChartSwap for this provider and saw that it will not be…" at bounding box center [981, 406] width 353 height 46
copy div "I checked the status on ChartSwap for this provider and saw that it will not be…"
click at [203, 36] on button "Matters" at bounding box center [194, 25] width 57 height 29
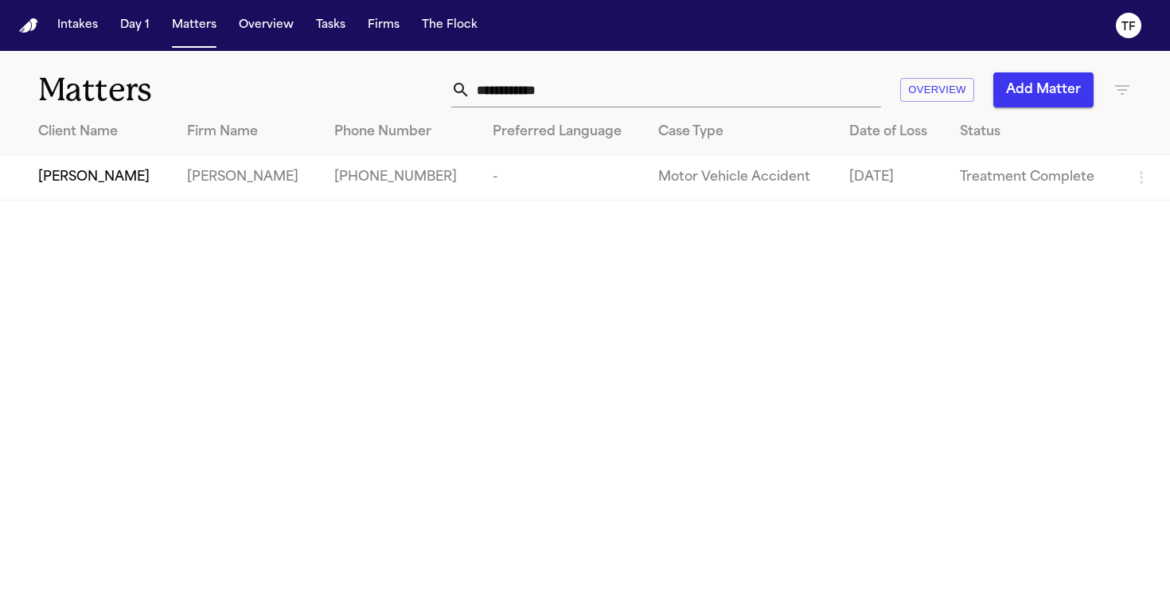
click at [723, 100] on input "**********" at bounding box center [675, 89] width 411 height 35
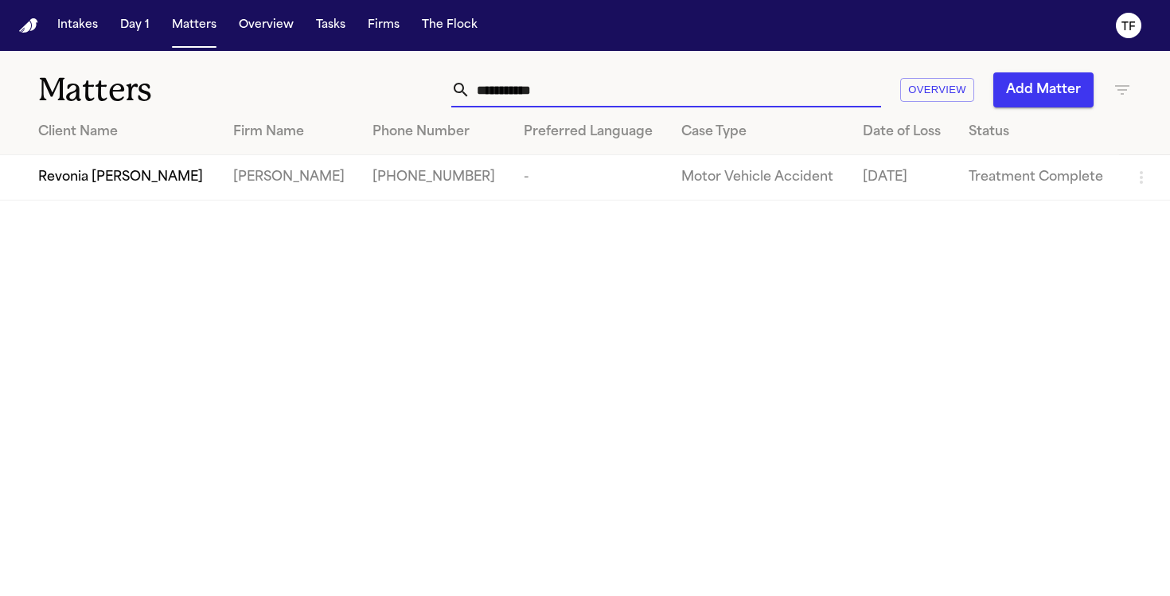
type input "**********"
click at [177, 197] on td "Revonia [PERSON_NAME]" at bounding box center [110, 177] width 220 height 45
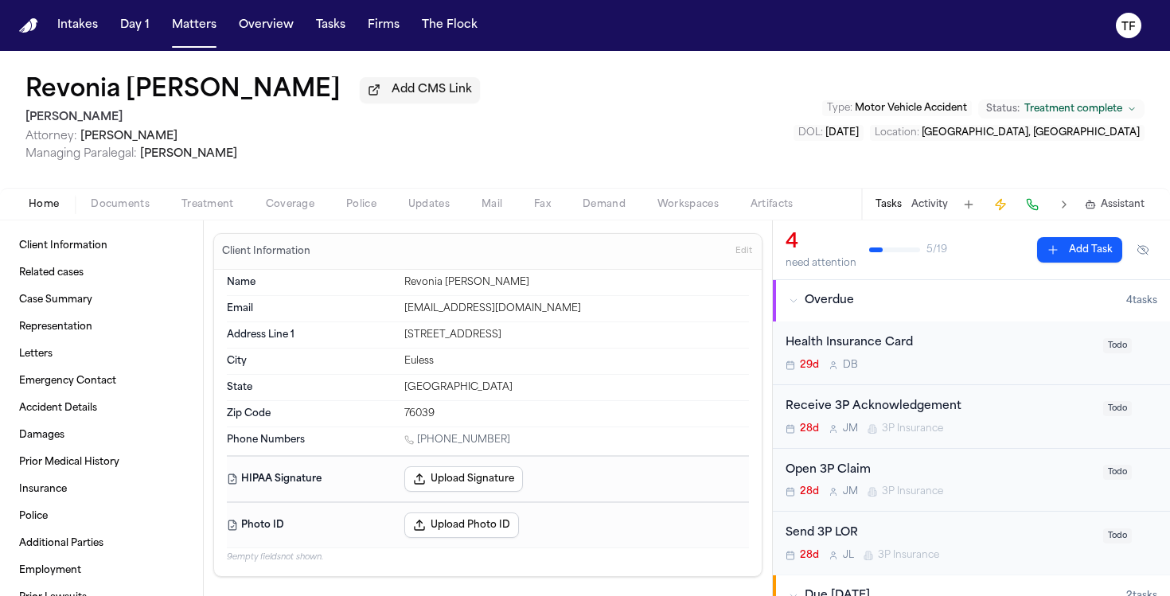
click at [177, 204] on button "Treatment" at bounding box center [208, 204] width 84 height 19
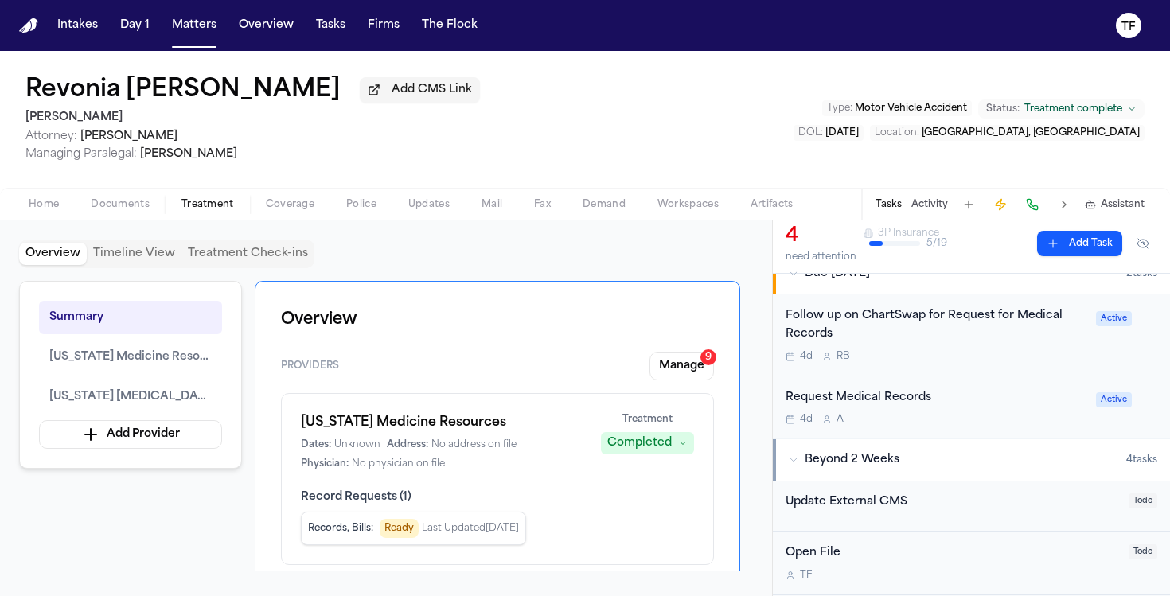
scroll to position [205, 0]
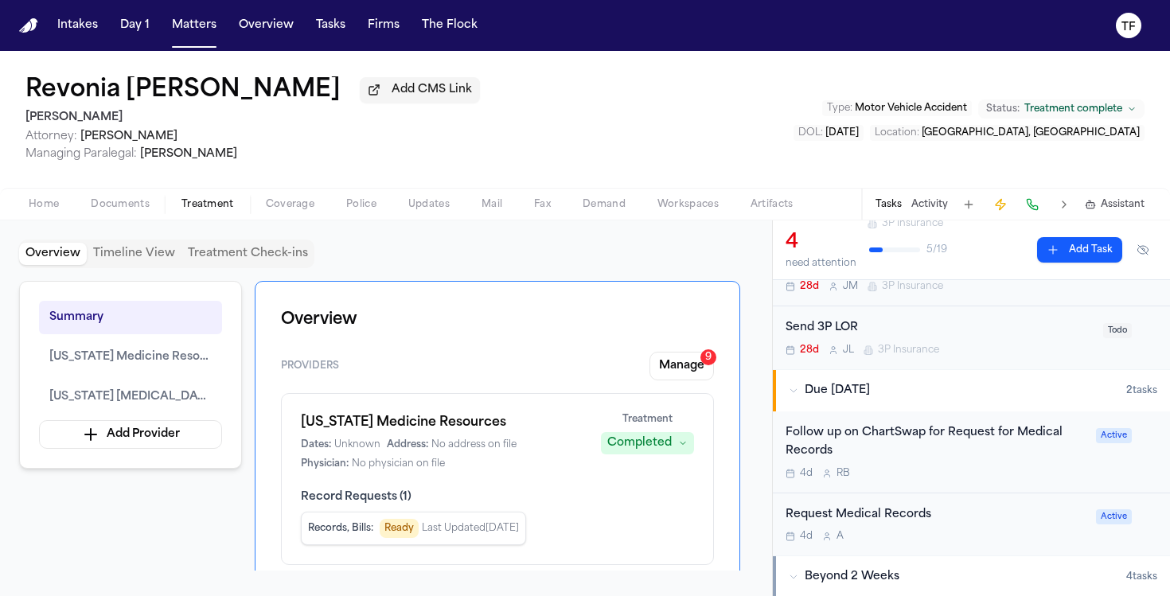
click at [964, 430] on div "Follow up on ChartSwap for Request for Medical Records" at bounding box center [935, 442] width 301 height 37
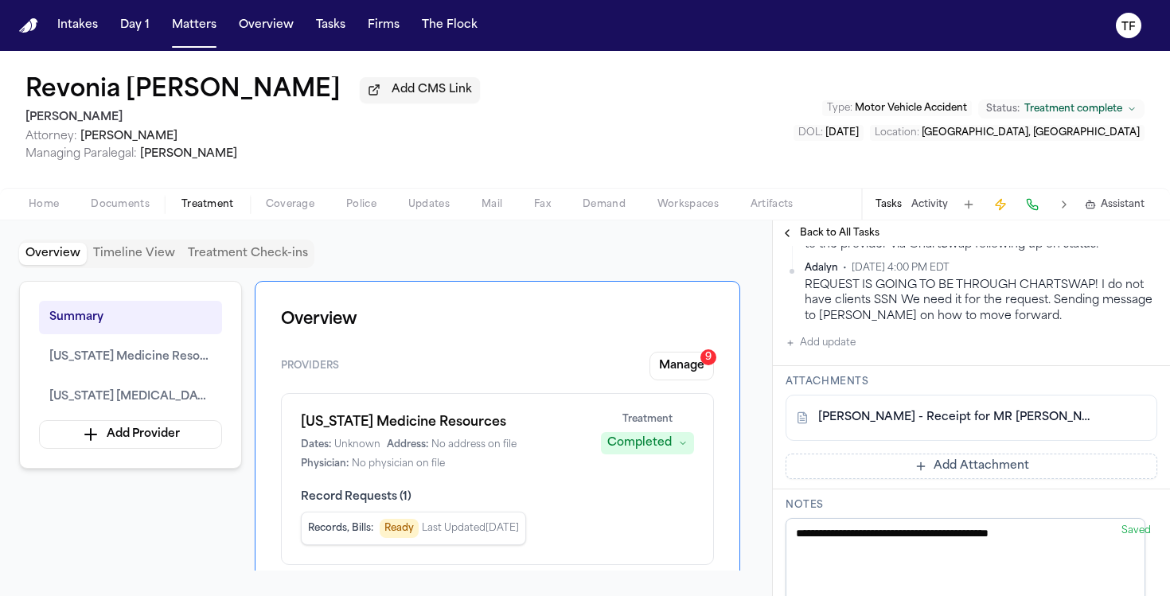
scroll to position [227, 0]
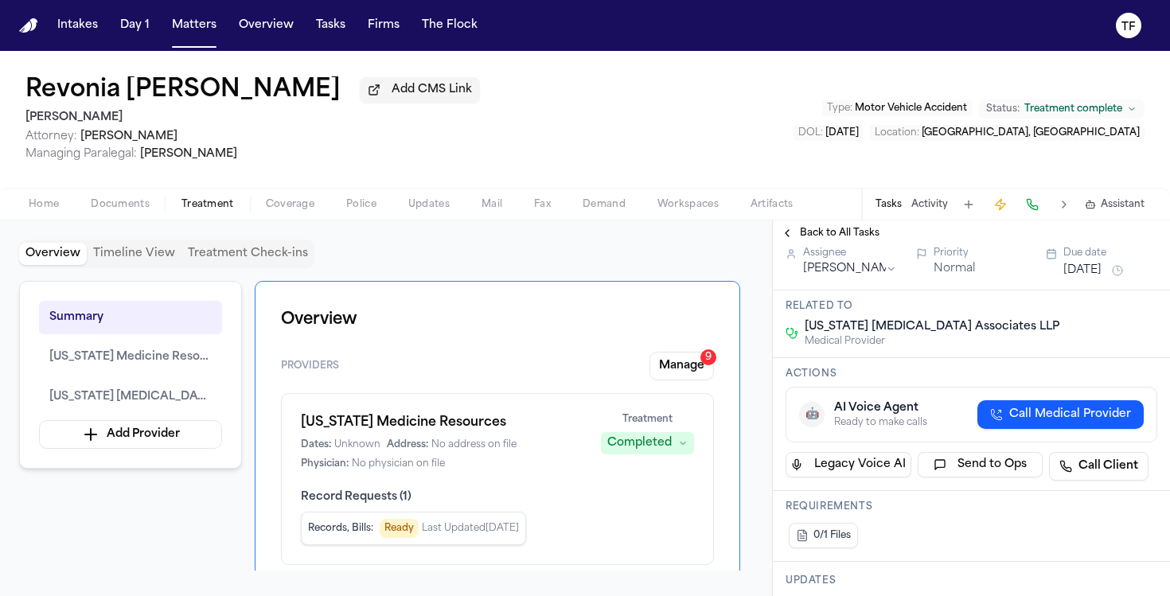
click at [836, 235] on span "Back to All Tasks" at bounding box center [840, 233] width 80 height 13
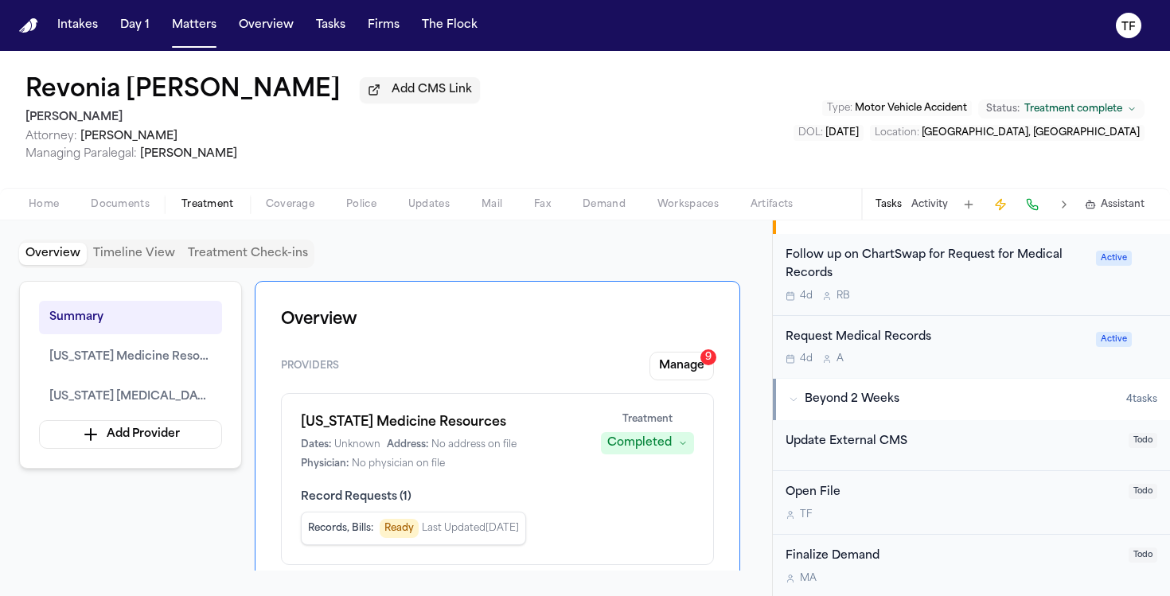
scroll to position [387, 0]
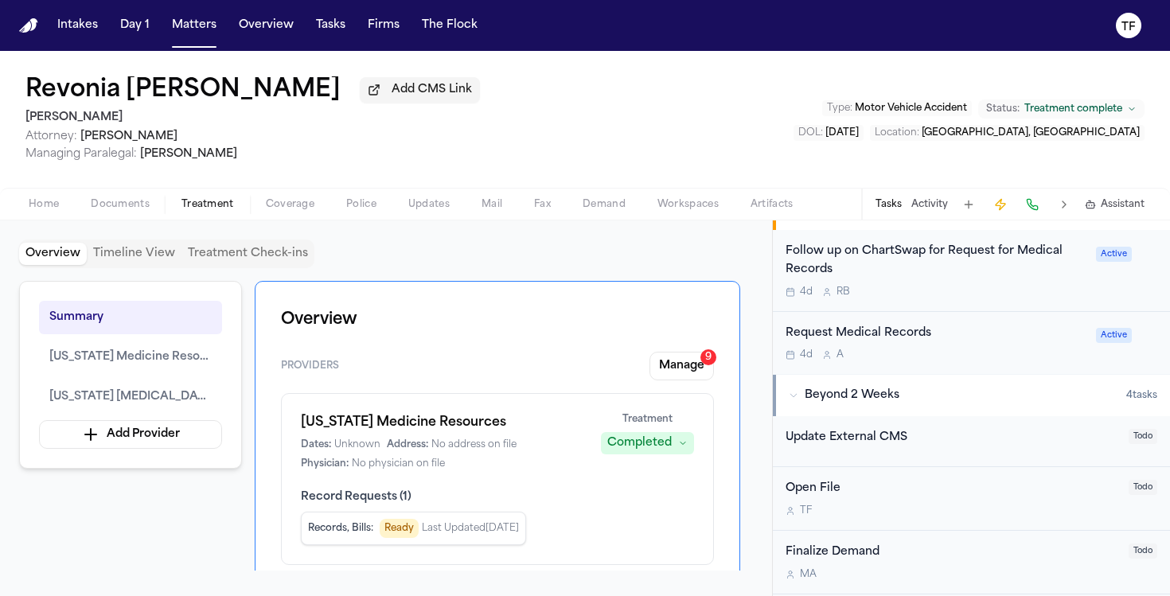
click at [866, 336] on div "Request Medical Records" at bounding box center [935, 334] width 301 height 18
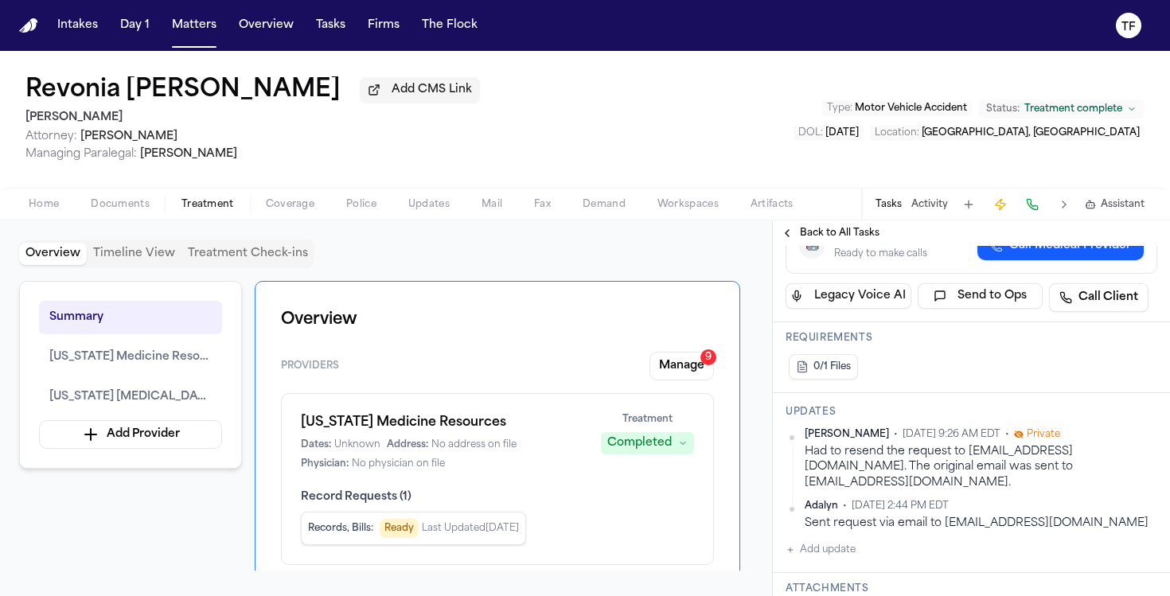
scroll to position [323, 0]
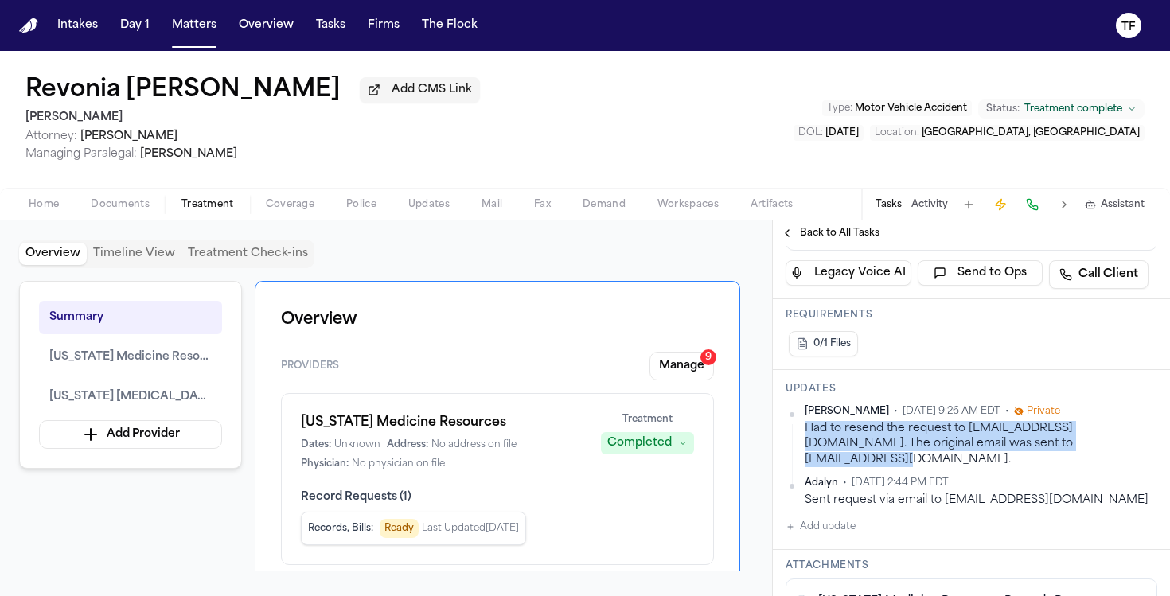
drag, startPoint x: 1098, startPoint y: 446, endPoint x: 805, endPoint y: 435, distance: 293.8
click at [805, 435] on div "Had to resend the request to [EMAIL_ADDRESS][DOMAIN_NAME]. The original email w…" at bounding box center [981, 444] width 353 height 46
click at [1100, 442] on div "Had to resend the request to [EMAIL_ADDRESS][DOMAIN_NAME]. The original email w…" at bounding box center [981, 444] width 353 height 46
drag, startPoint x: 1098, startPoint y: 438, endPoint x: 794, endPoint y: 436, distance: 304.0
click at [794, 436] on div "[PERSON_NAME] • [DATE] 9:26 AM EDT • Private Had to resend the request to [EMAI…" at bounding box center [971, 436] width 372 height 62
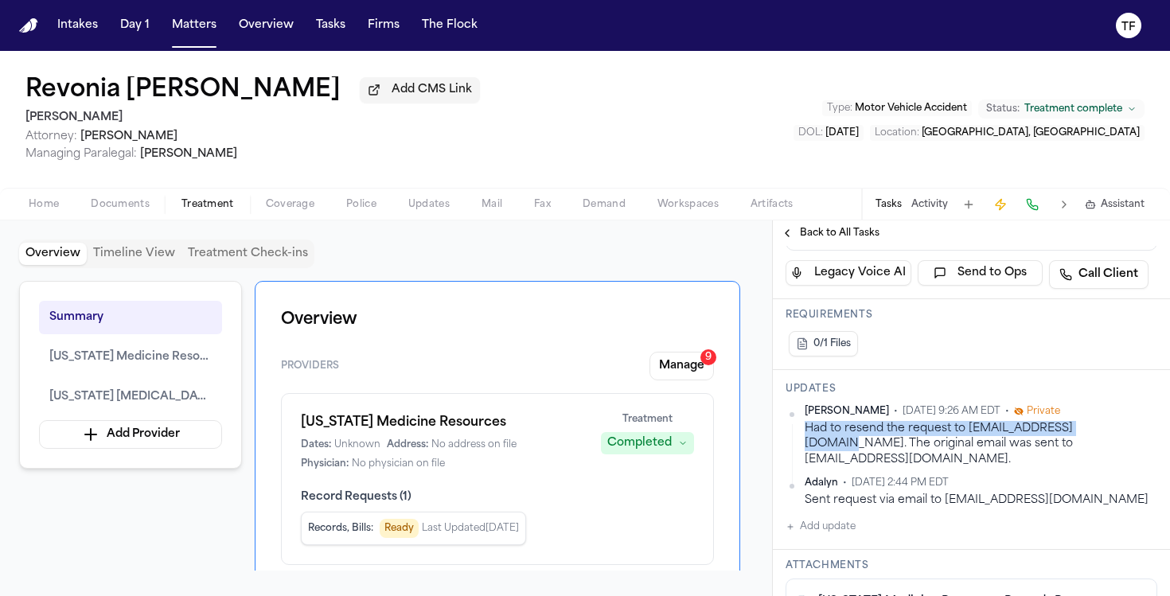
copy div "Had to resend the request to [EMAIL_ADDRESS][DOMAIN_NAME]."
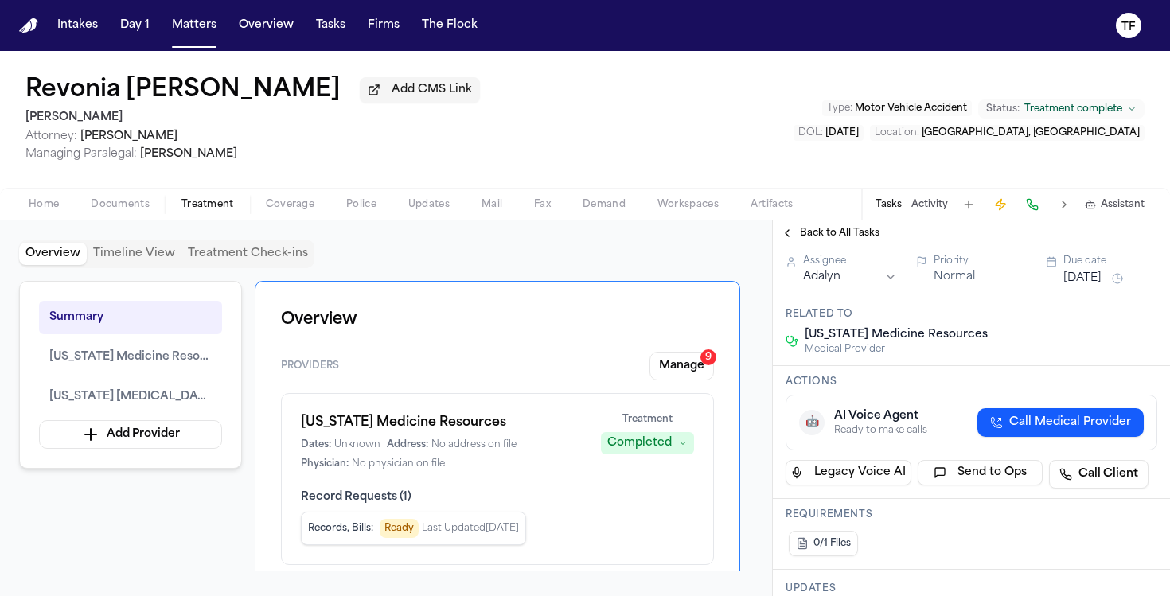
scroll to position [0, 0]
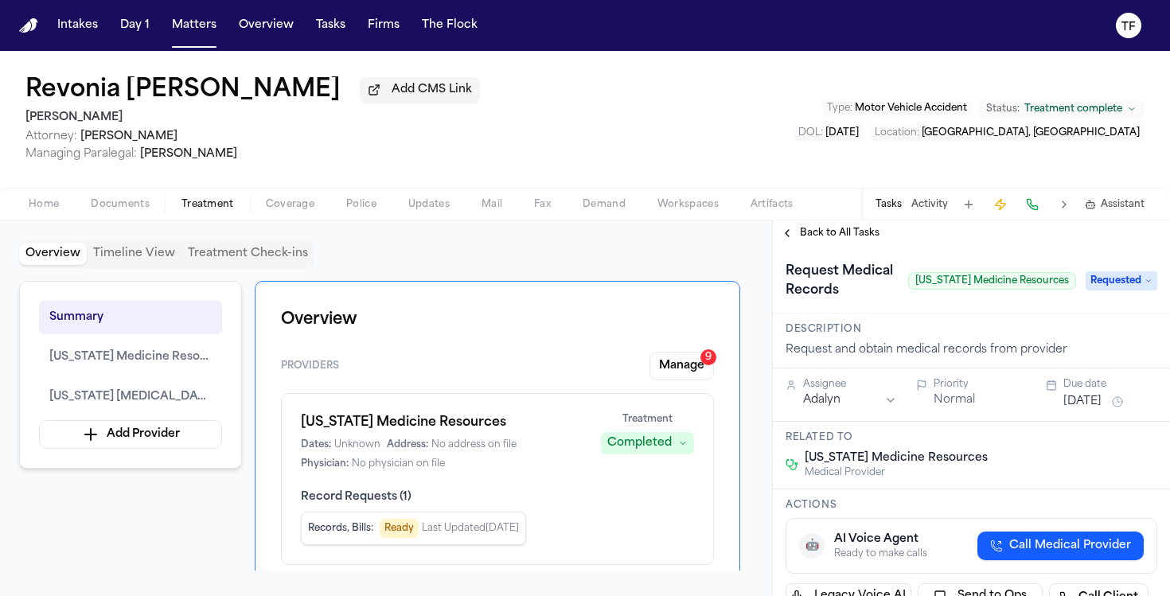
click at [839, 240] on span "Back to All Tasks" at bounding box center [840, 233] width 80 height 13
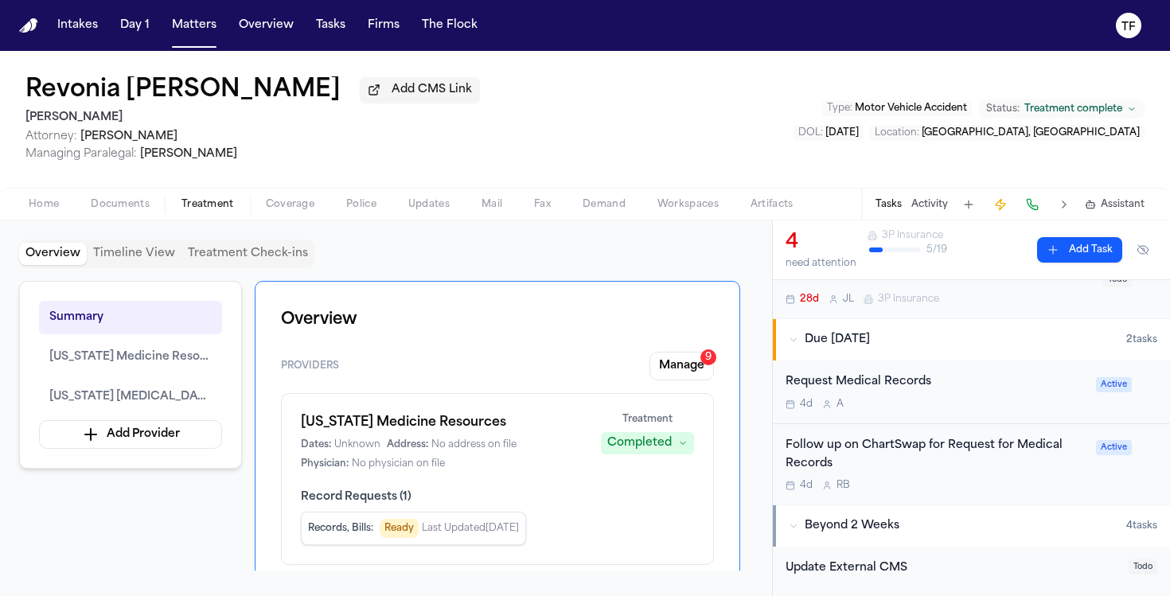
scroll to position [257, 0]
click at [901, 458] on div "Follow up on ChartSwap for Request for Medical Records" at bounding box center [935, 454] width 301 height 37
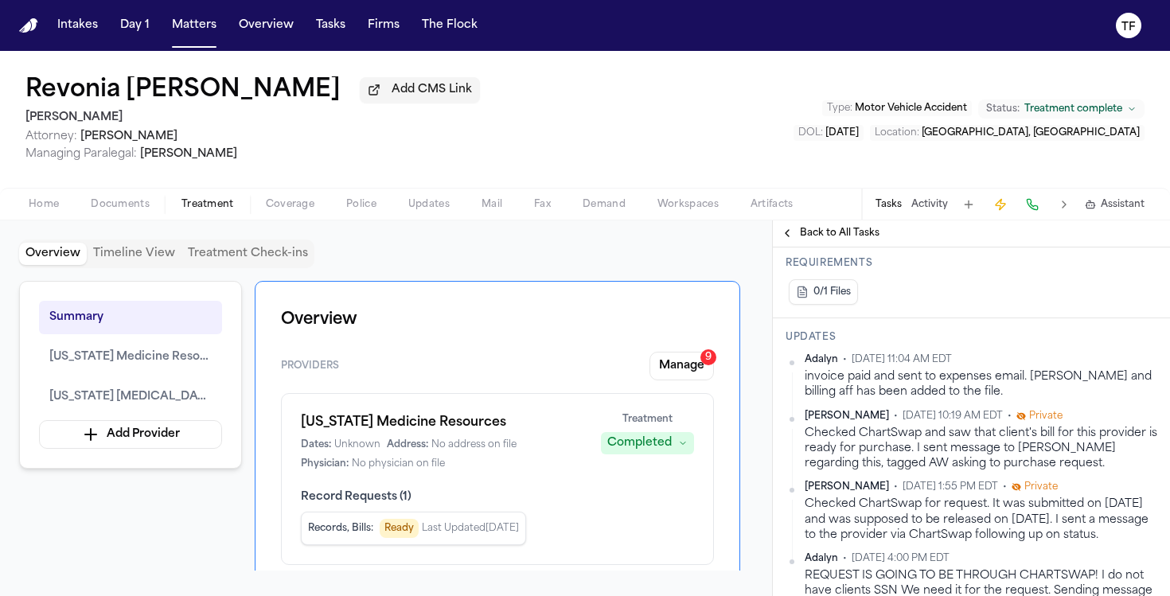
scroll to position [481, 0]
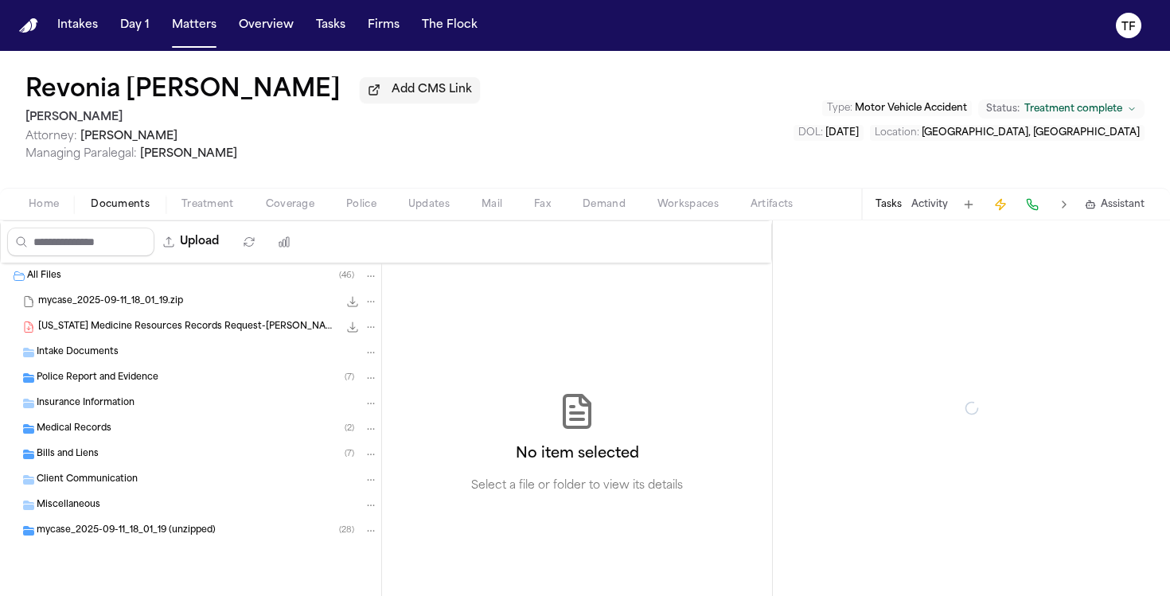
click at [104, 207] on span "Documents" at bounding box center [120, 204] width 59 height 13
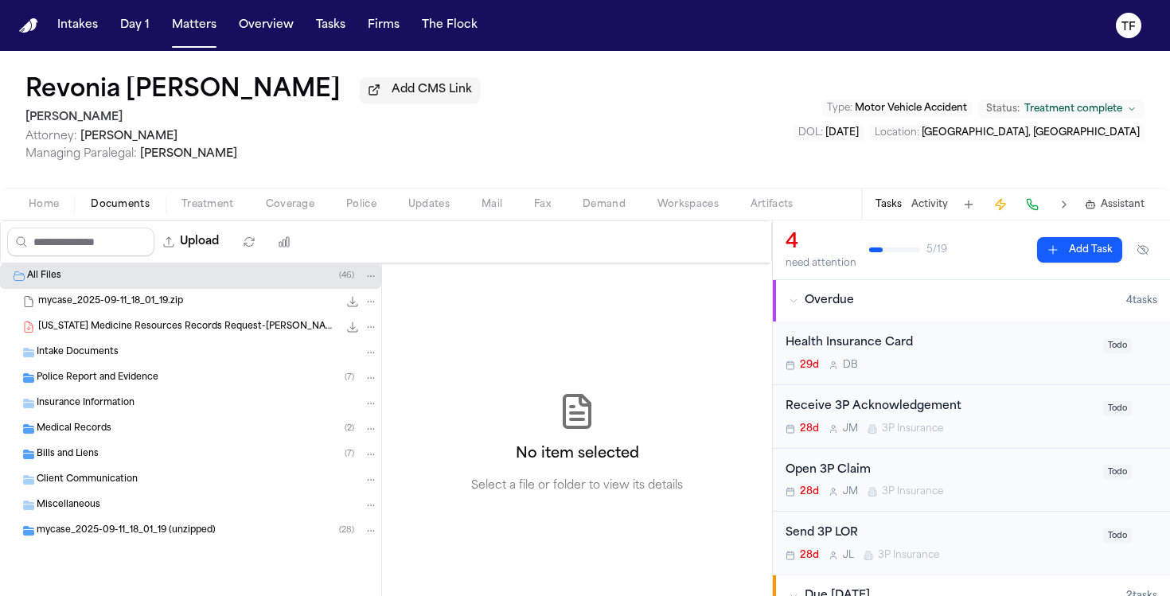
click at [122, 427] on div "Medical Records ( 2 )" at bounding box center [207, 429] width 341 height 14
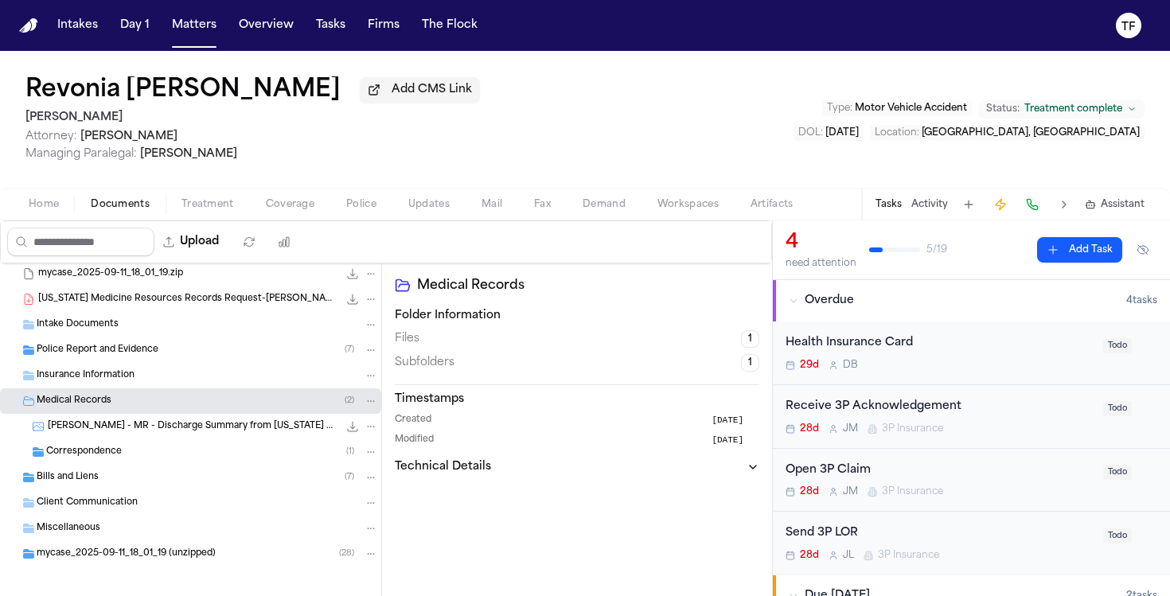
scroll to position [38, 0]
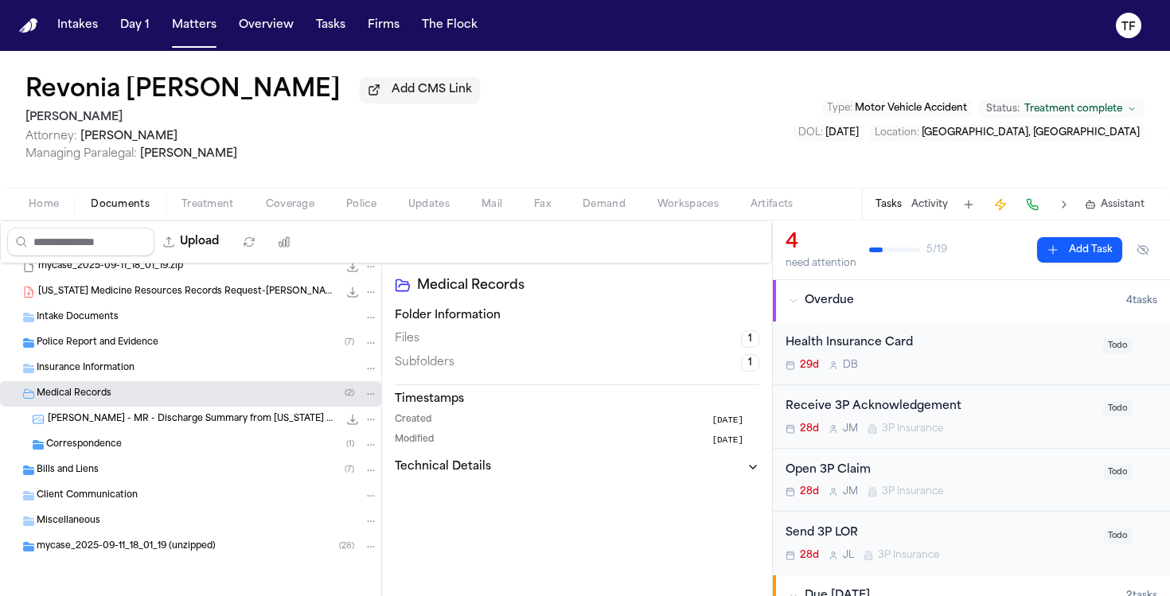
click at [101, 473] on div "Bills and Liens ( 7 )" at bounding box center [207, 470] width 341 height 14
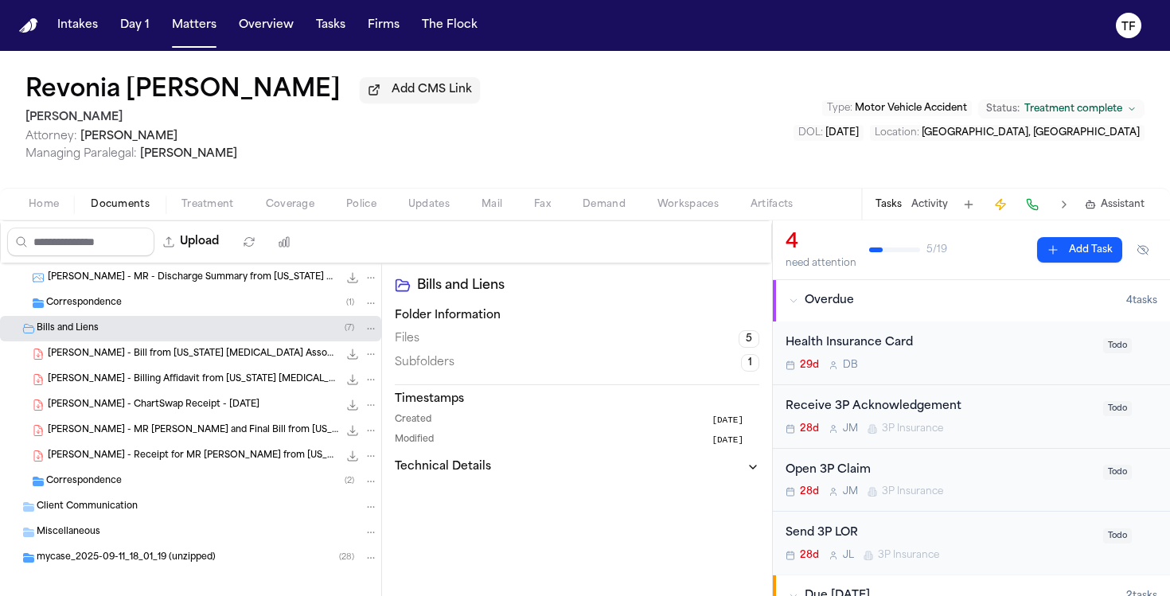
scroll to position [177, 0]
click at [345, 361] on button "File: R. Savage - Bill from Texas Radiology Associates - 4.28.25" at bounding box center [353, 353] width 16 height 16
click at [259, 392] on div "[PERSON_NAME] - Billing Affidavit from [US_STATE] [MEDICAL_DATA] Associates - […" at bounding box center [190, 378] width 381 height 25
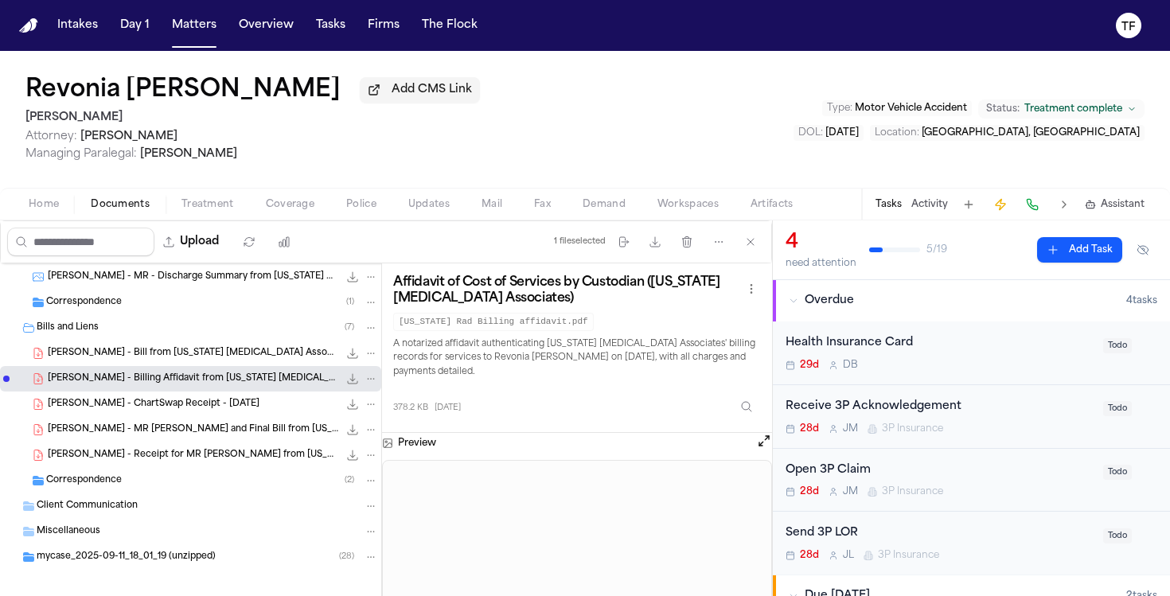
click at [211, 386] on span "[PERSON_NAME] - Billing Affidavit from [US_STATE] [MEDICAL_DATA] Associates - […" at bounding box center [193, 379] width 290 height 14
click at [346, 382] on icon "File: R. Savage - Billing Affidavit from Texas Radiology Associates - 4.28.25" at bounding box center [352, 378] width 13 height 13
click at [190, 468] on div "[PERSON_NAME] - Receipt for MR [PERSON_NAME] from [US_STATE] [MEDICAL_DATA] via…" at bounding box center [190, 454] width 381 height 25
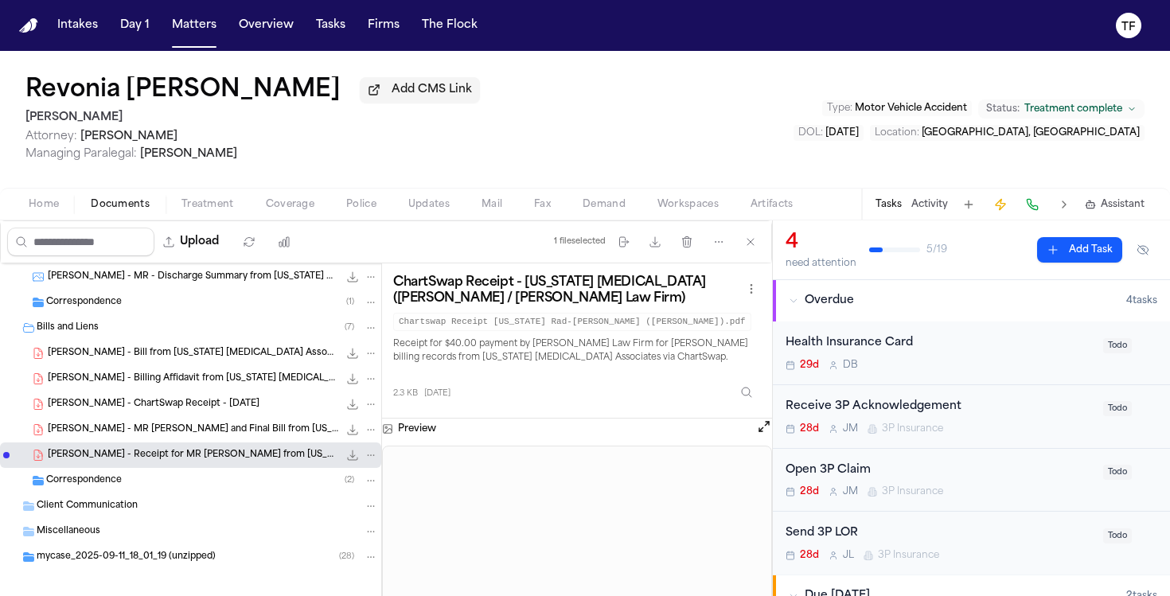
click at [346, 461] on icon "File: R. Savage - Receipt for MR Request from Texas Radiology via ChartSwap - 1…" at bounding box center [352, 455] width 13 height 13
